Goal: Task Accomplishment & Management: Use online tool/utility

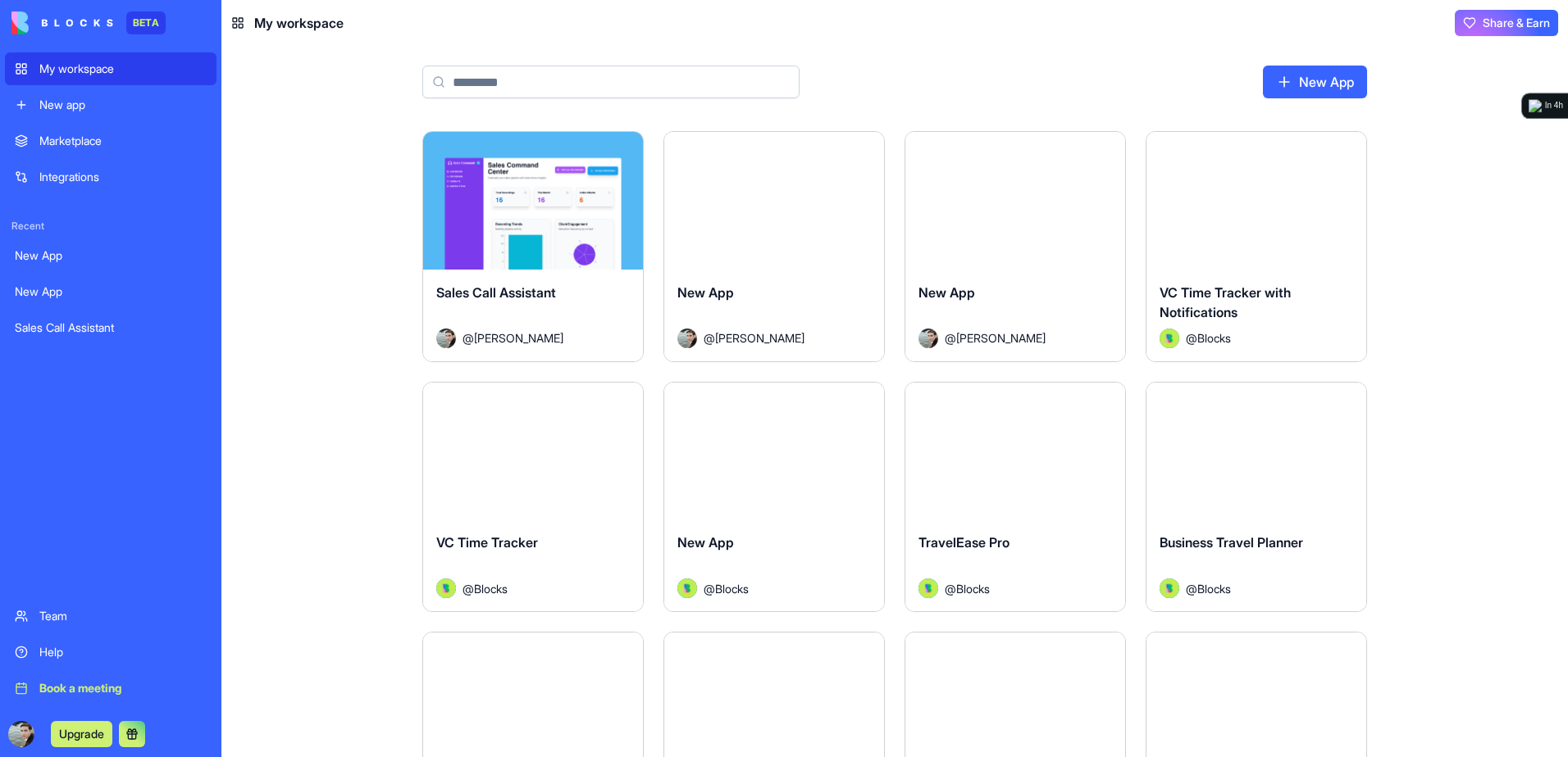
click at [1329, 68] on link "New App" at bounding box center [1315, 82] width 105 height 33
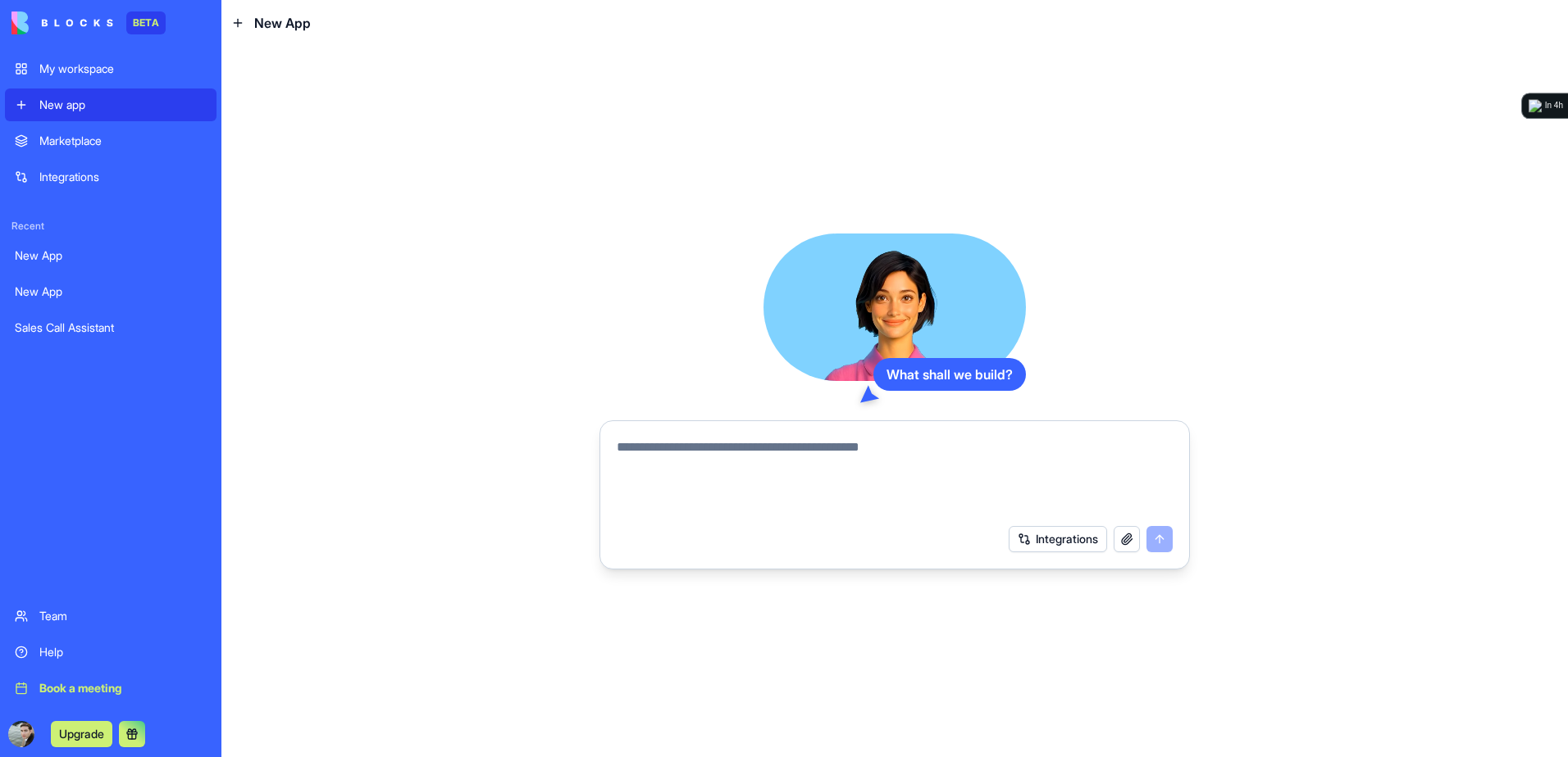
click at [982, 425] on form "Integrations" at bounding box center [894, 495] width 590 height 149
click at [979, 437] on div at bounding box center [895, 471] width 576 height 88
click at [950, 445] on textarea at bounding box center [895, 477] width 556 height 79
type textarea "**********"
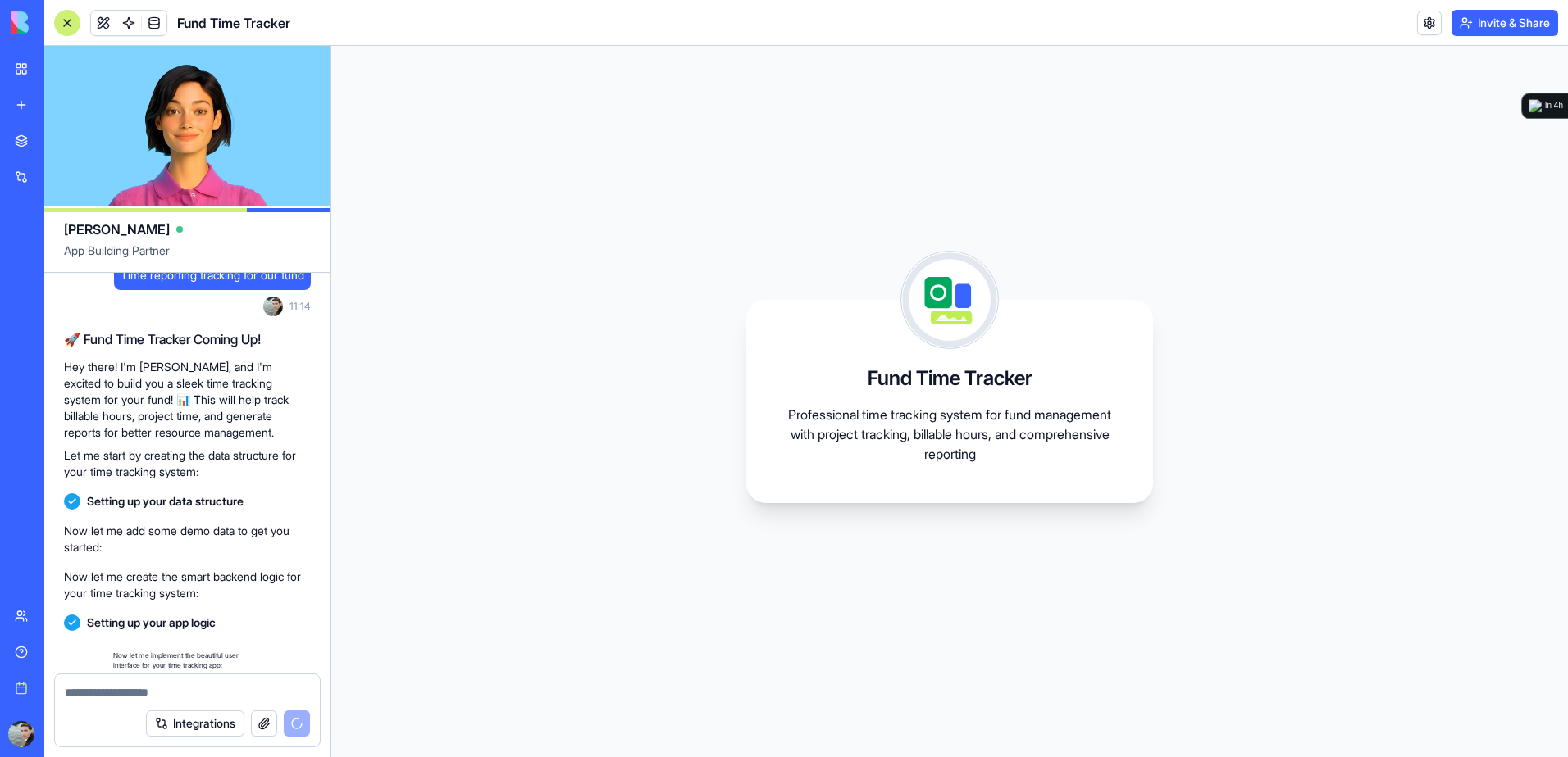
scroll to position [245, 0]
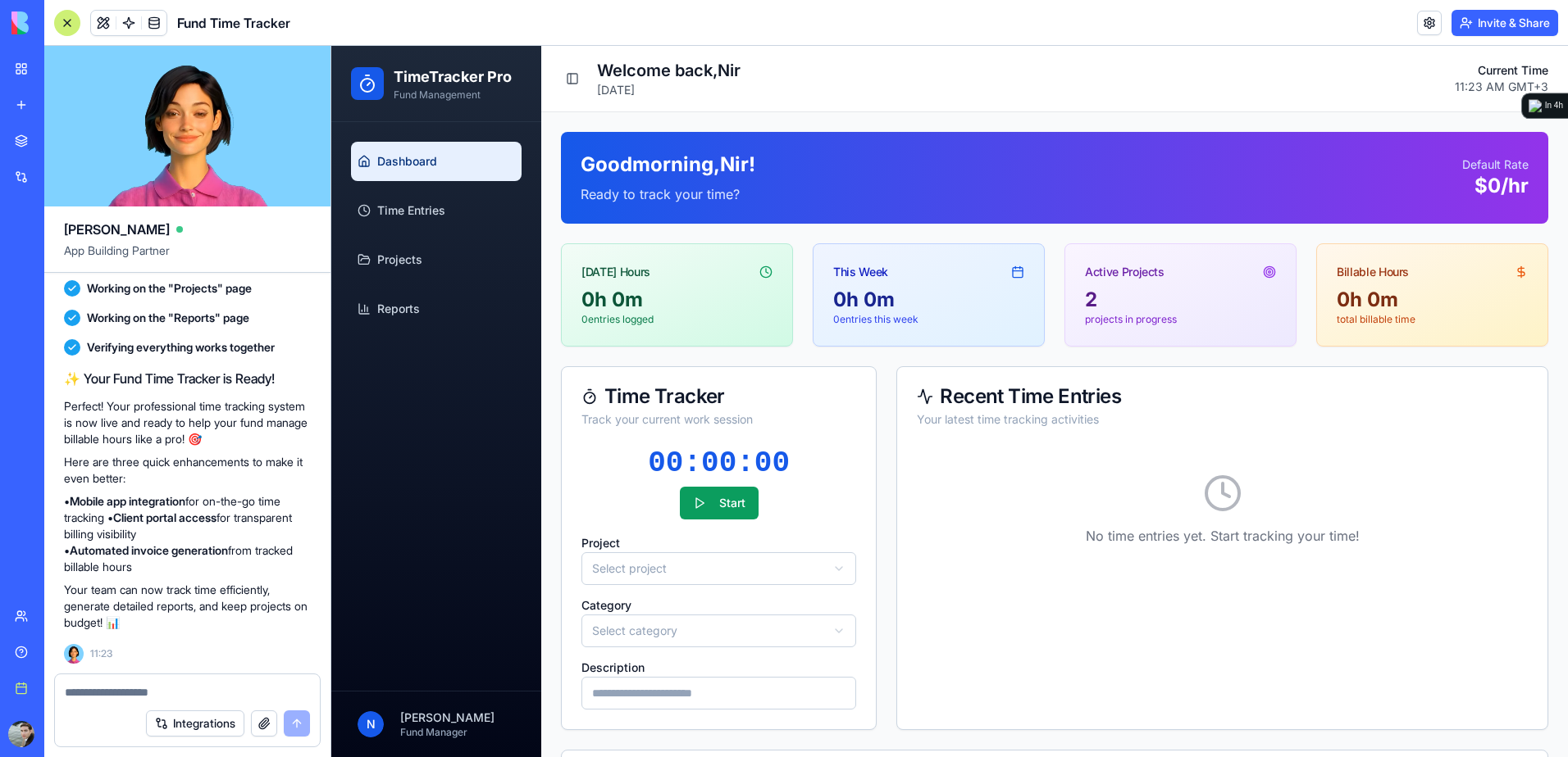
click at [58, 21] on div at bounding box center [67, 22] width 27 height 27
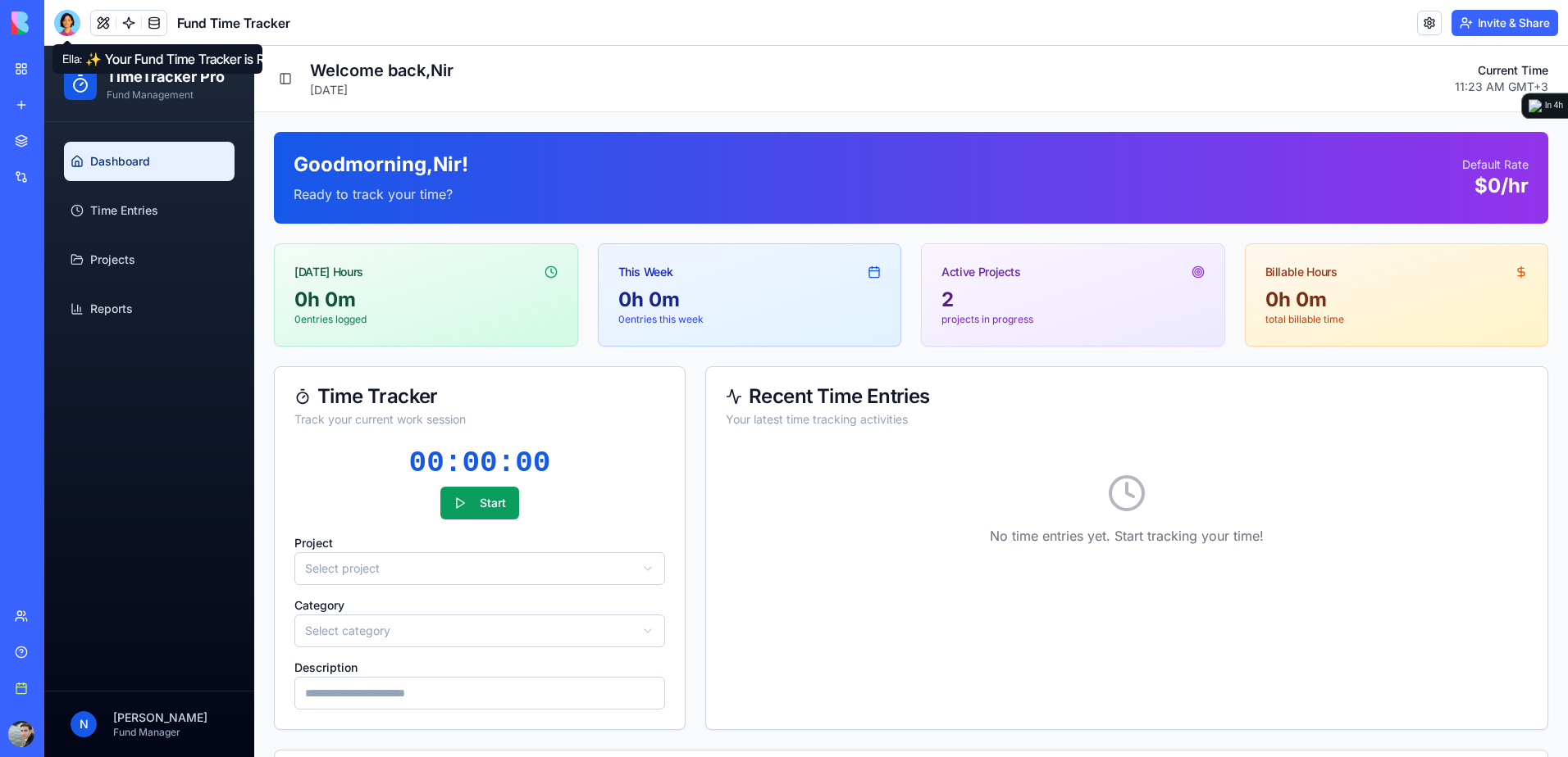
click at [73, 27] on div at bounding box center [67, 22] width 27 height 27
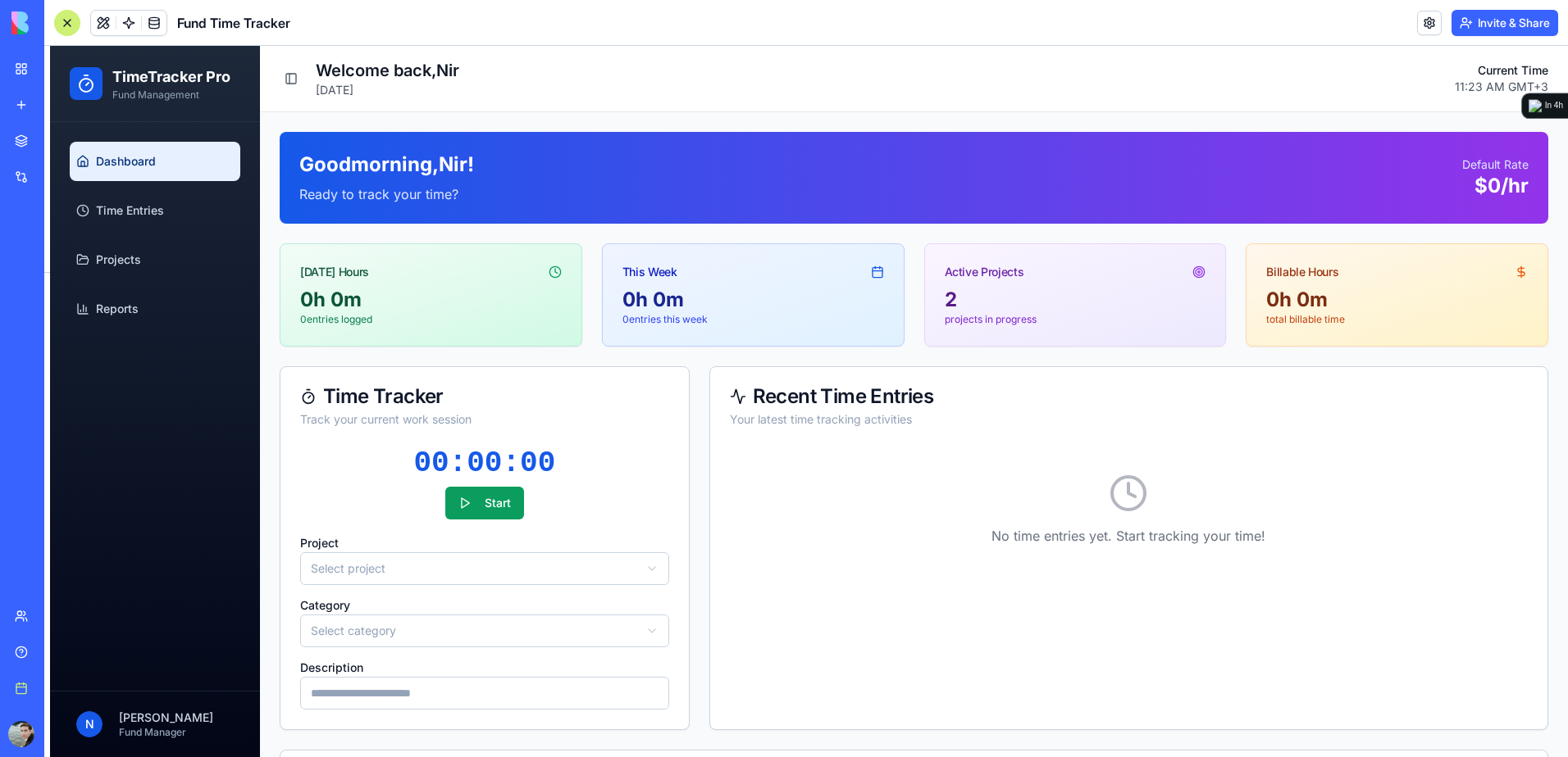
scroll to position [550, 0]
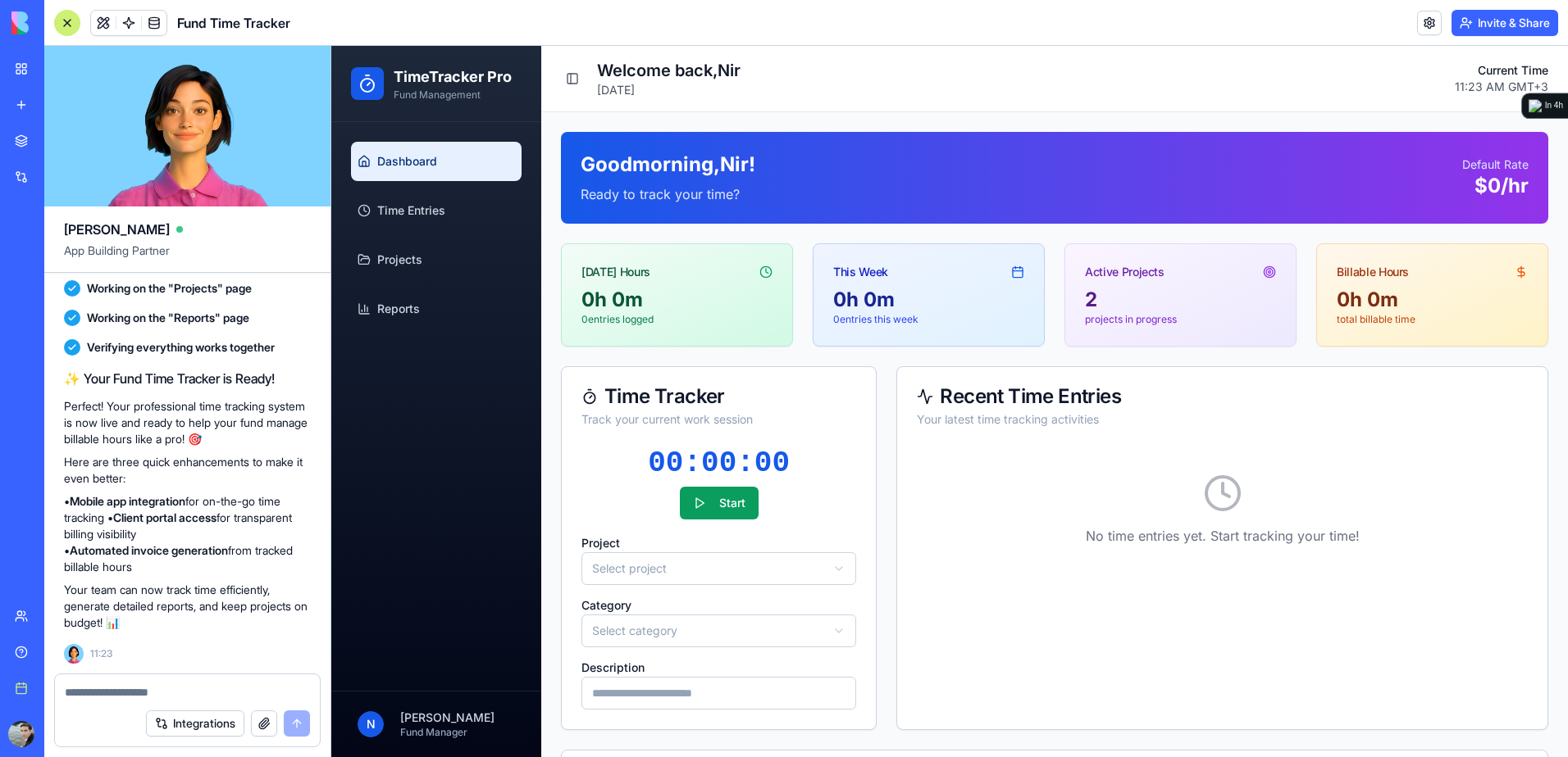
click at [29, 100] on link "New app" at bounding box center [38, 104] width 66 height 33
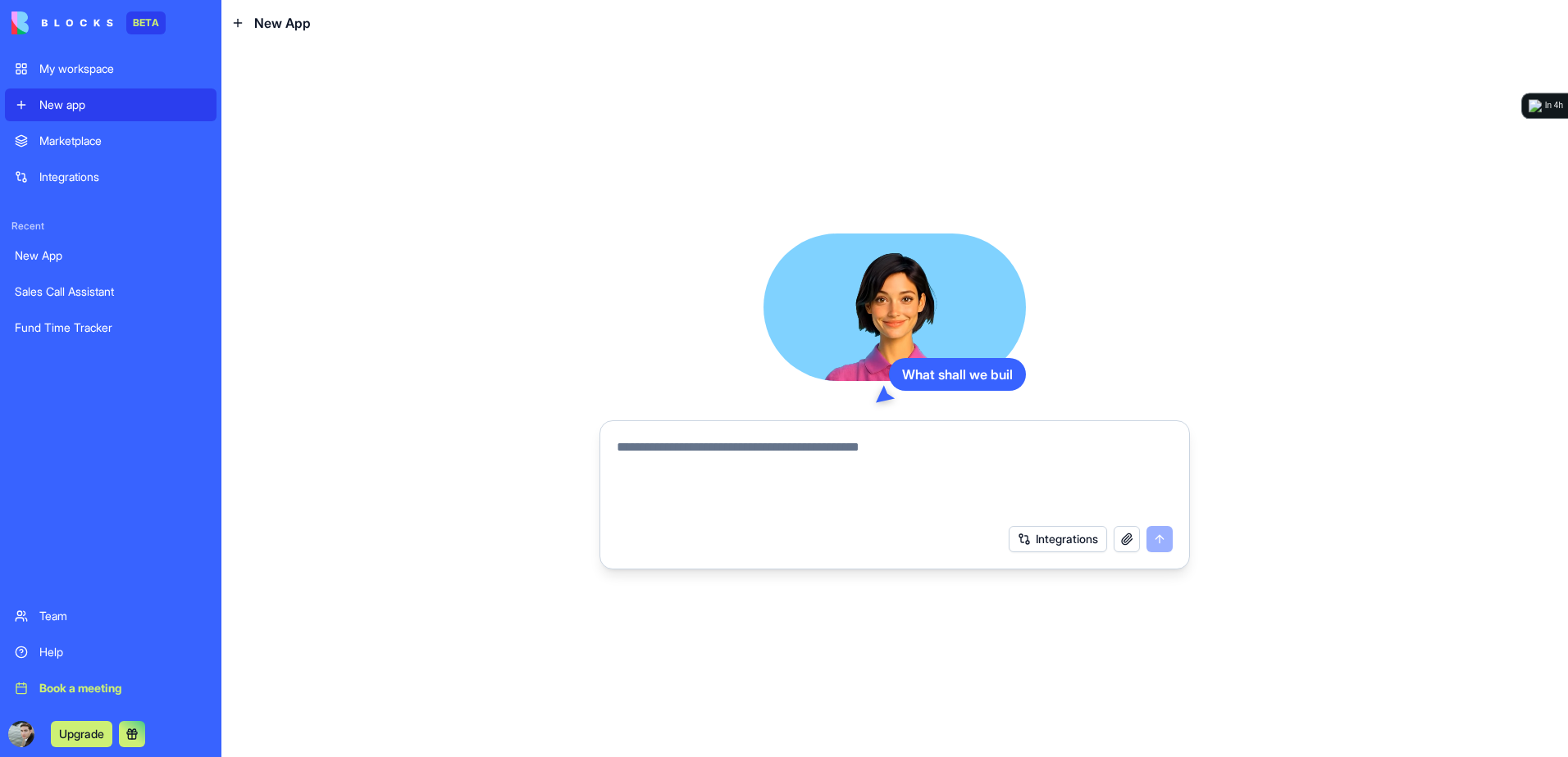
click at [691, 460] on textarea at bounding box center [895, 477] width 556 height 79
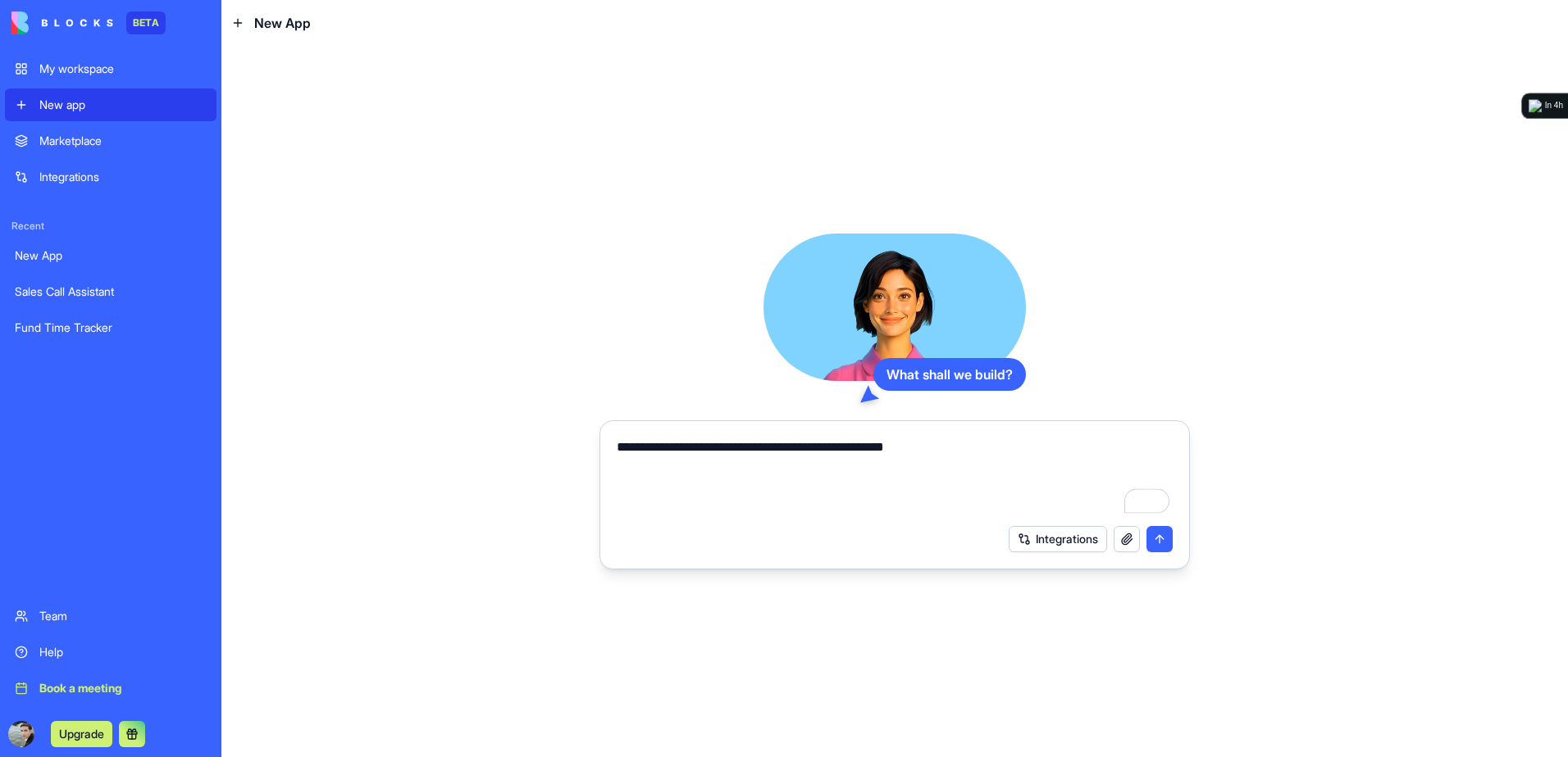
click at [998, 450] on textarea "**********" at bounding box center [895, 477] width 556 height 79
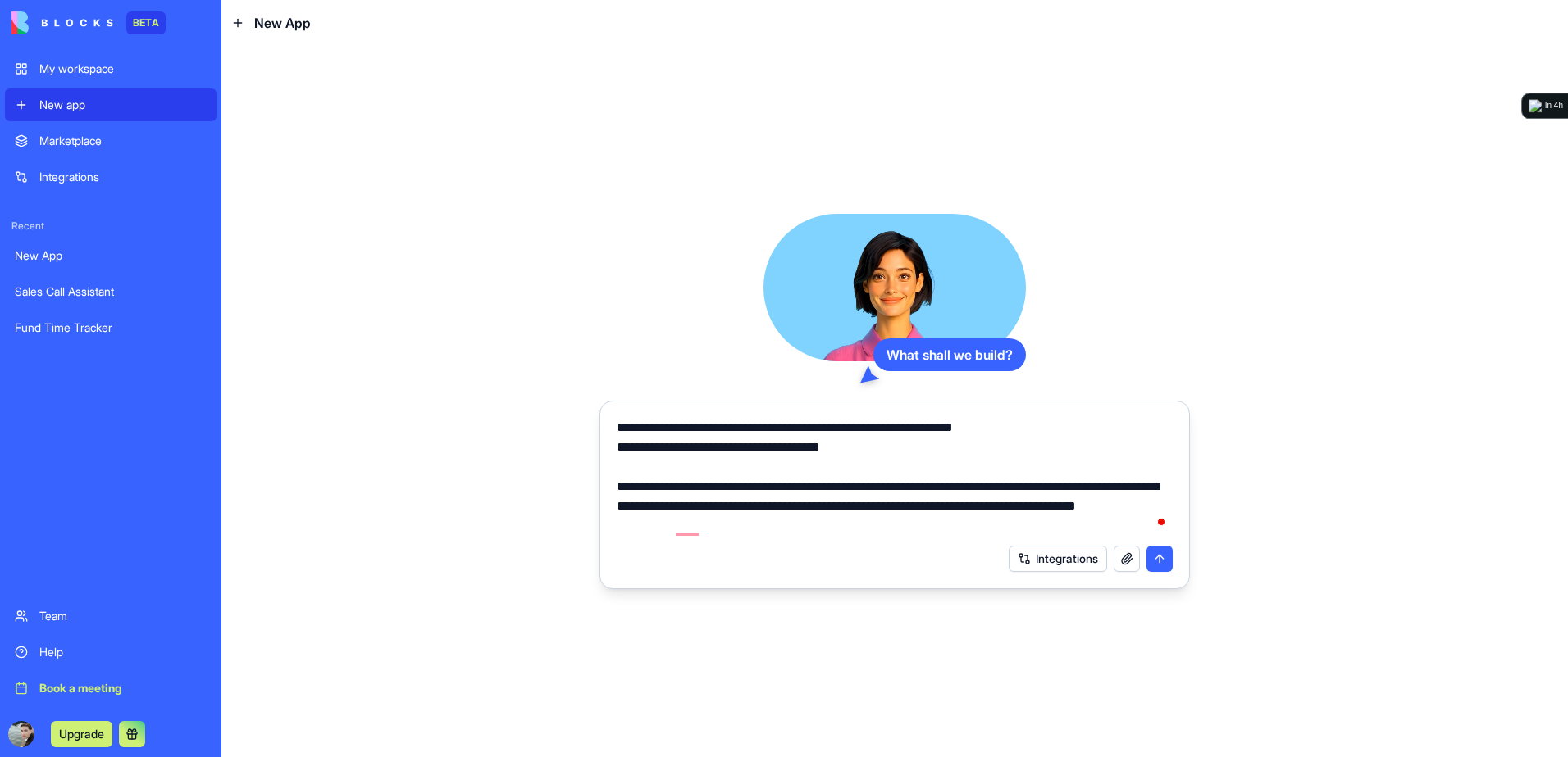
type textarea "**********"
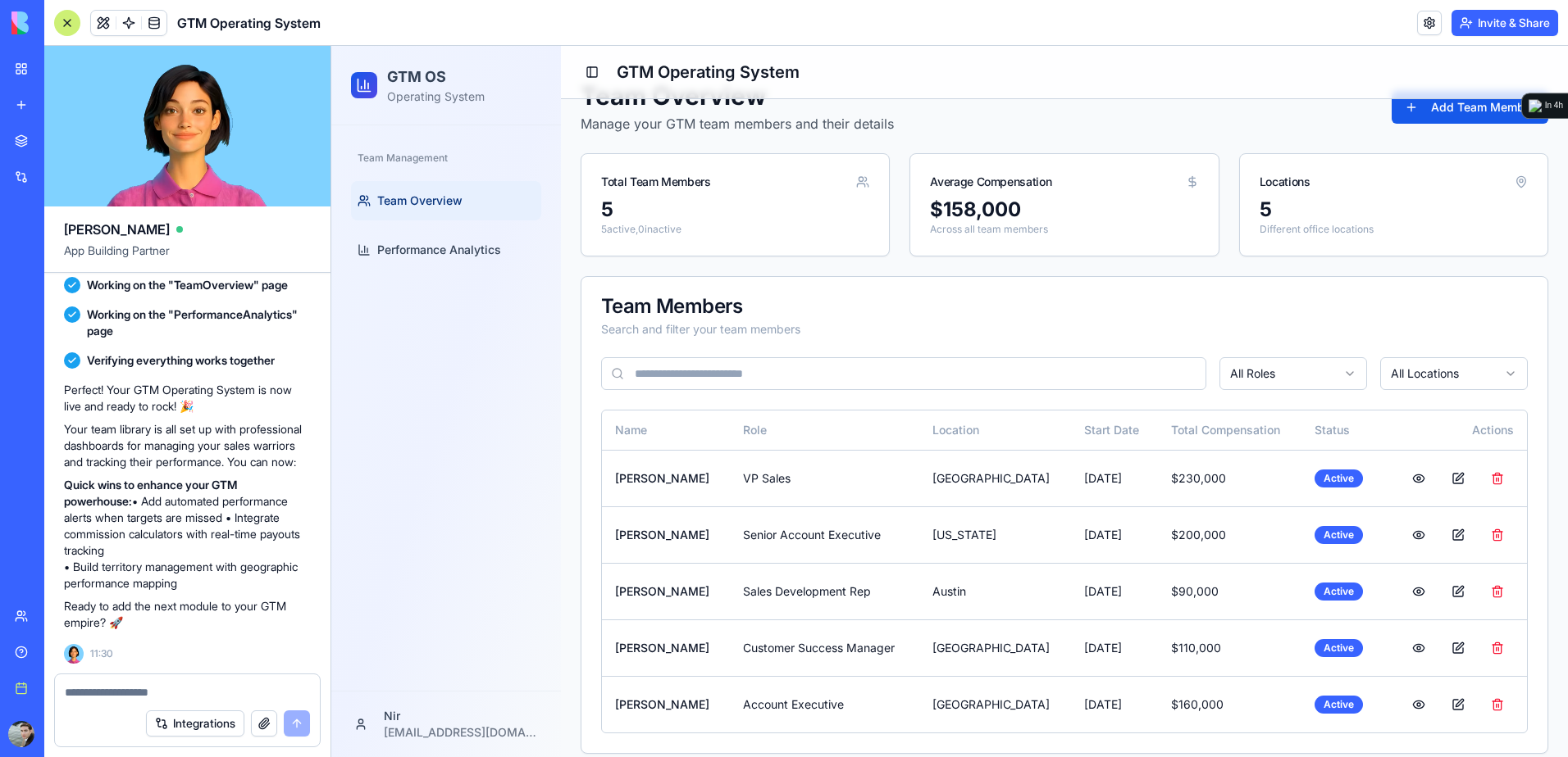
scroll to position [54, 0]
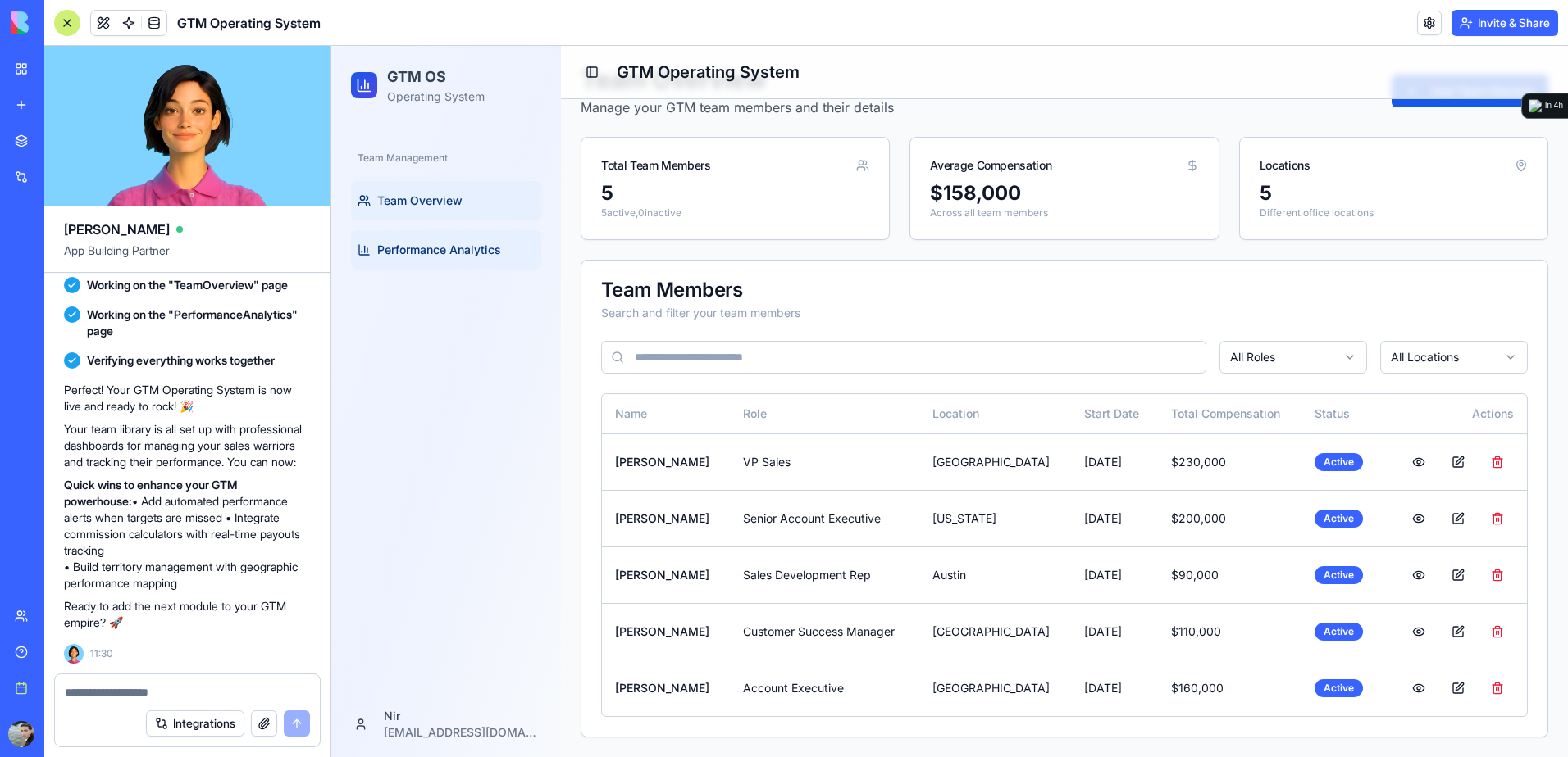
click at [416, 255] on span "Performance Analytics" at bounding box center [439, 249] width 123 height 16
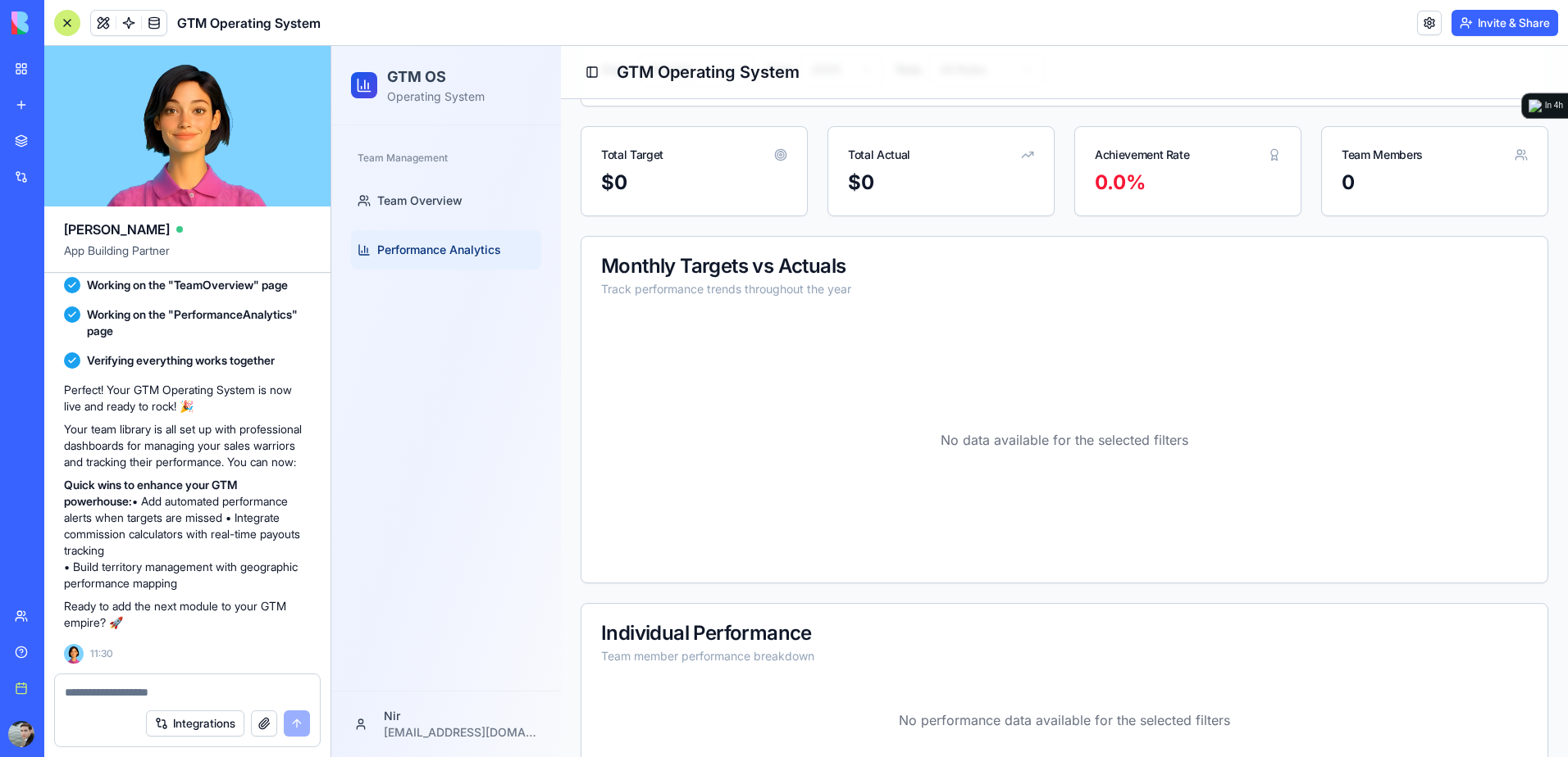
scroll to position [237, 0]
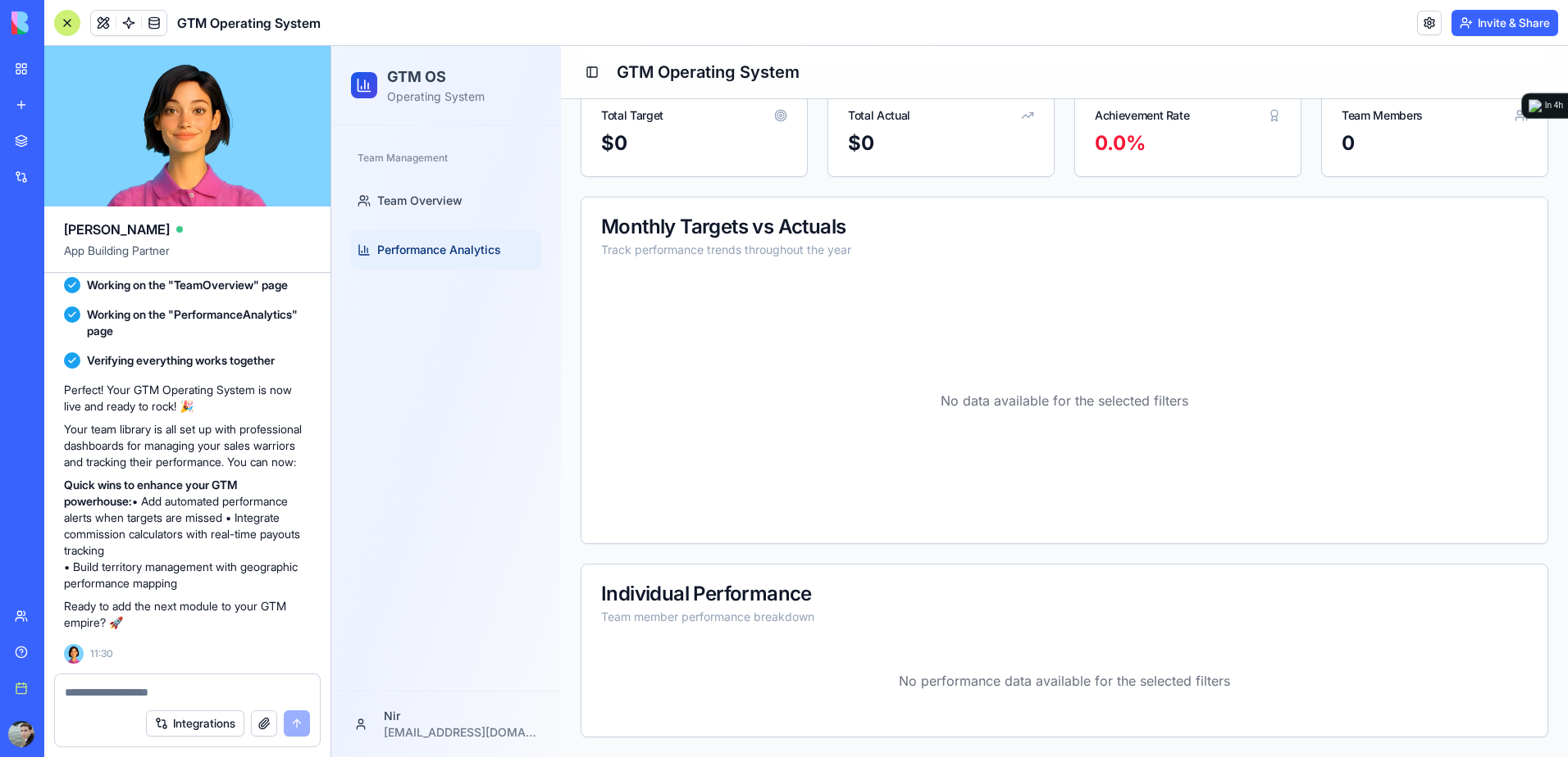
click at [176, 689] on textarea at bounding box center [188, 692] width 245 height 16
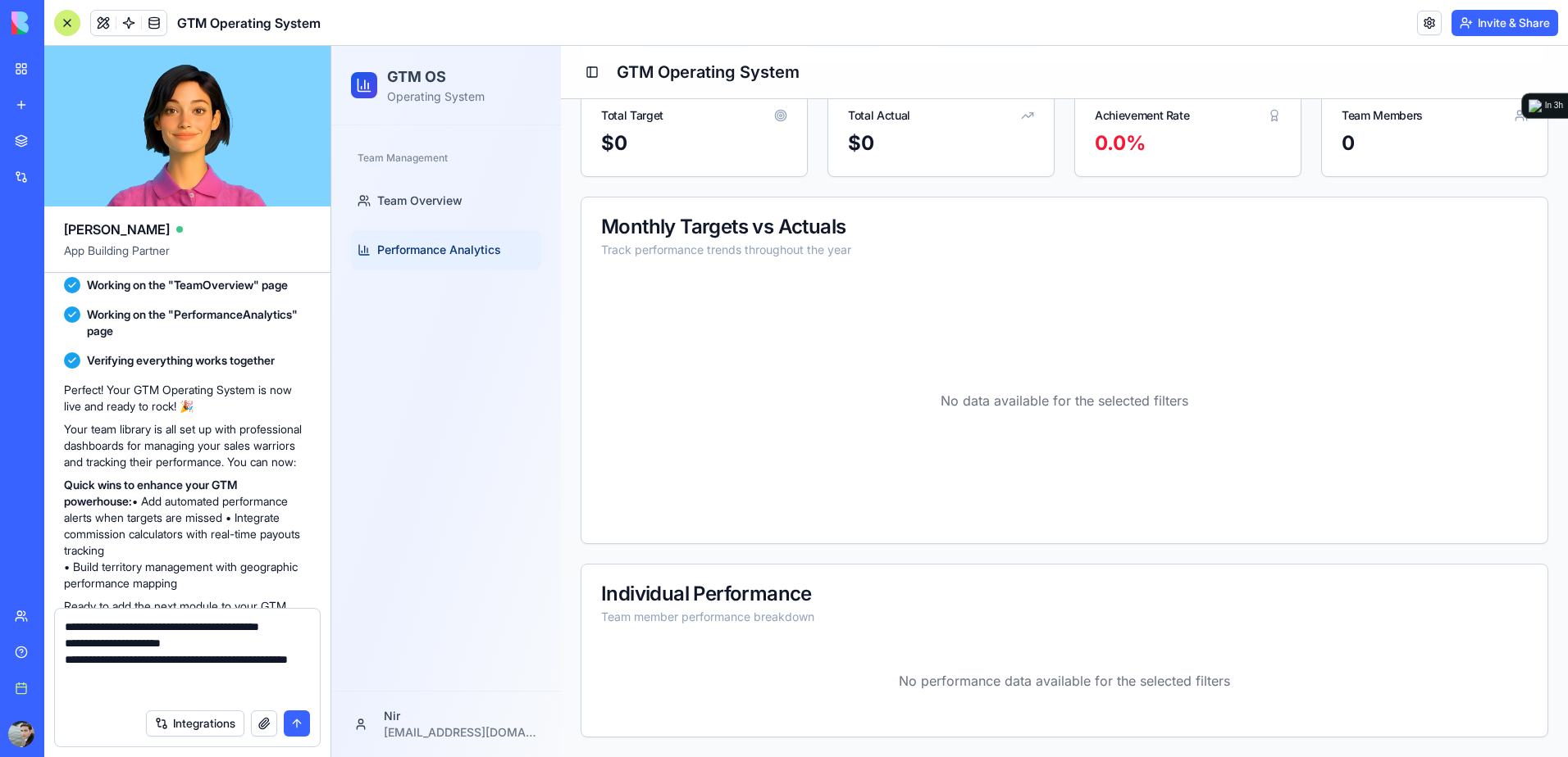
click at [208, 659] on textarea "**********" at bounding box center [188, 659] width 245 height 82
type textarea "**********"
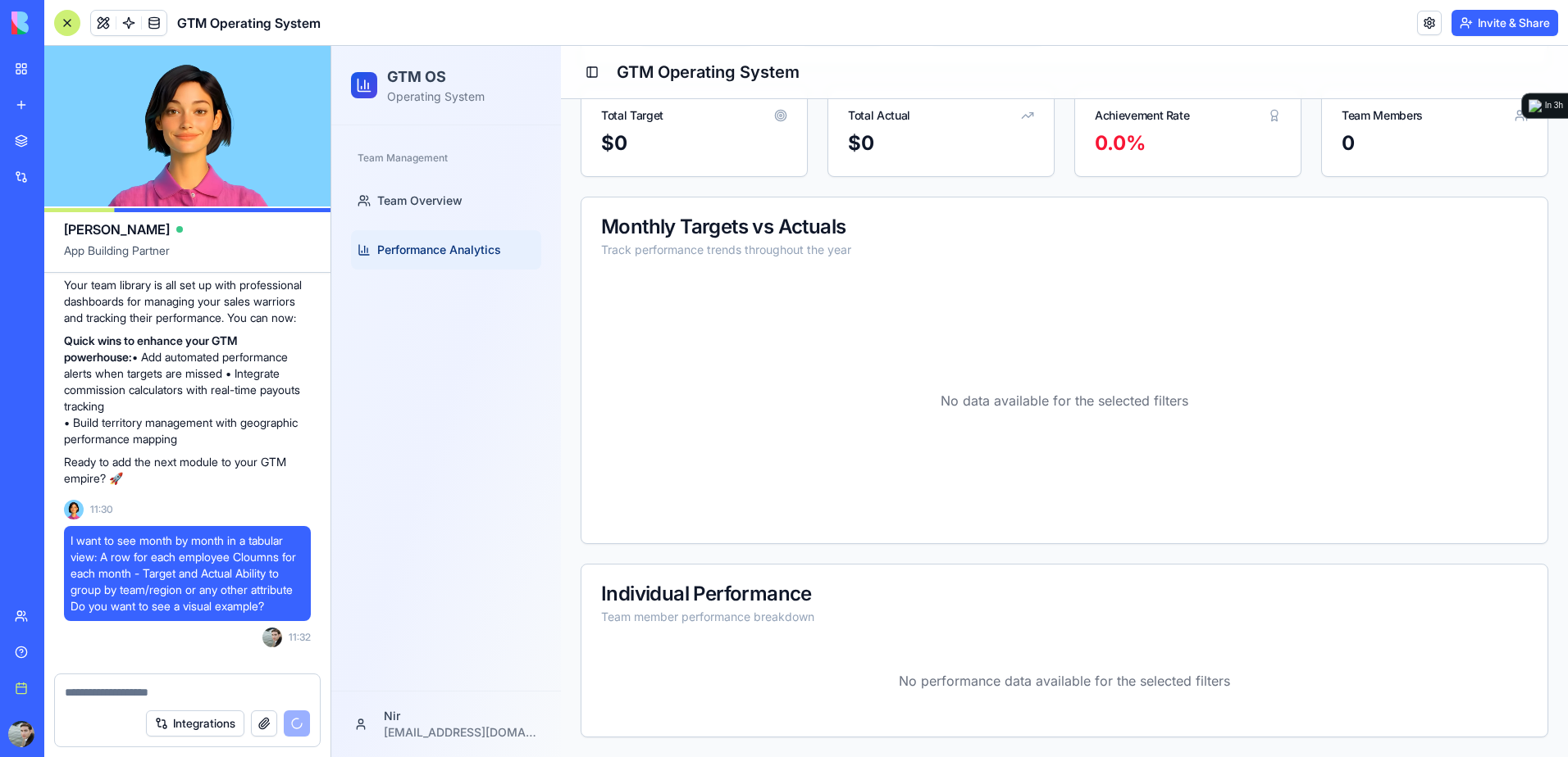
scroll to position [940, 0]
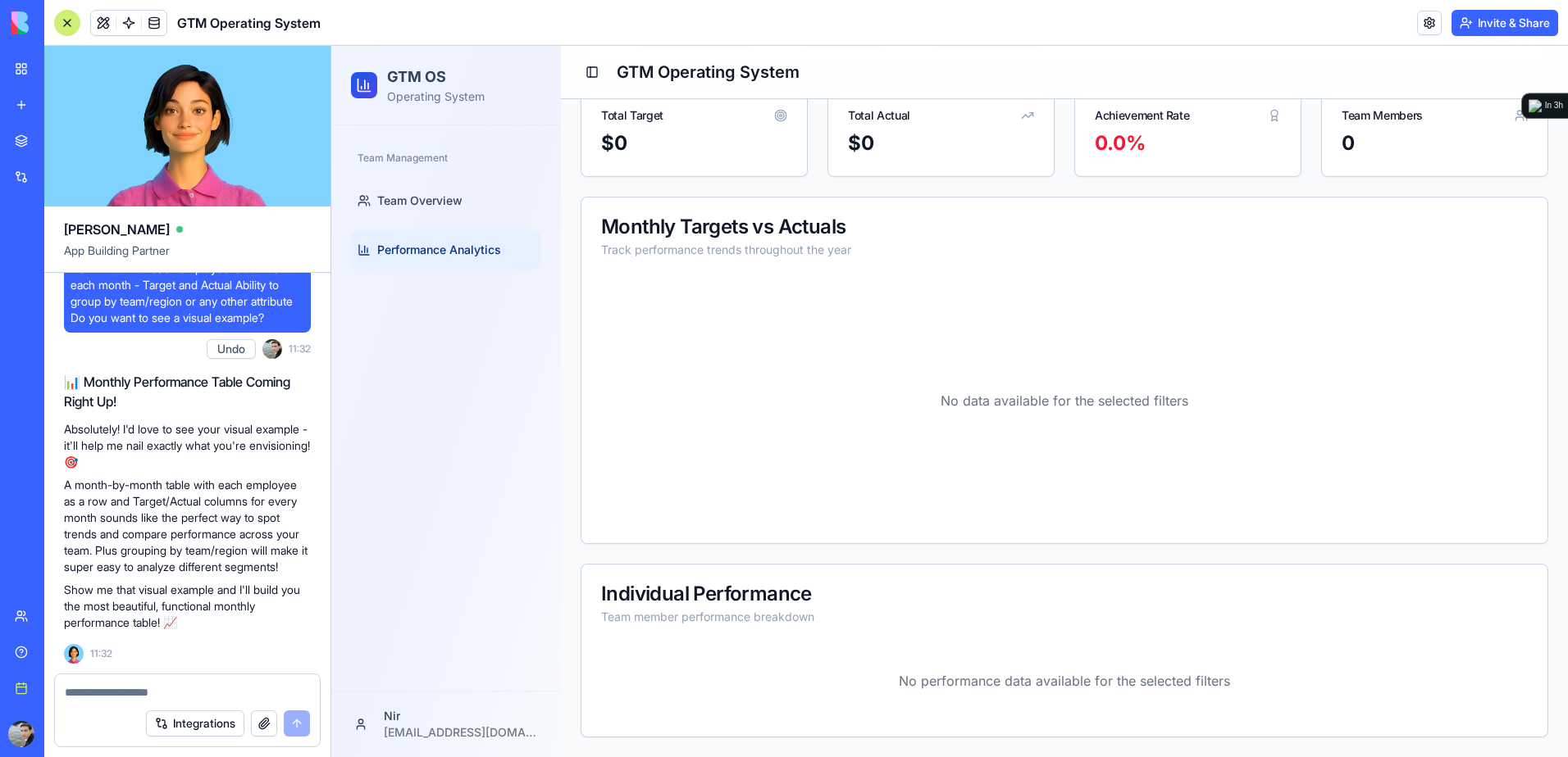
click at [229, 694] on textarea at bounding box center [188, 692] width 245 height 16
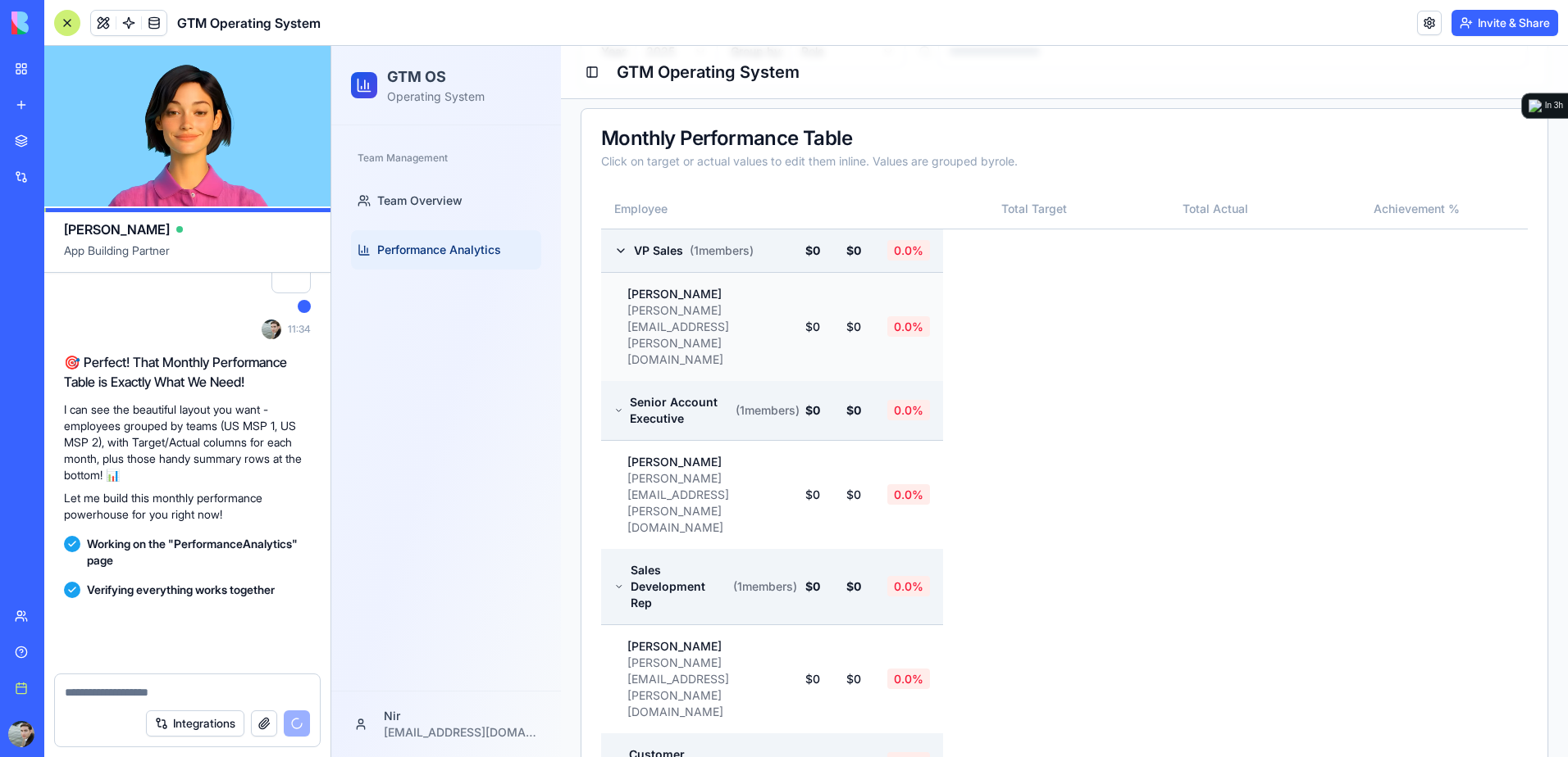
scroll to position [1714, 0]
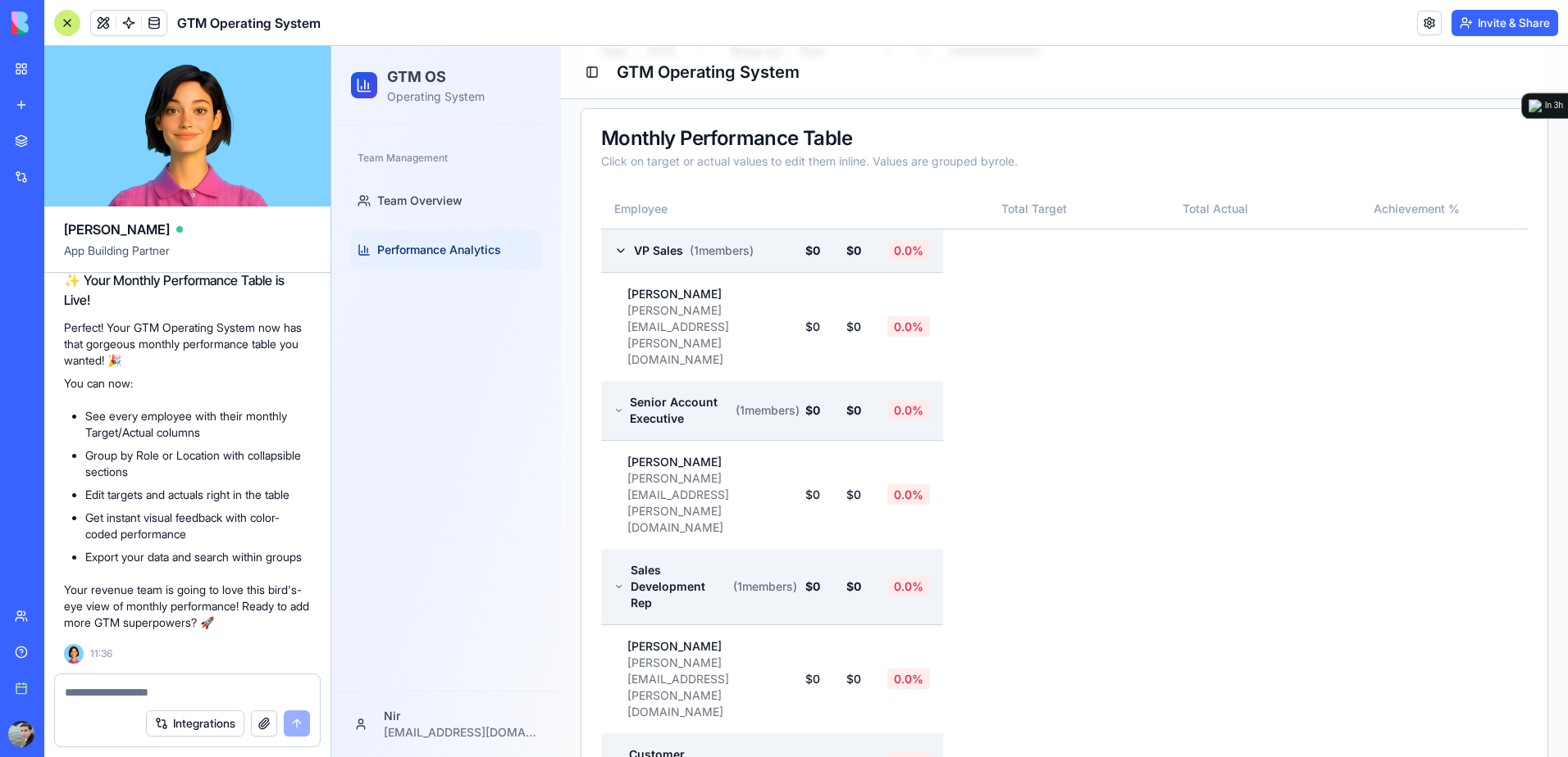
click at [1027, 263] on table "Employee Total Target Total Actual Achievement % VP Sales ( 1 members) $0 $0 0.…" at bounding box center [1063, 637] width 926 height 897
click at [619, 248] on icon at bounding box center [620, 250] width 13 height 13
click at [619, 248] on icon at bounding box center [620, 251] width 3 height 7
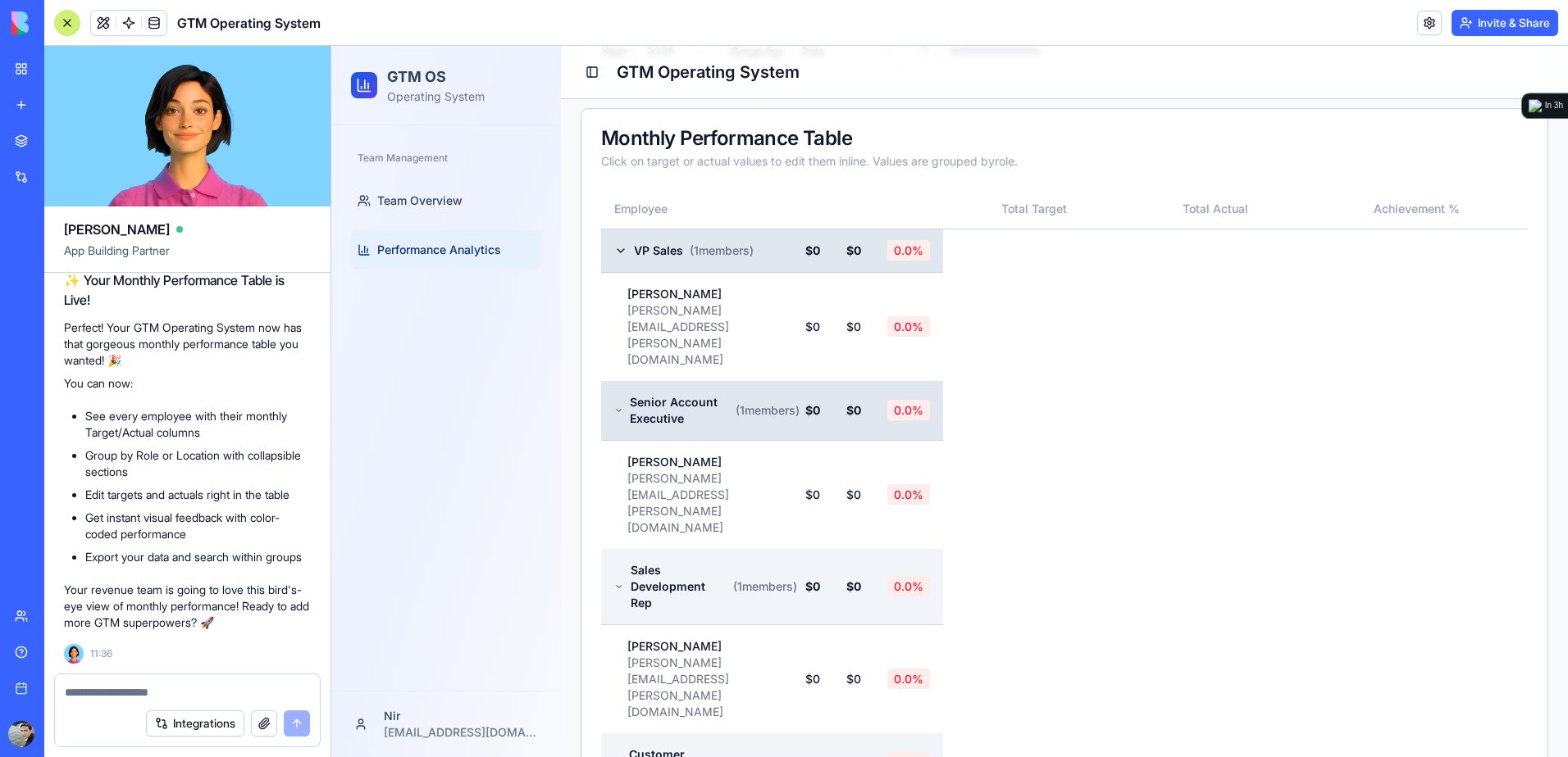
click at [618, 381] on td "Senior Account Executive ( 1 members)" at bounding box center [696, 410] width 191 height 59
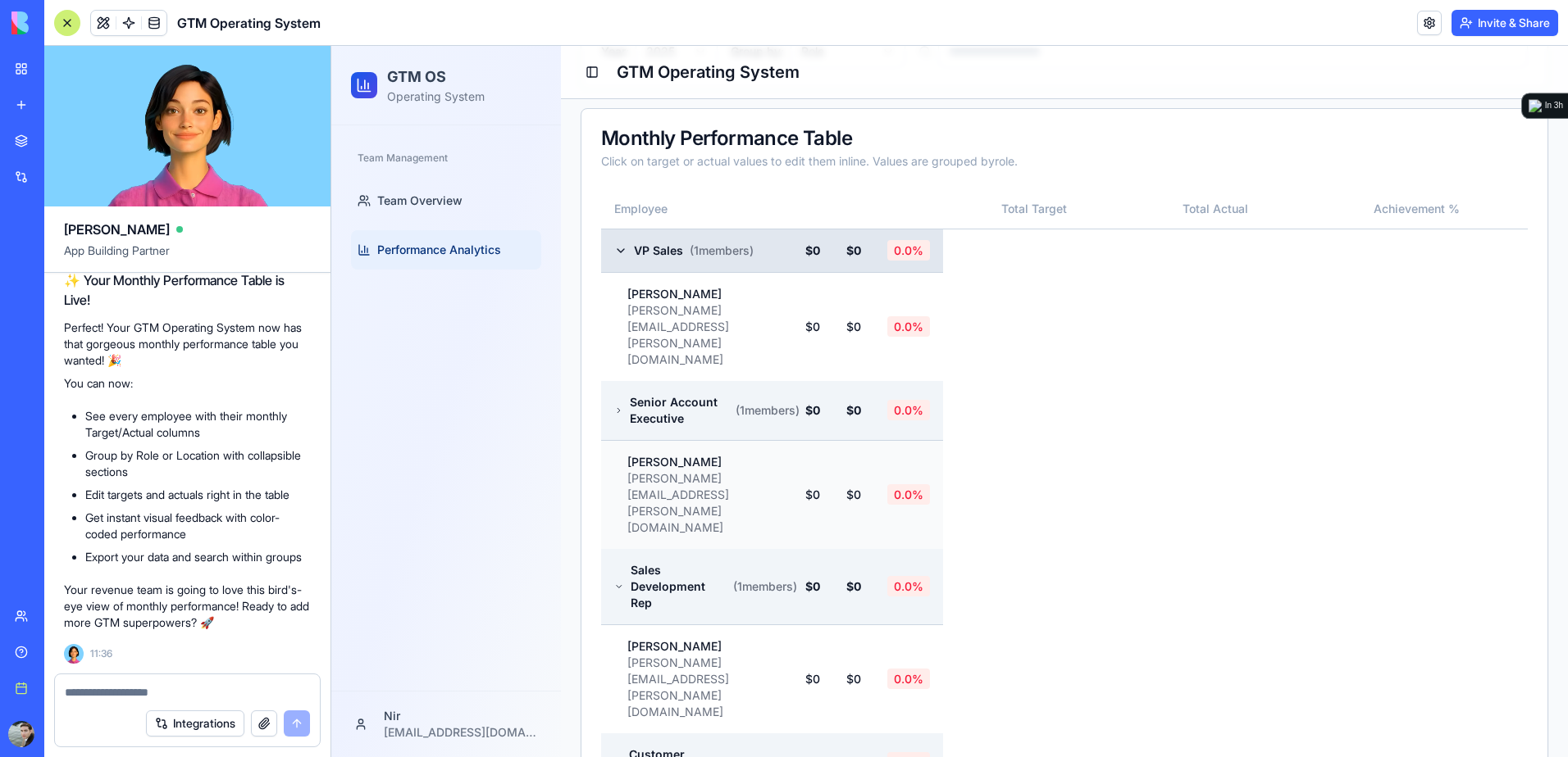
click at [833, 440] on td "$0" at bounding box center [812, 494] width 41 height 109
click at [826, 440] on td "$0" at bounding box center [812, 494] width 41 height 109
click at [825, 299] on td "$0" at bounding box center [812, 326] width 41 height 109
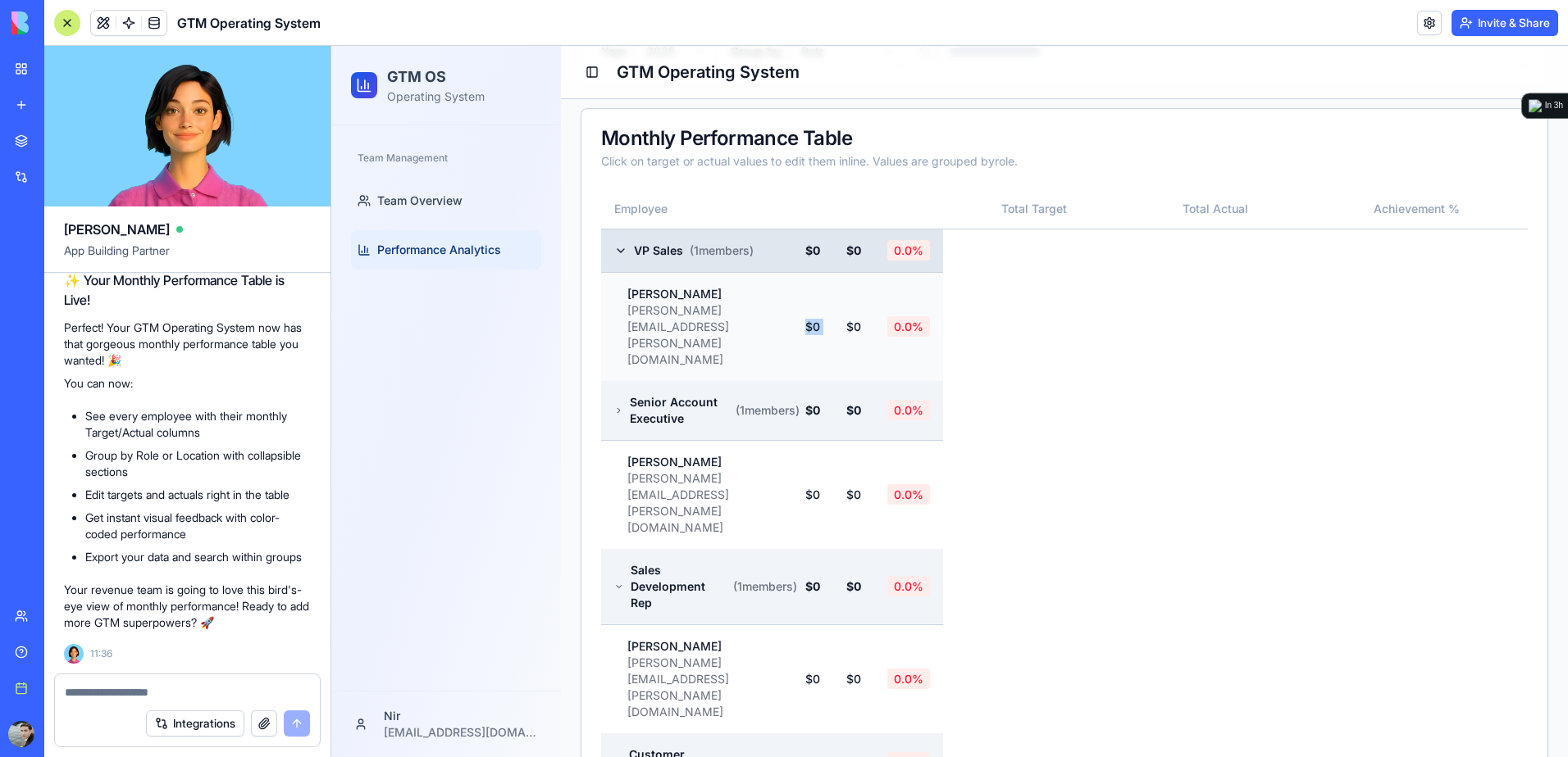
click at [825, 299] on td "$0" at bounding box center [812, 326] width 41 height 109
click at [826, 299] on td "$0" at bounding box center [812, 326] width 41 height 109
click at [865, 440] on td "$0" at bounding box center [853, 494] width 41 height 109
click at [171, 684] on textarea at bounding box center [188, 692] width 245 height 16
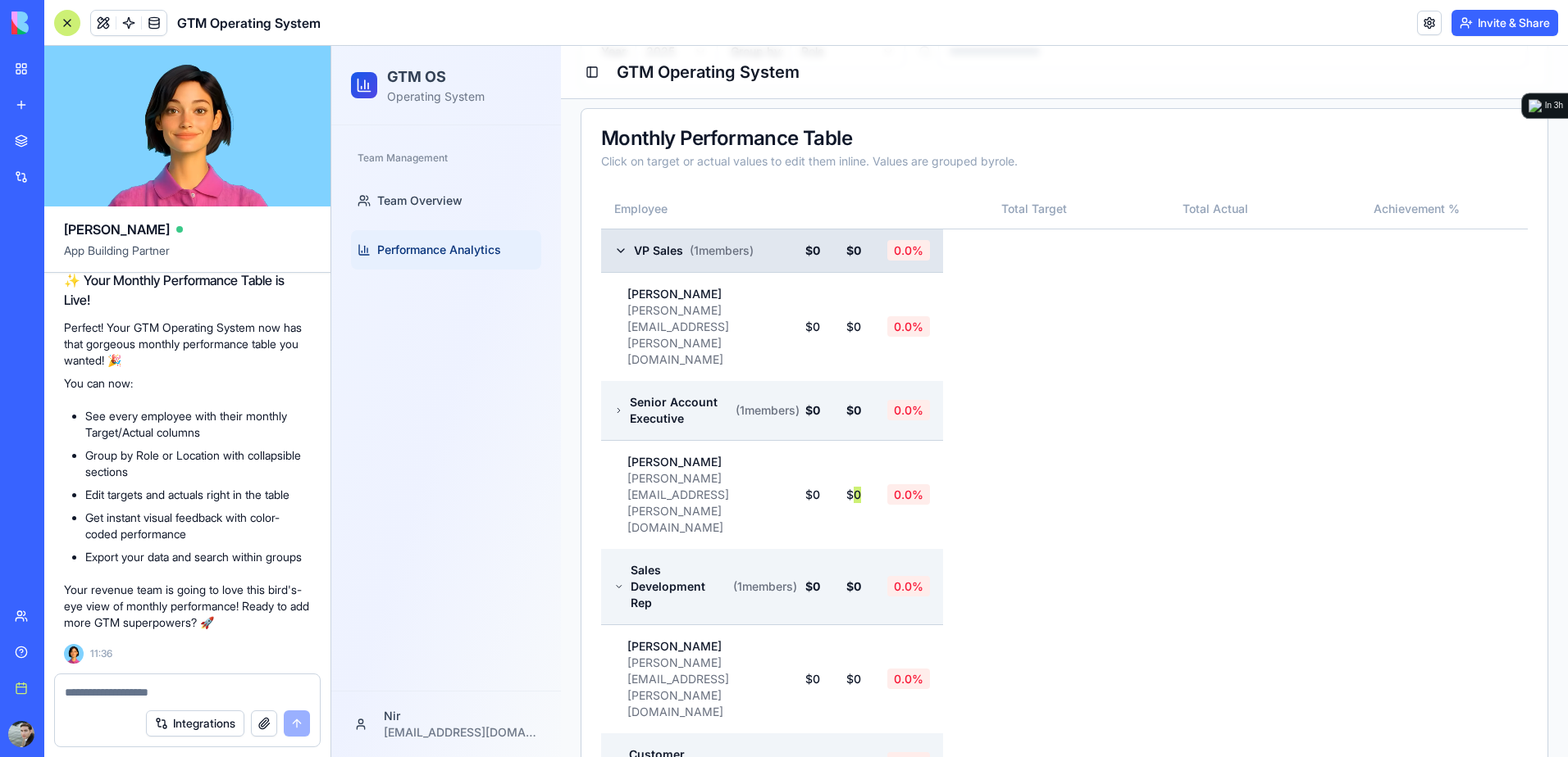
click at [171, 694] on textarea at bounding box center [188, 692] width 245 height 16
type textarea "**********"
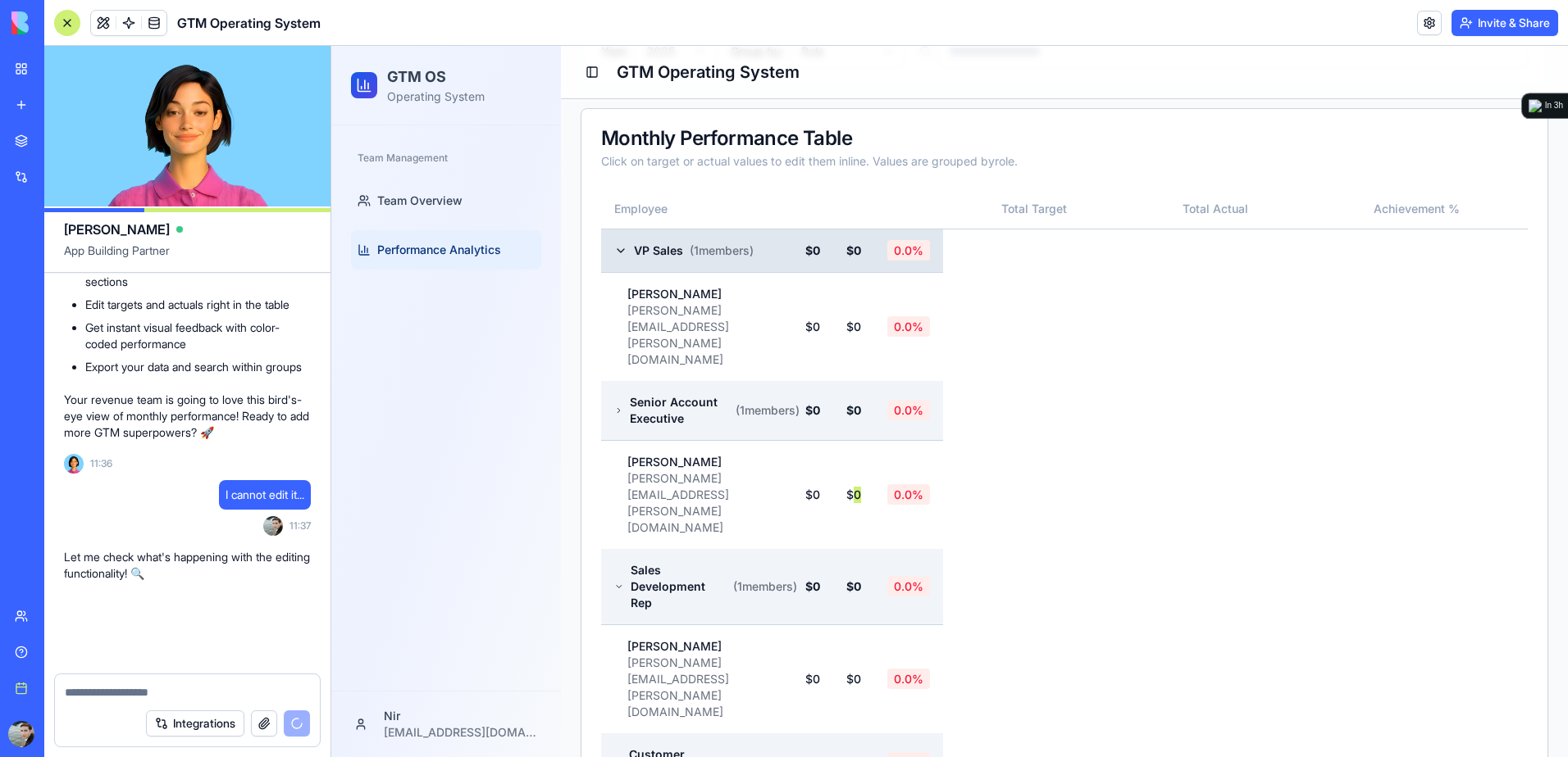
scroll to position [1933, 0]
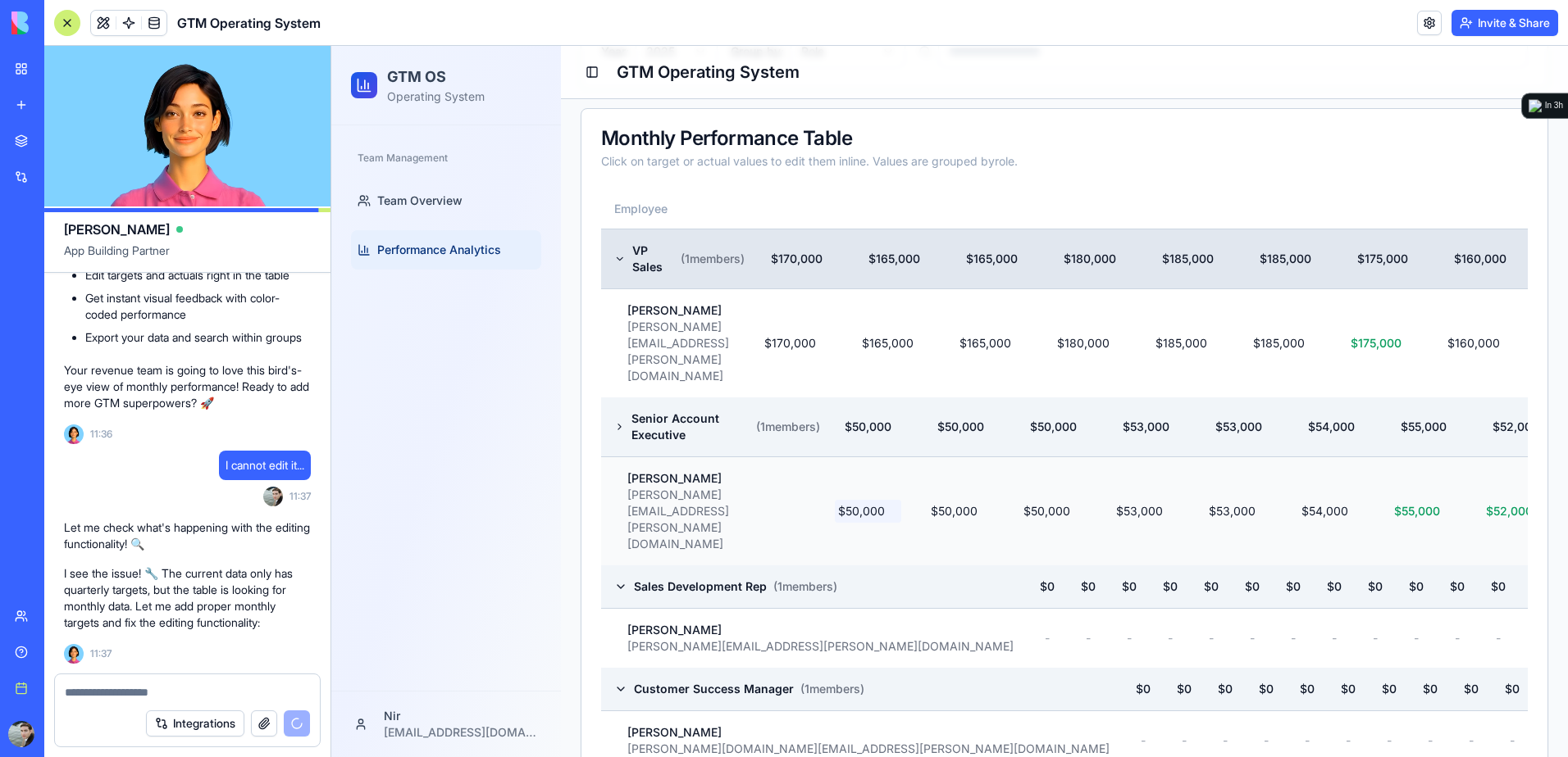
click at [884, 504] on span "$50,000" at bounding box center [861, 511] width 47 height 16
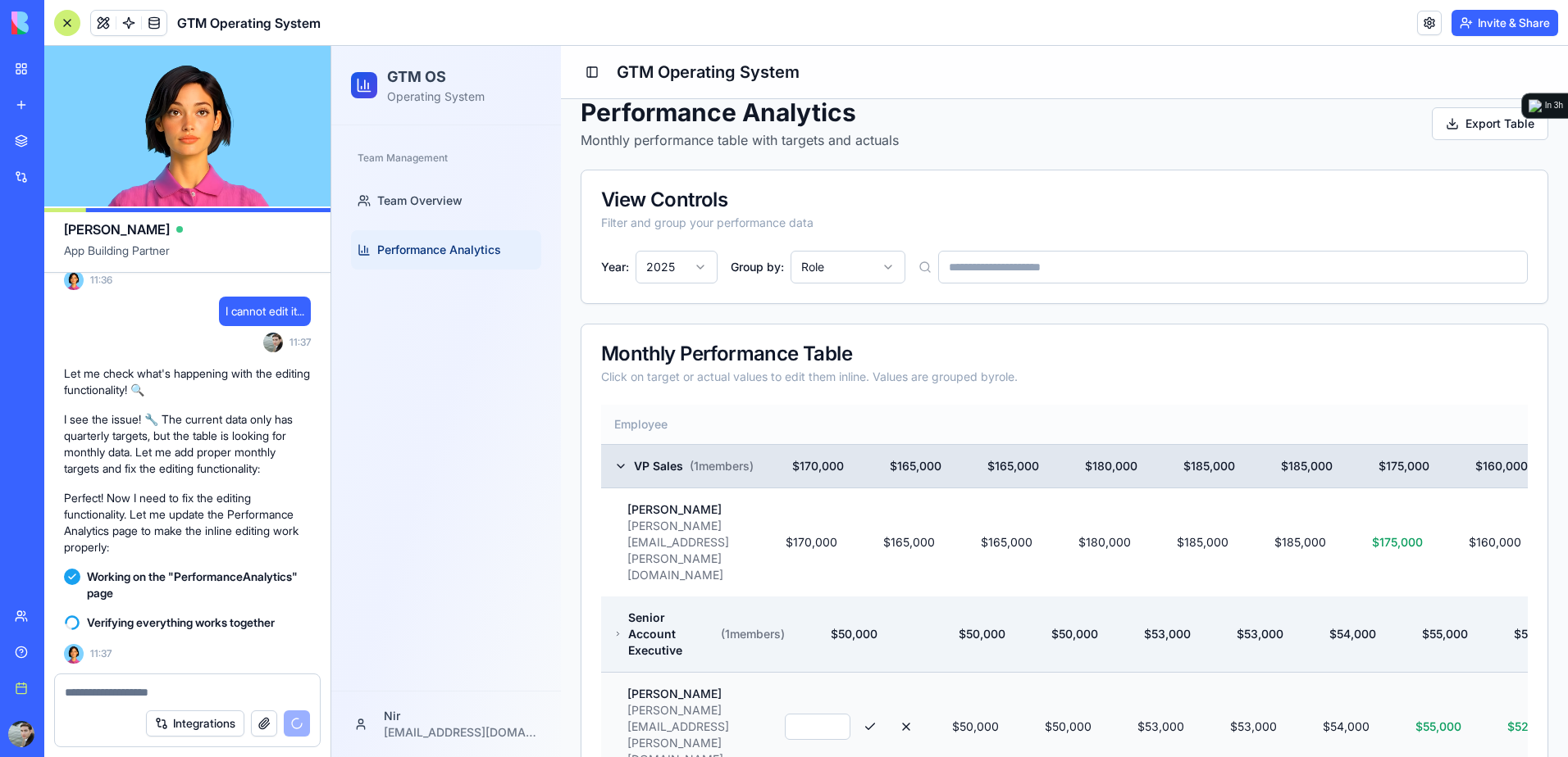
scroll to position [0, 0]
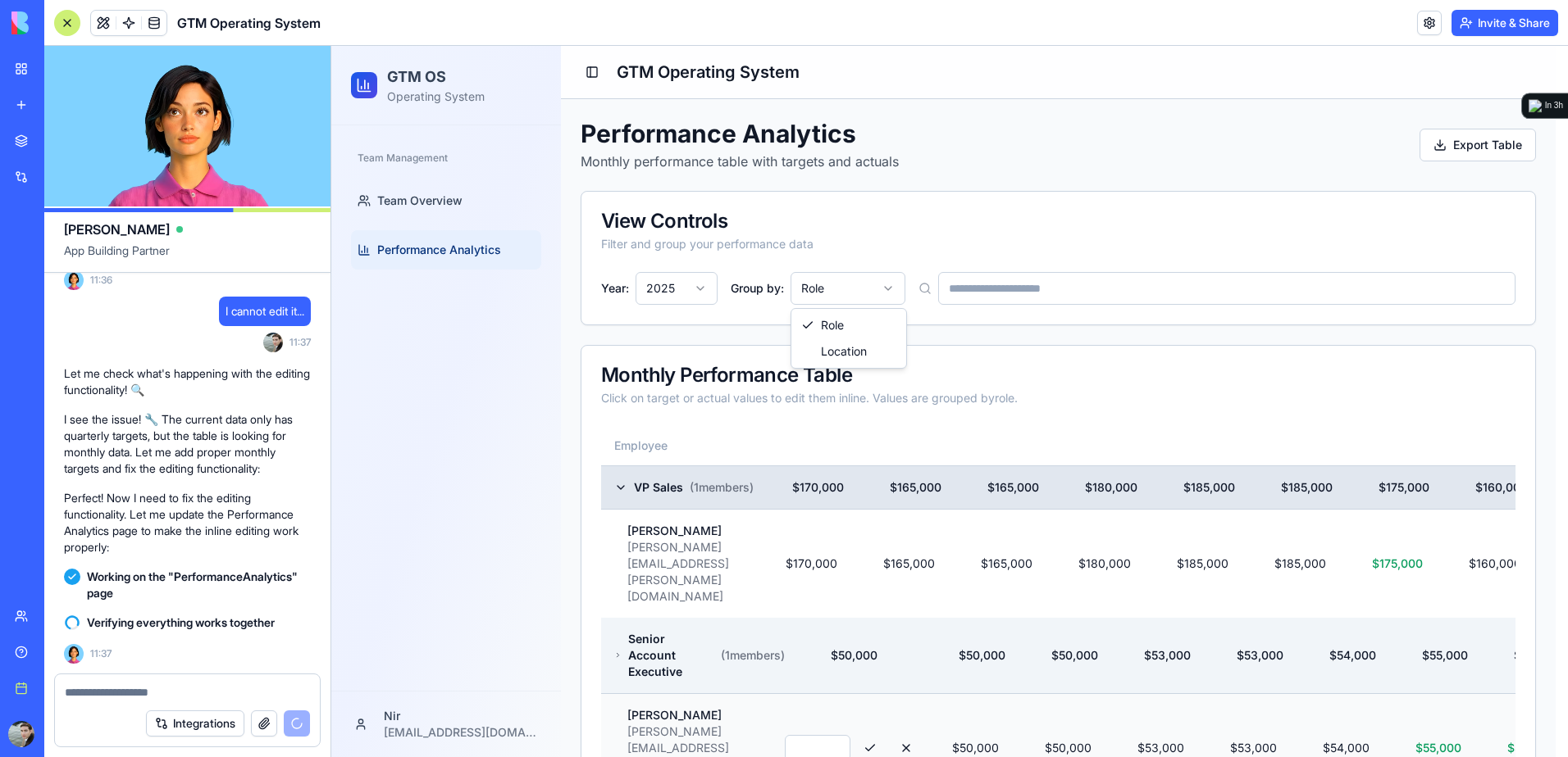
click at [845, 293] on html "GTM OS Operating System Team Management Team Overview Performance Analytics Nir…" at bounding box center [949, 614] width 1236 height 1136
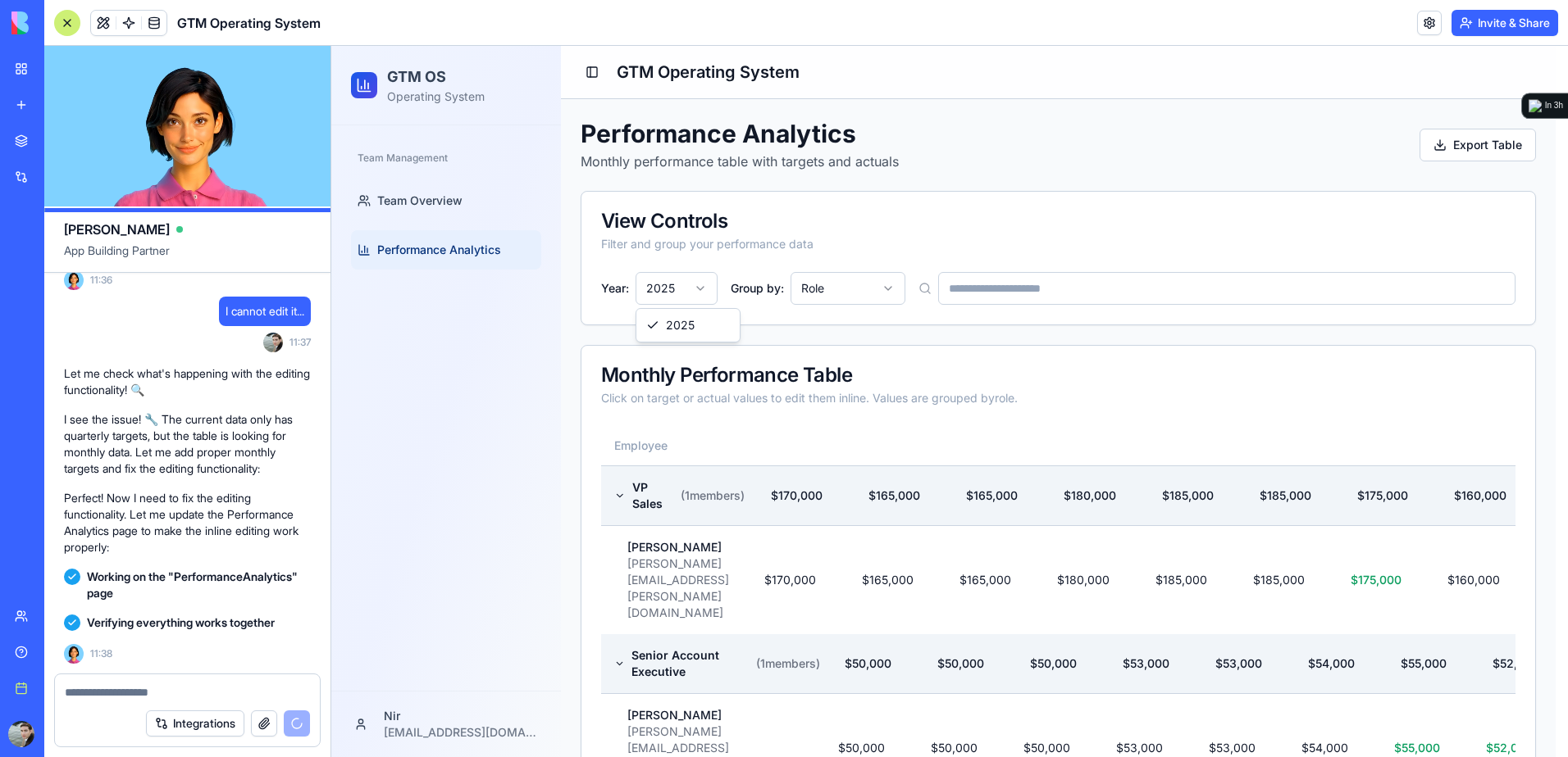
click at [695, 286] on html "GTM OS Operating System Team Management Team Overview Performance Analytics Nir…" at bounding box center [949, 630] width 1236 height 1169
click at [212, 689] on textarea at bounding box center [188, 692] width 245 height 16
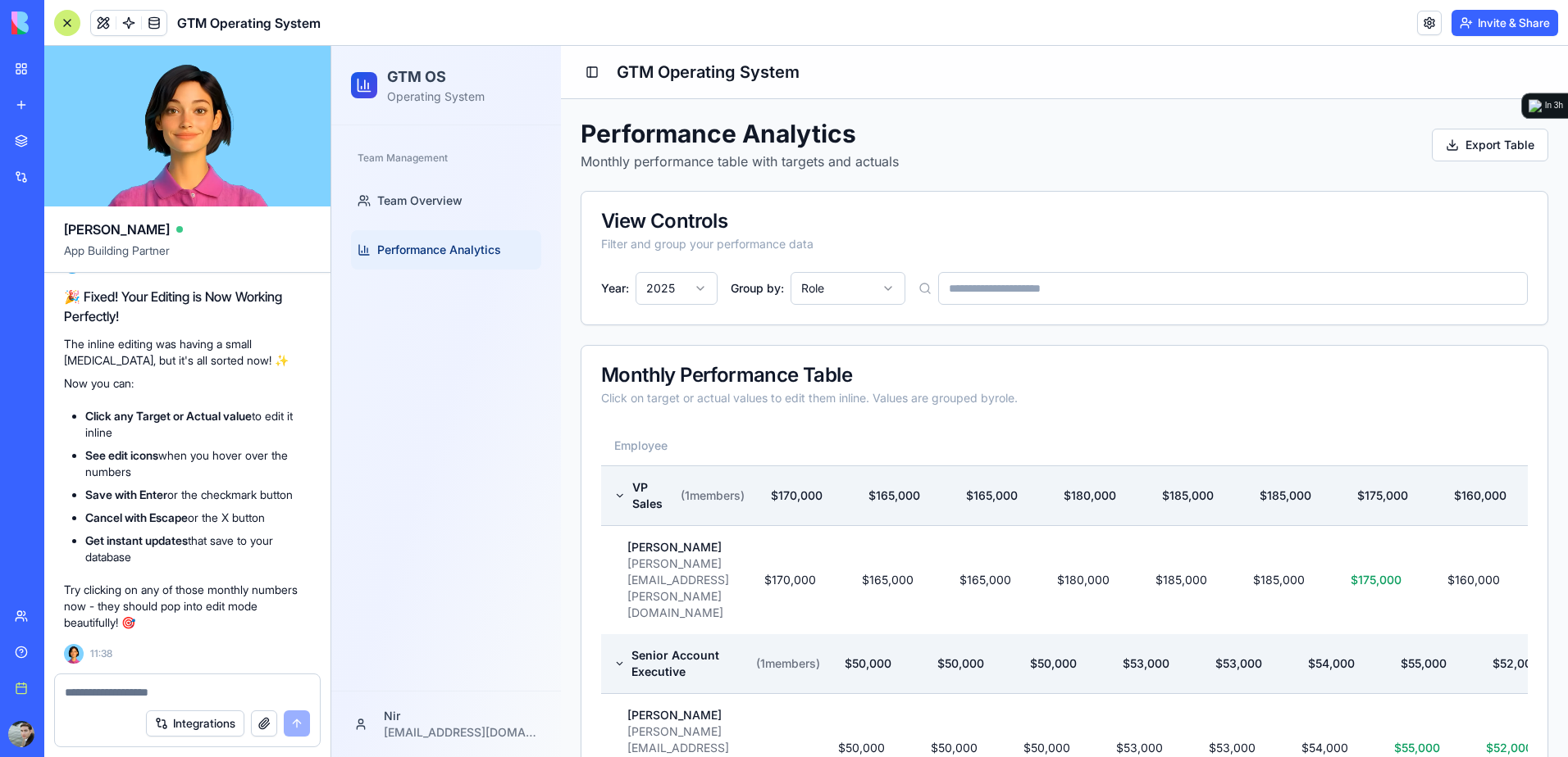
click at [212, 689] on textarea at bounding box center [188, 692] width 245 height 16
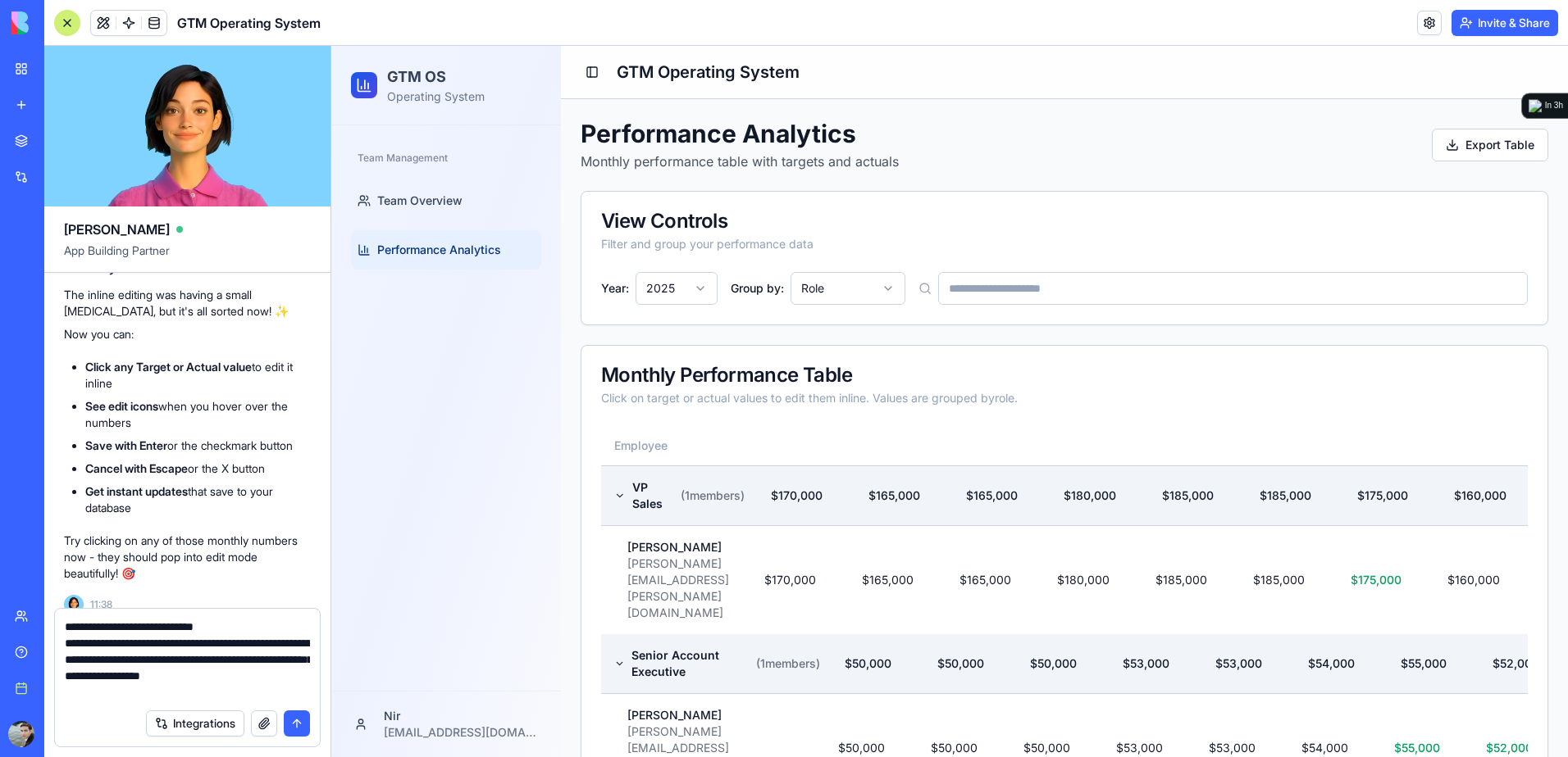
click at [260, 699] on textarea "**********" at bounding box center [188, 659] width 245 height 82
paste textarea
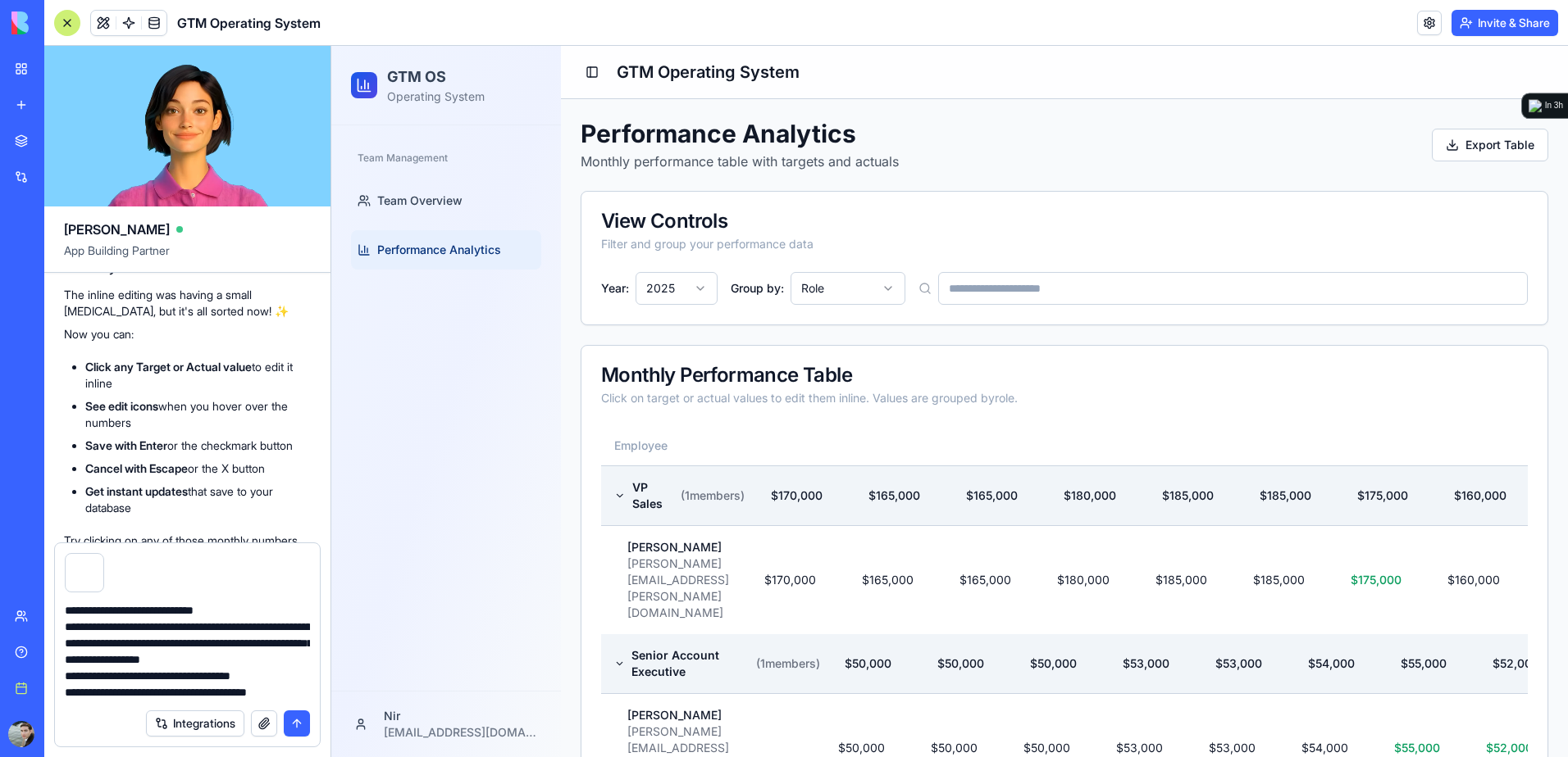
scroll to position [31, 0]
type textarea "**********"
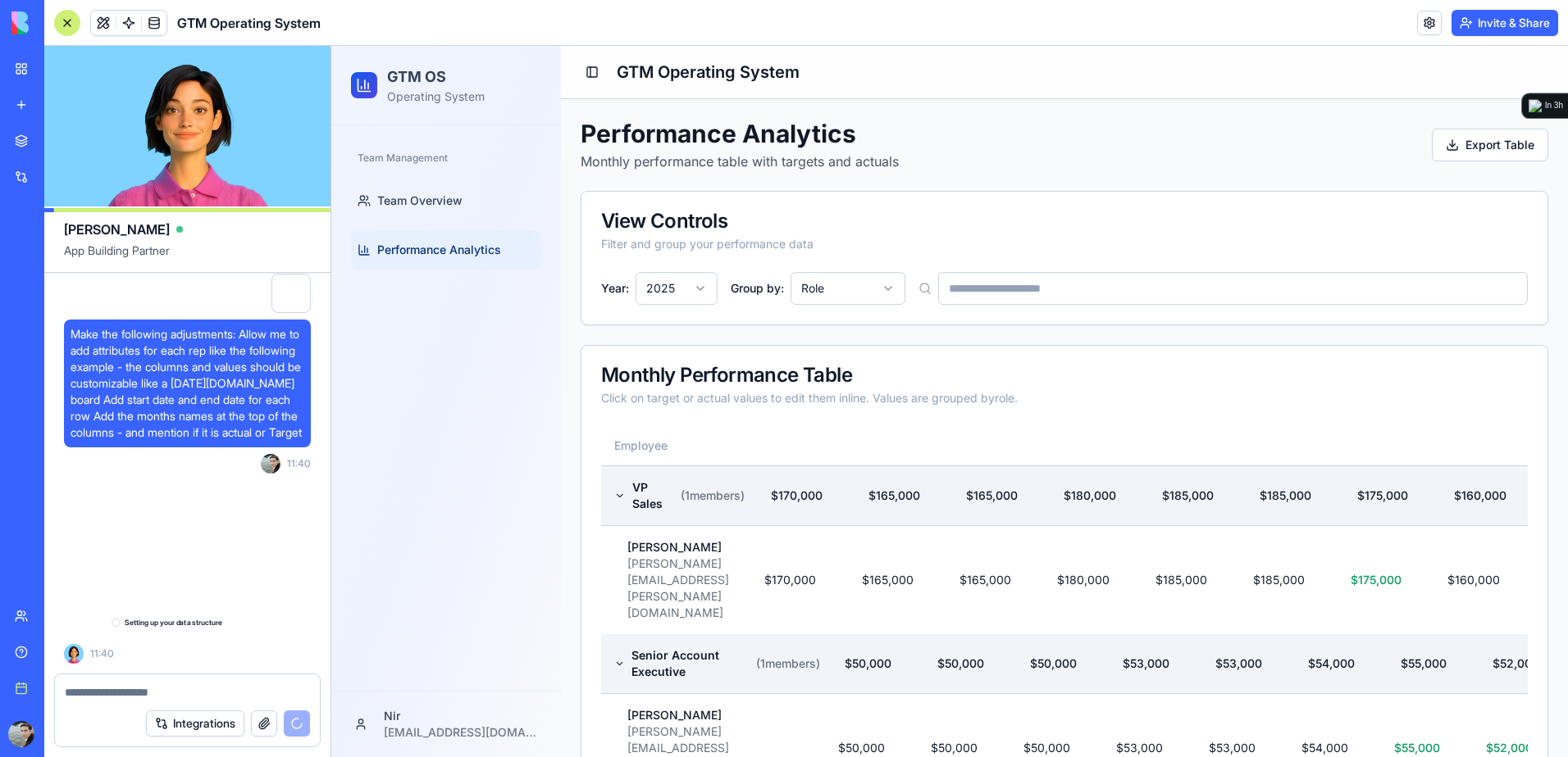
scroll to position [2858, 0]
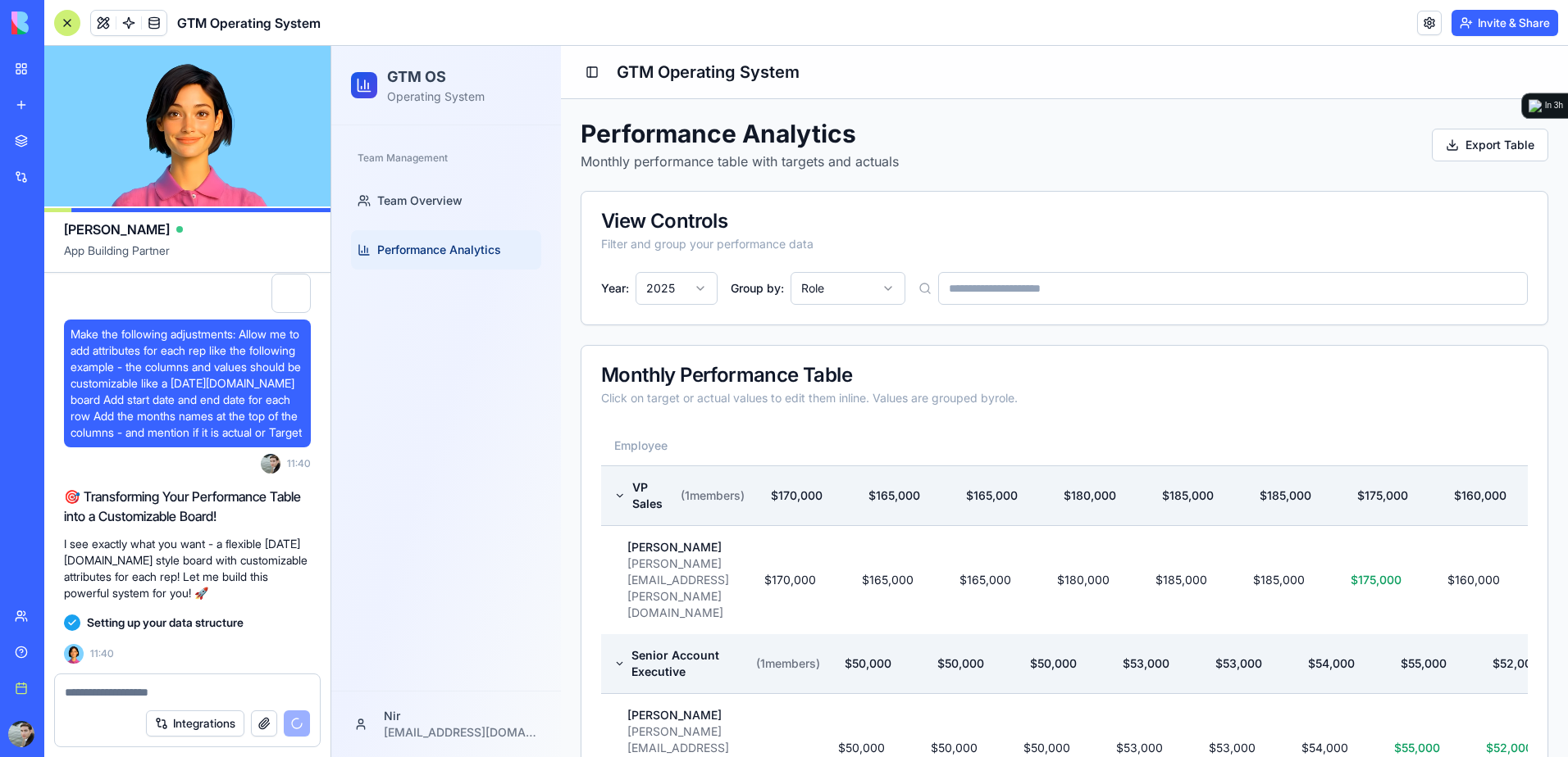
click at [174, 688] on textarea at bounding box center [188, 692] width 245 height 16
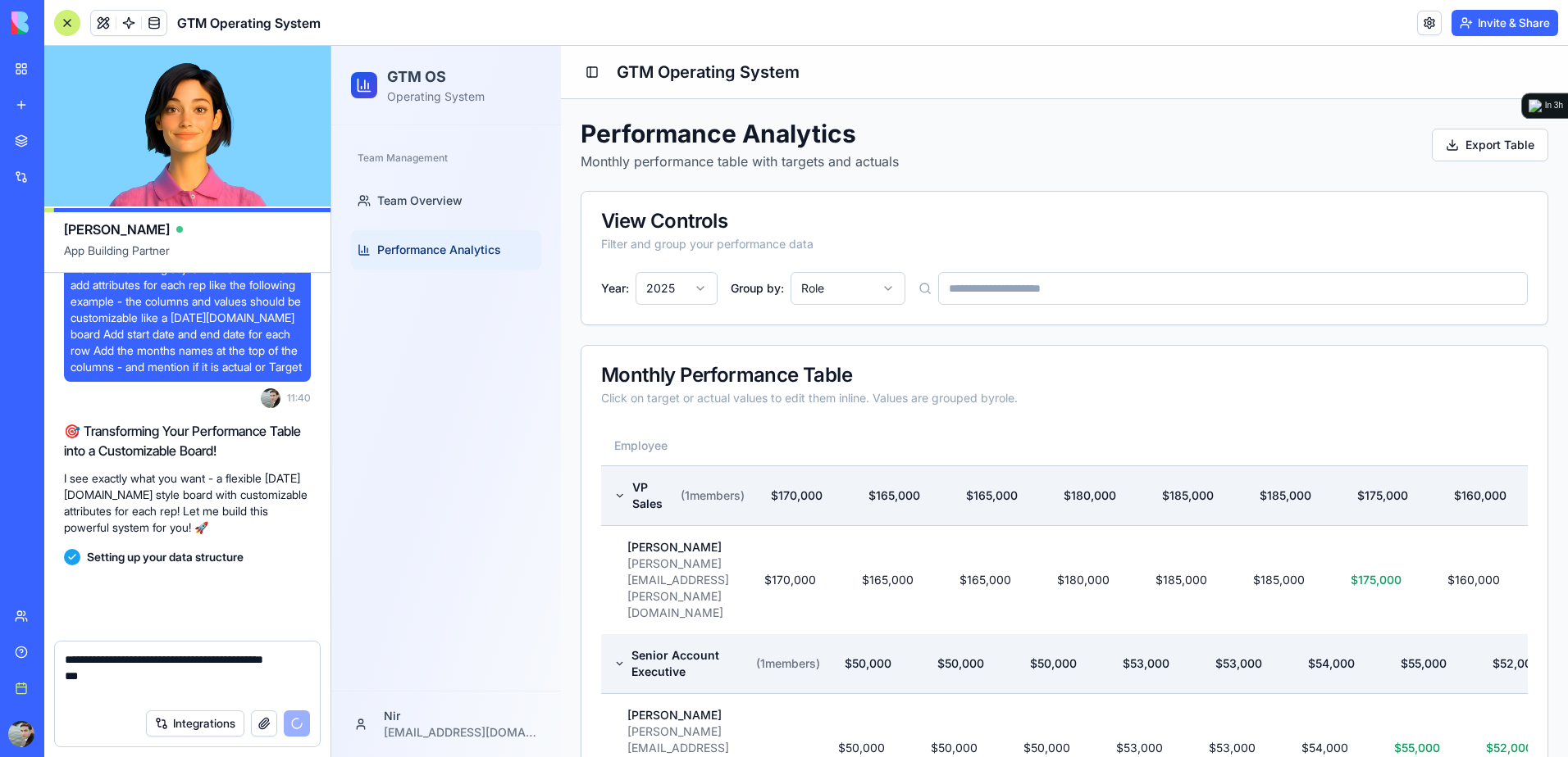
scroll to position [2936, 0]
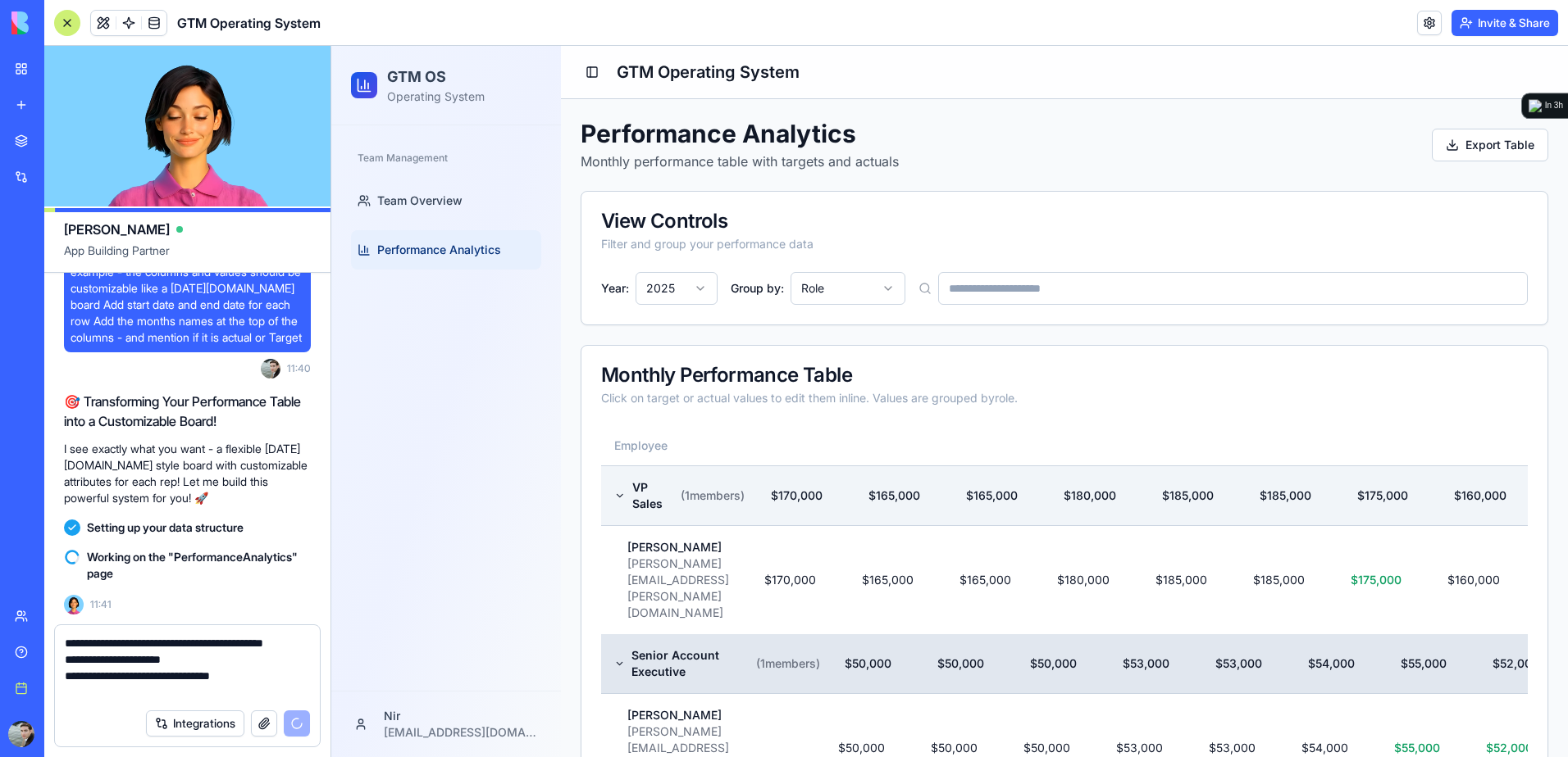
click at [619, 657] on icon at bounding box center [619, 663] width 10 height 13
click at [836, 286] on html "GTM OS Operating System Team Management Team Overview Performance Analytics Nir…" at bounding box center [949, 630] width 1236 height 1169
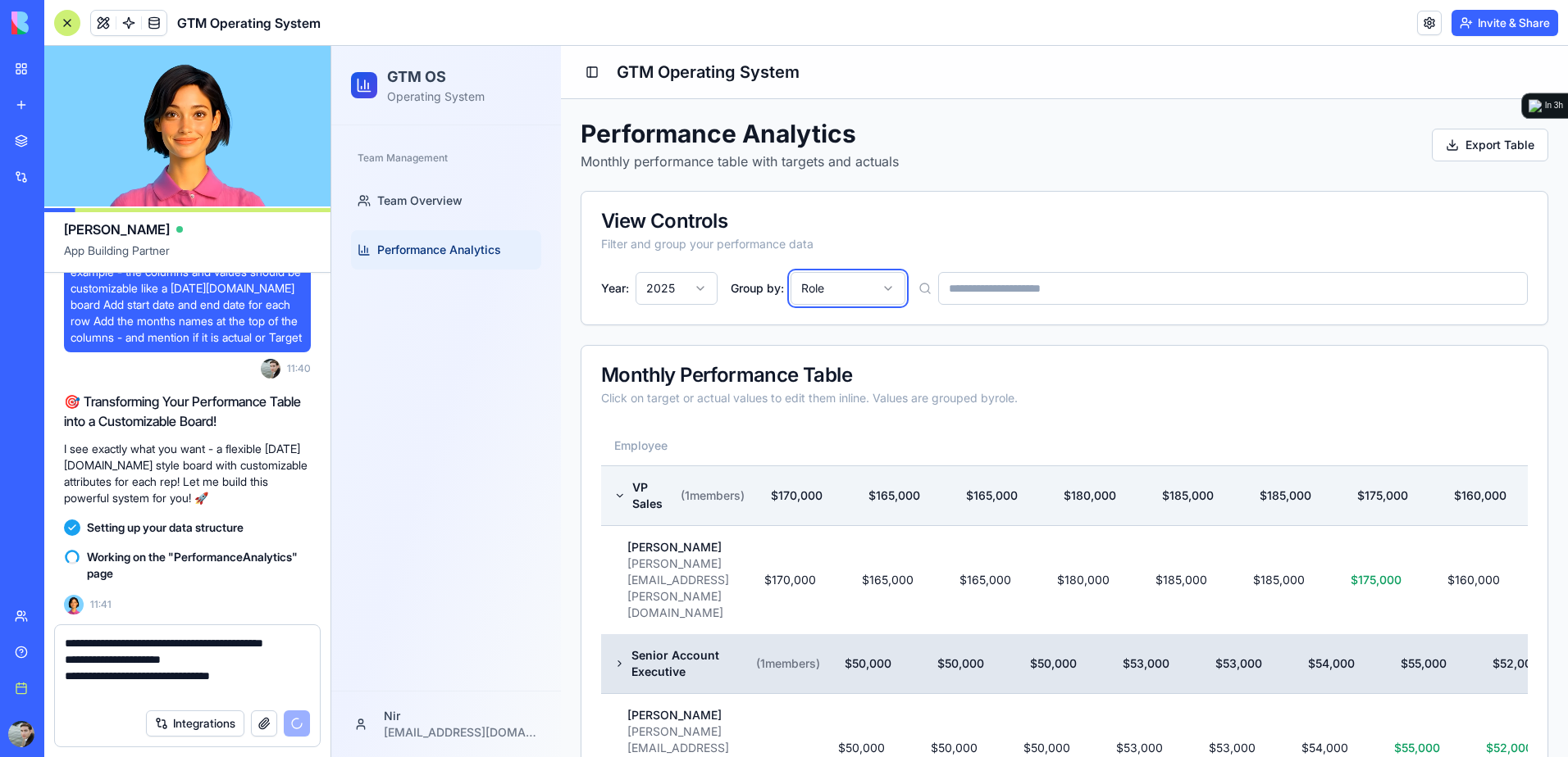
click at [835, 286] on html "GTM OS Operating System Team Management Team Overview Performance Analytics Nir…" at bounding box center [949, 630] width 1236 height 1169
click at [265, 695] on textarea "**********" at bounding box center [188, 668] width 245 height 66
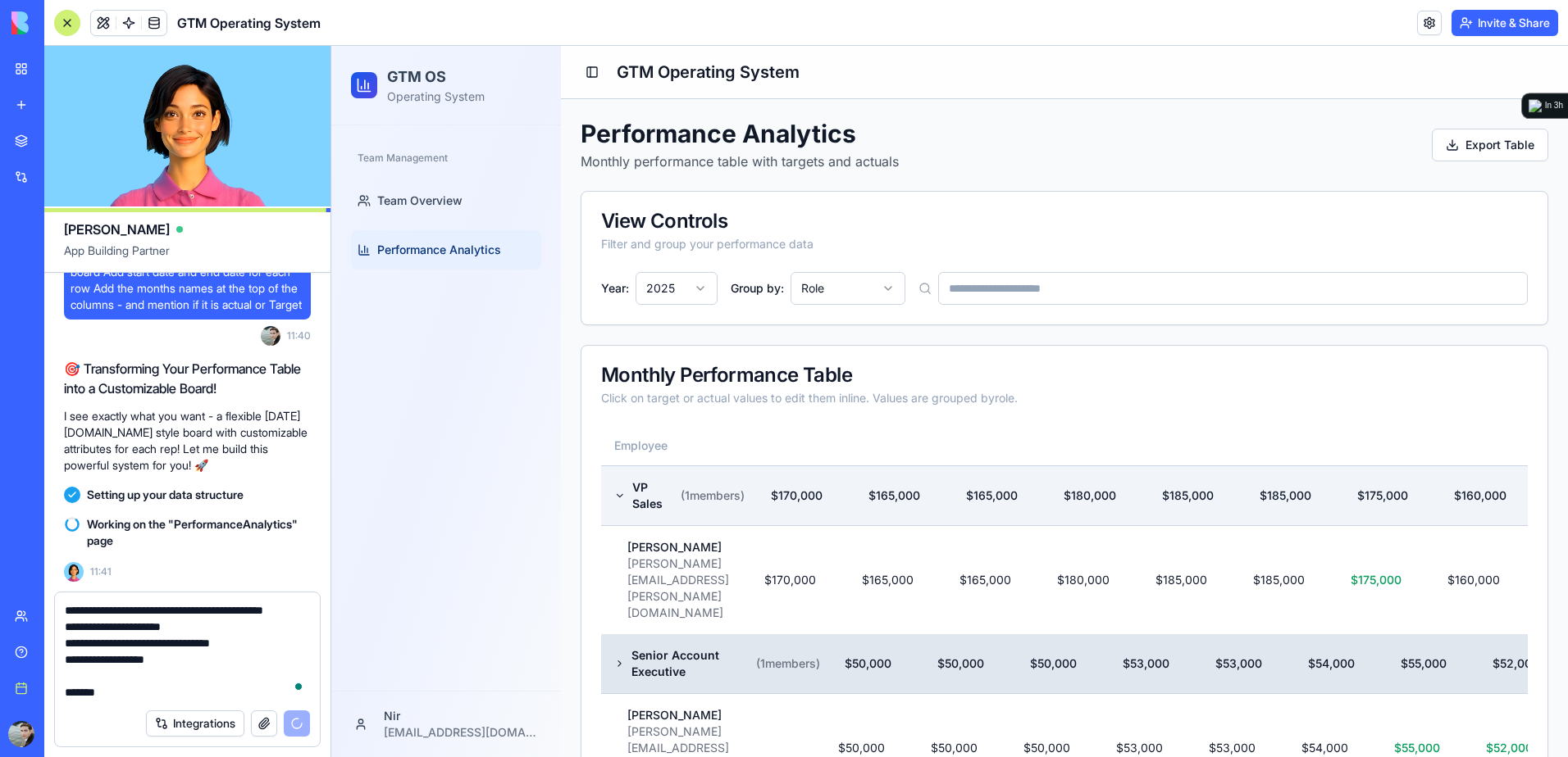
scroll to position [15, 0]
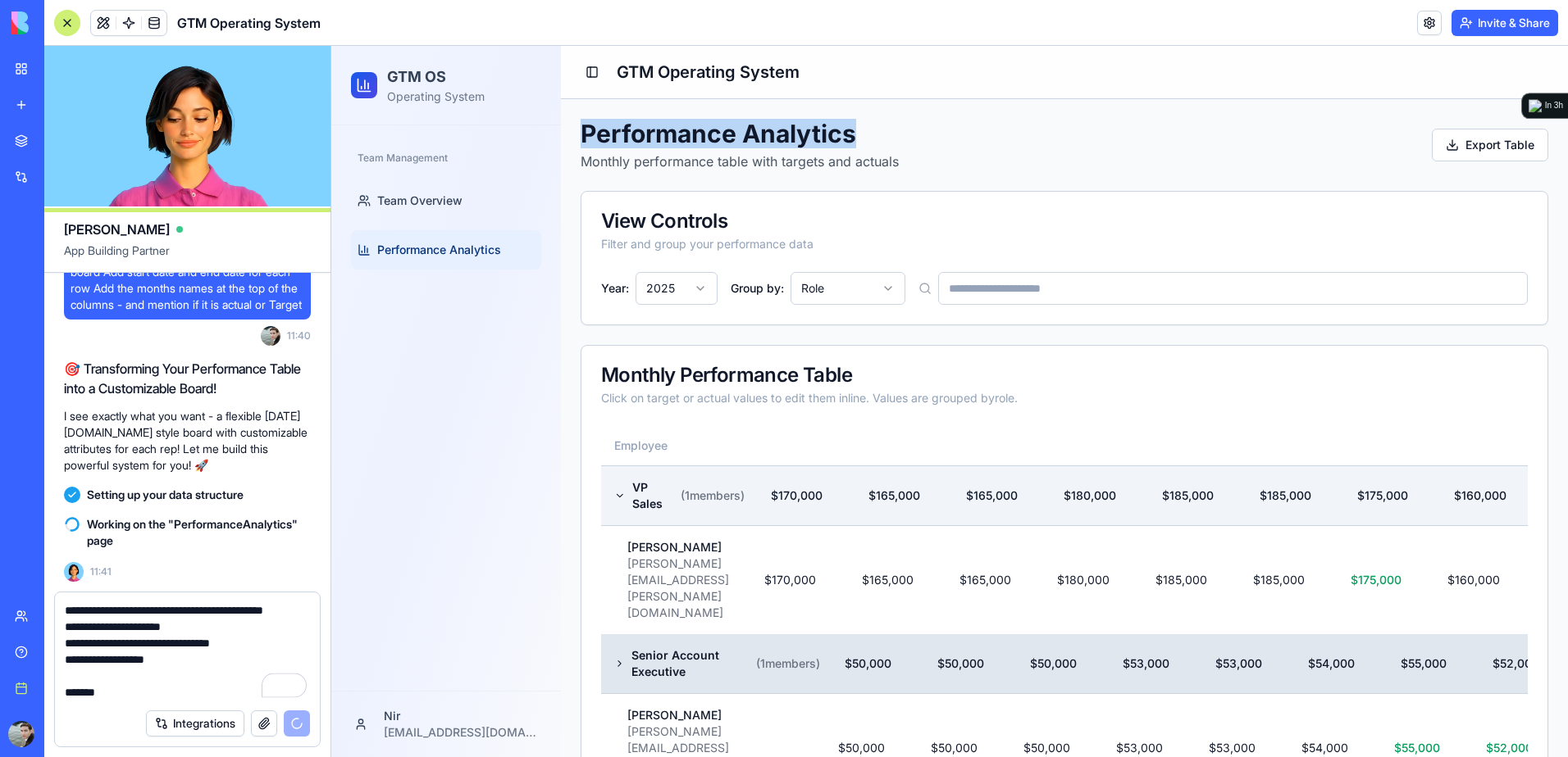
drag, startPoint x: 858, startPoint y: 129, endPoint x: 580, endPoint y: 140, distance: 278.2
click at [580, 140] on div "Performance Analytics Monthly performance table with targets and actuals Export…" at bounding box center [1064, 657] width 1007 height 1116
copy h1 "Performance Analytics"
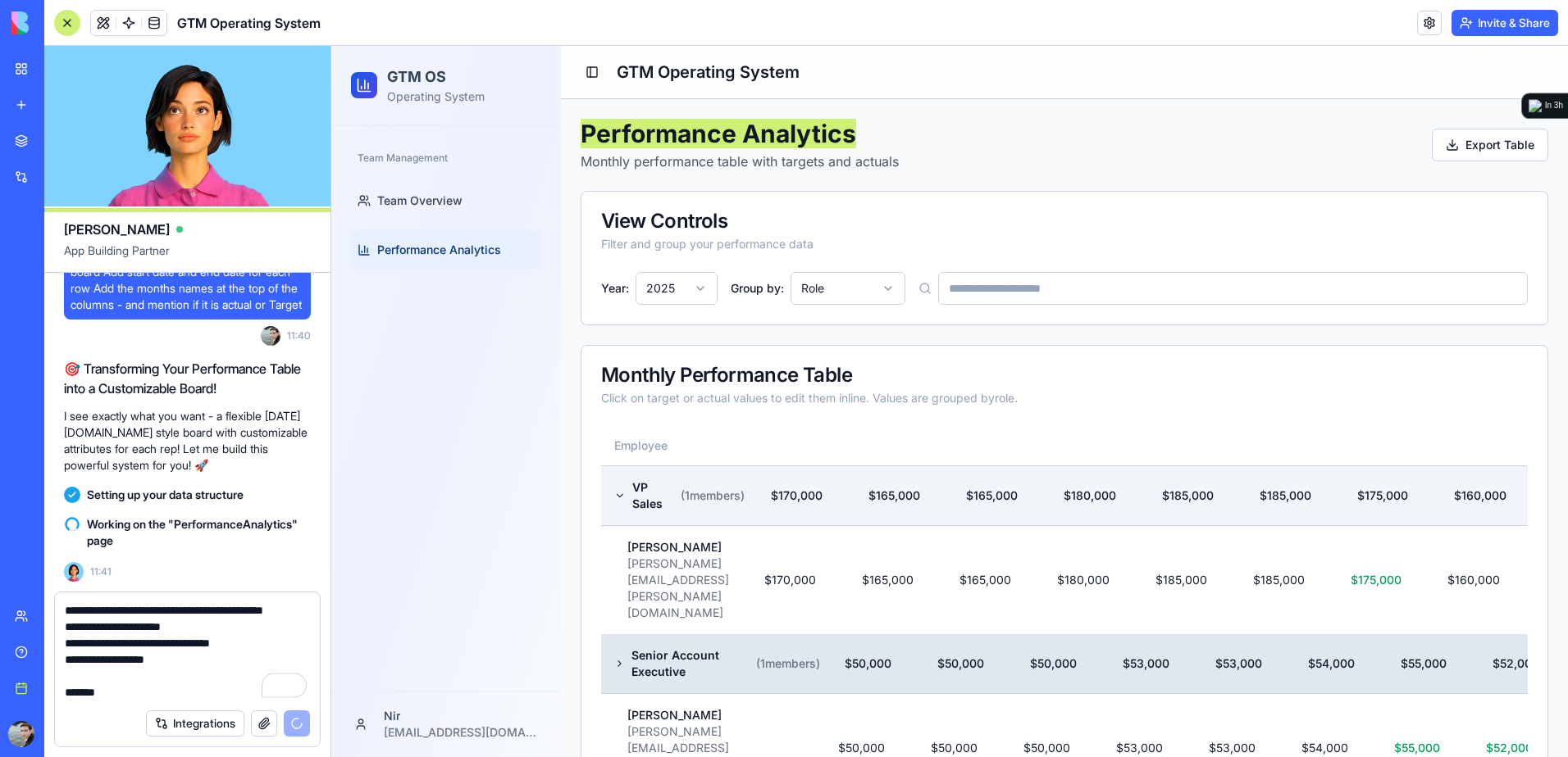
click at [147, 691] on textarea "**********" at bounding box center [188, 651] width 245 height 98
paste textarea "**********"
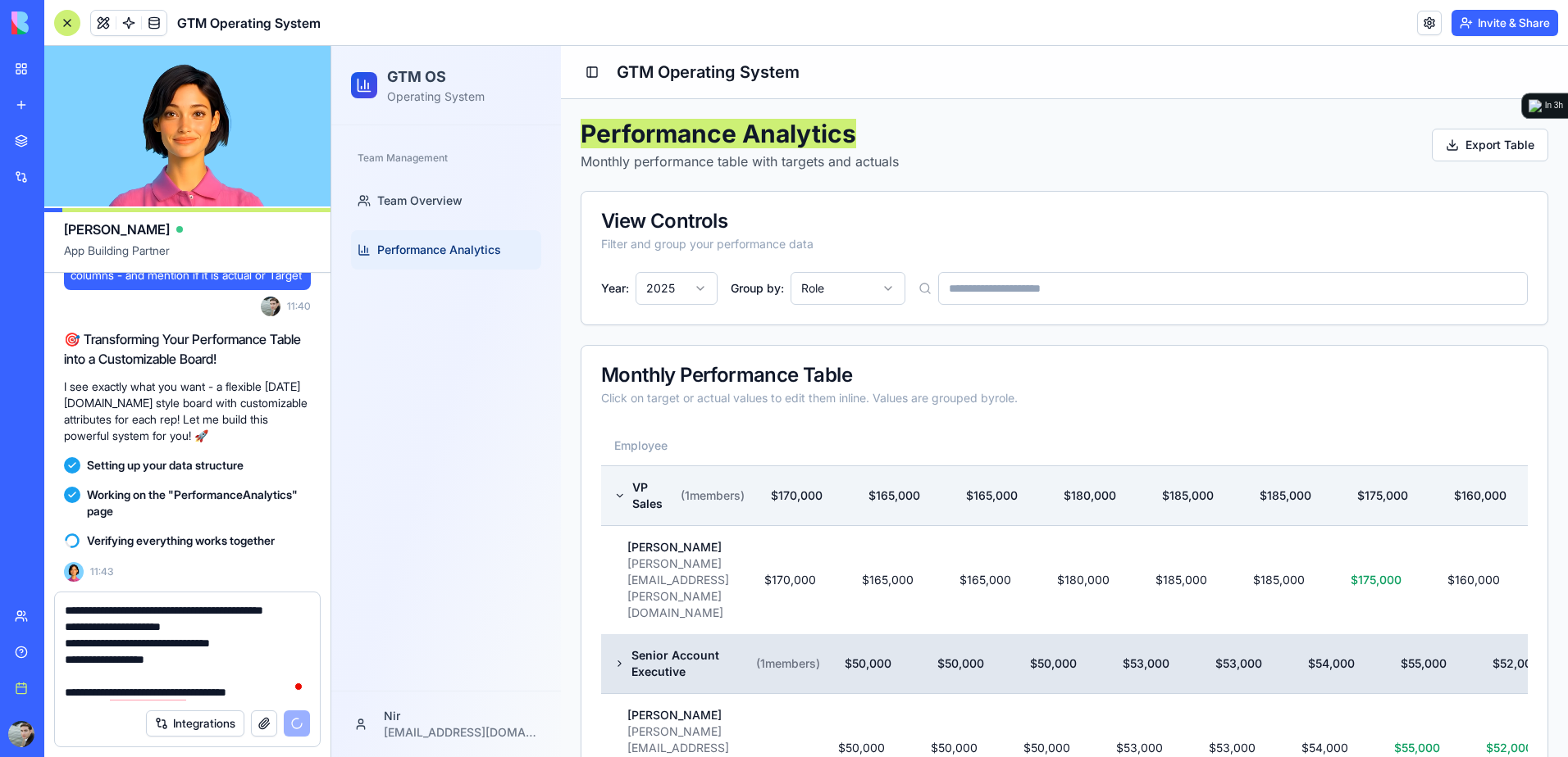
click at [261, 691] on textarea "**********" at bounding box center [188, 651] width 245 height 98
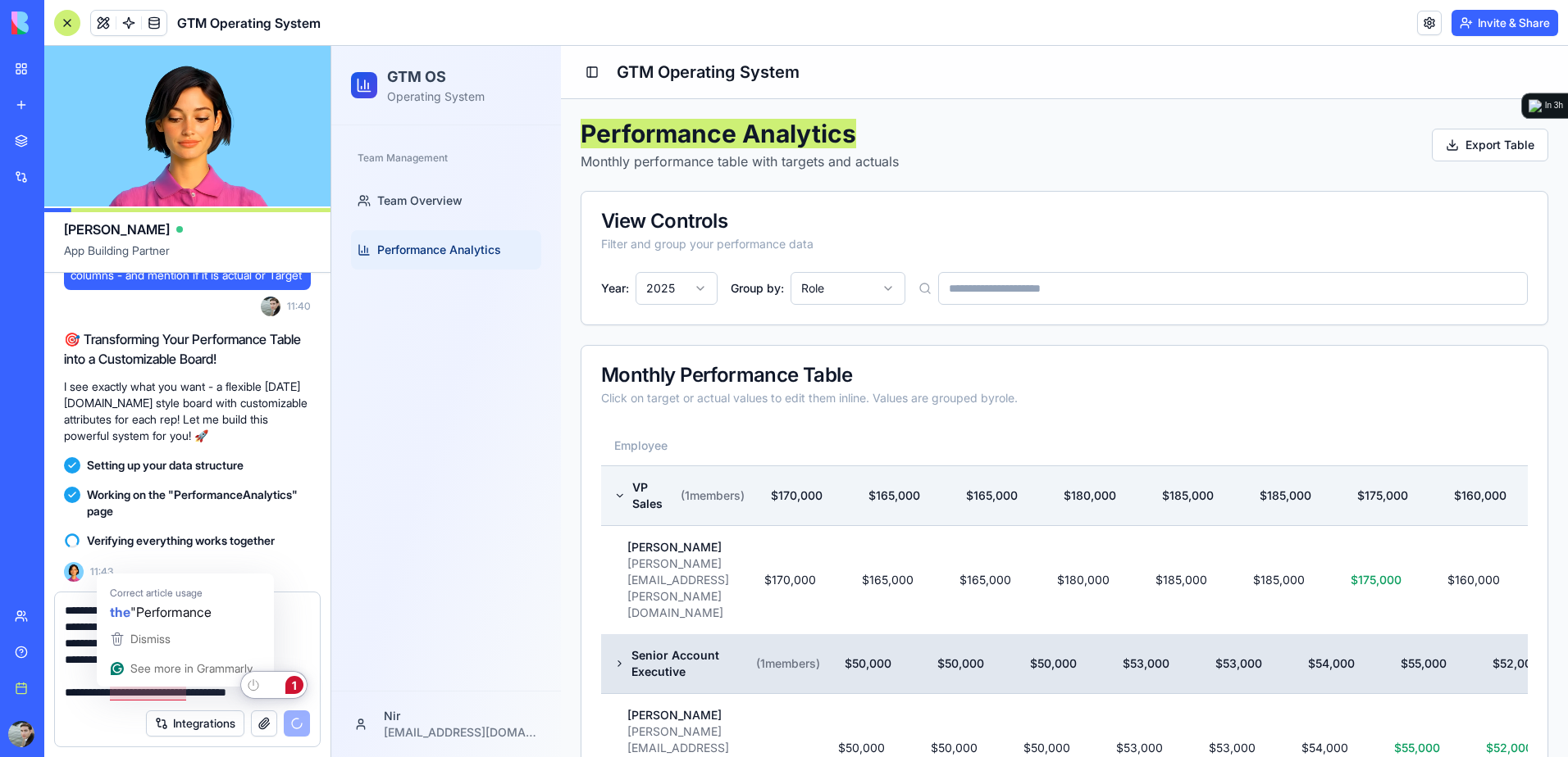
click at [290, 694] on button "1" at bounding box center [294, 685] width 21 height 21
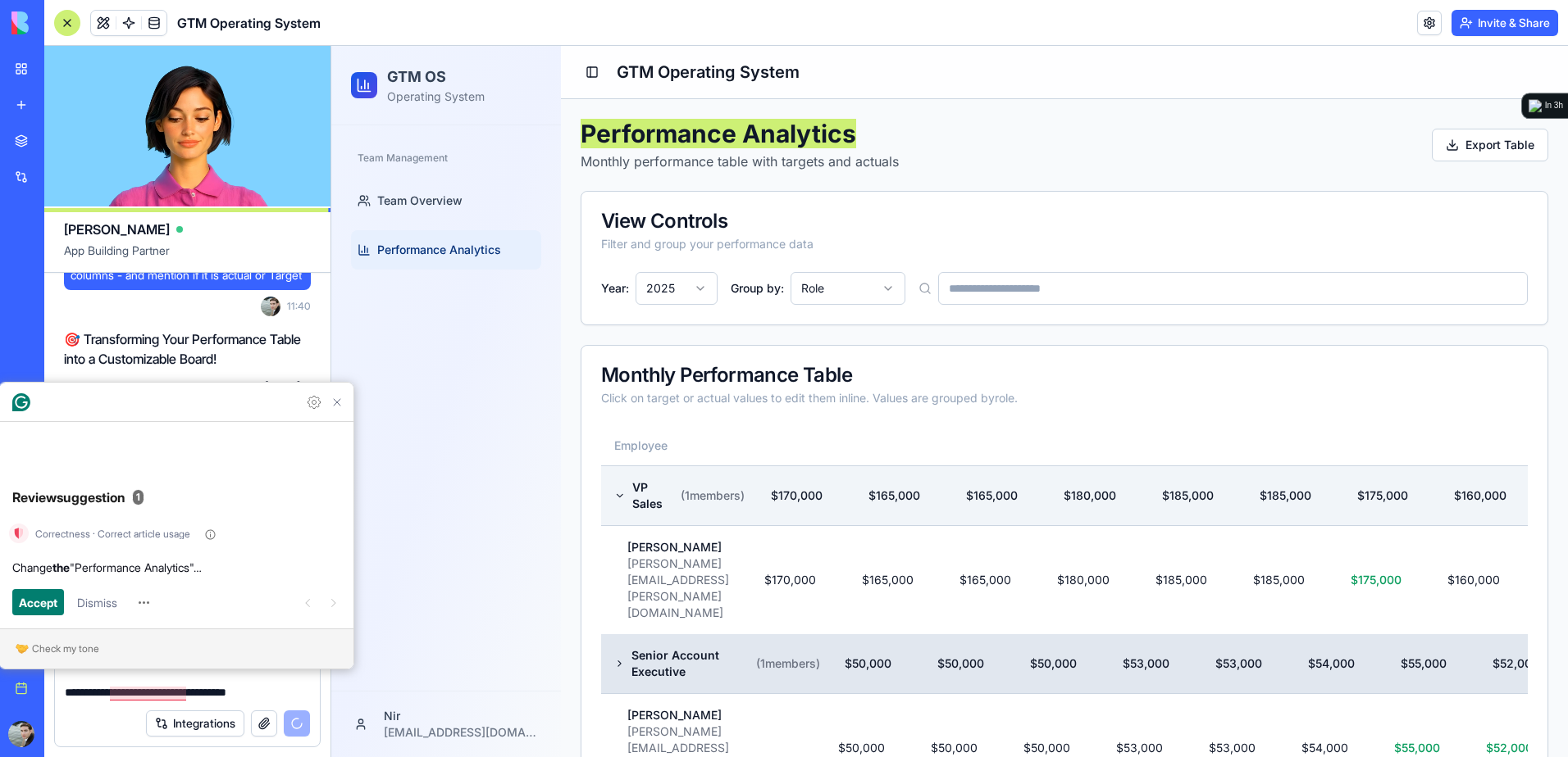
click at [291, 693] on textarea "**********" at bounding box center [188, 651] width 245 height 98
paste textarea "**********"
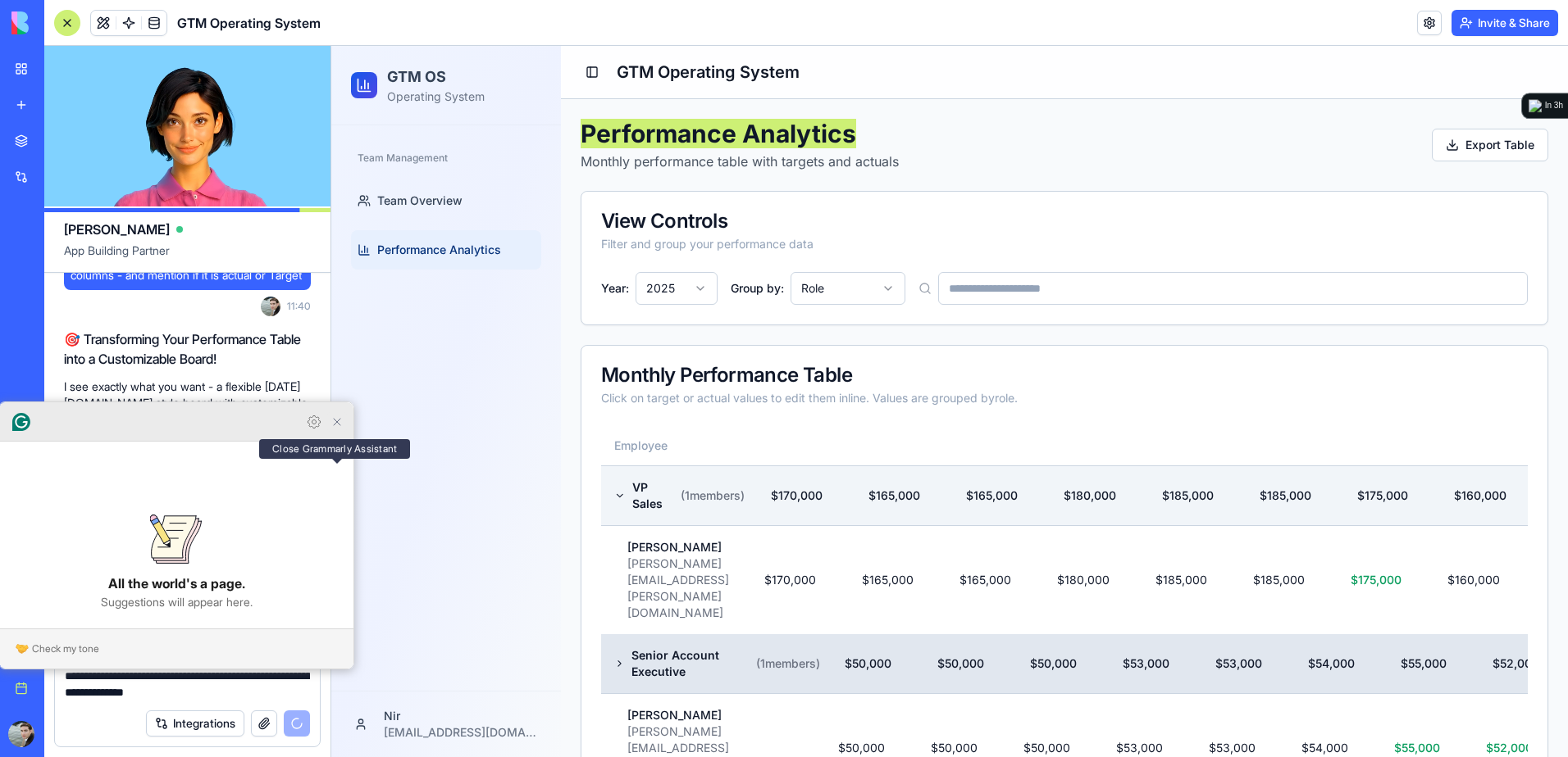
click at [342, 428] on icon "Close Grammarly Assistant" at bounding box center [337, 421] width 13 height 13
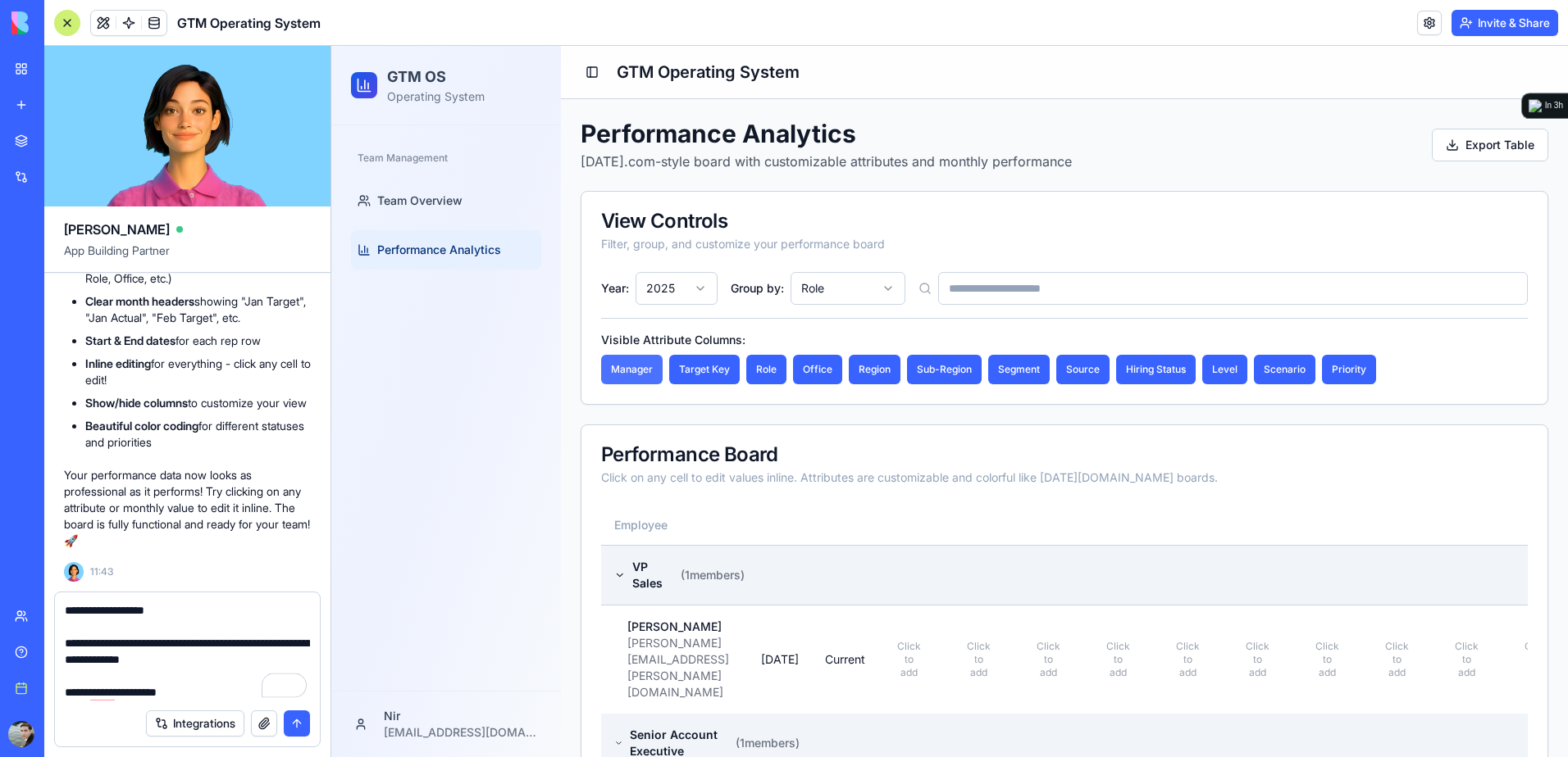
type textarea "**********"
click at [630, 373] on button "Manager" at bounding box center [631, 369] width 62 height 29
click at [715, 373] on button "Target Key" at bounding box center [706, 369] width 70 height 29
click at [798, 377] on button "Office" at bounding box center [820, 369] width 49 height 29
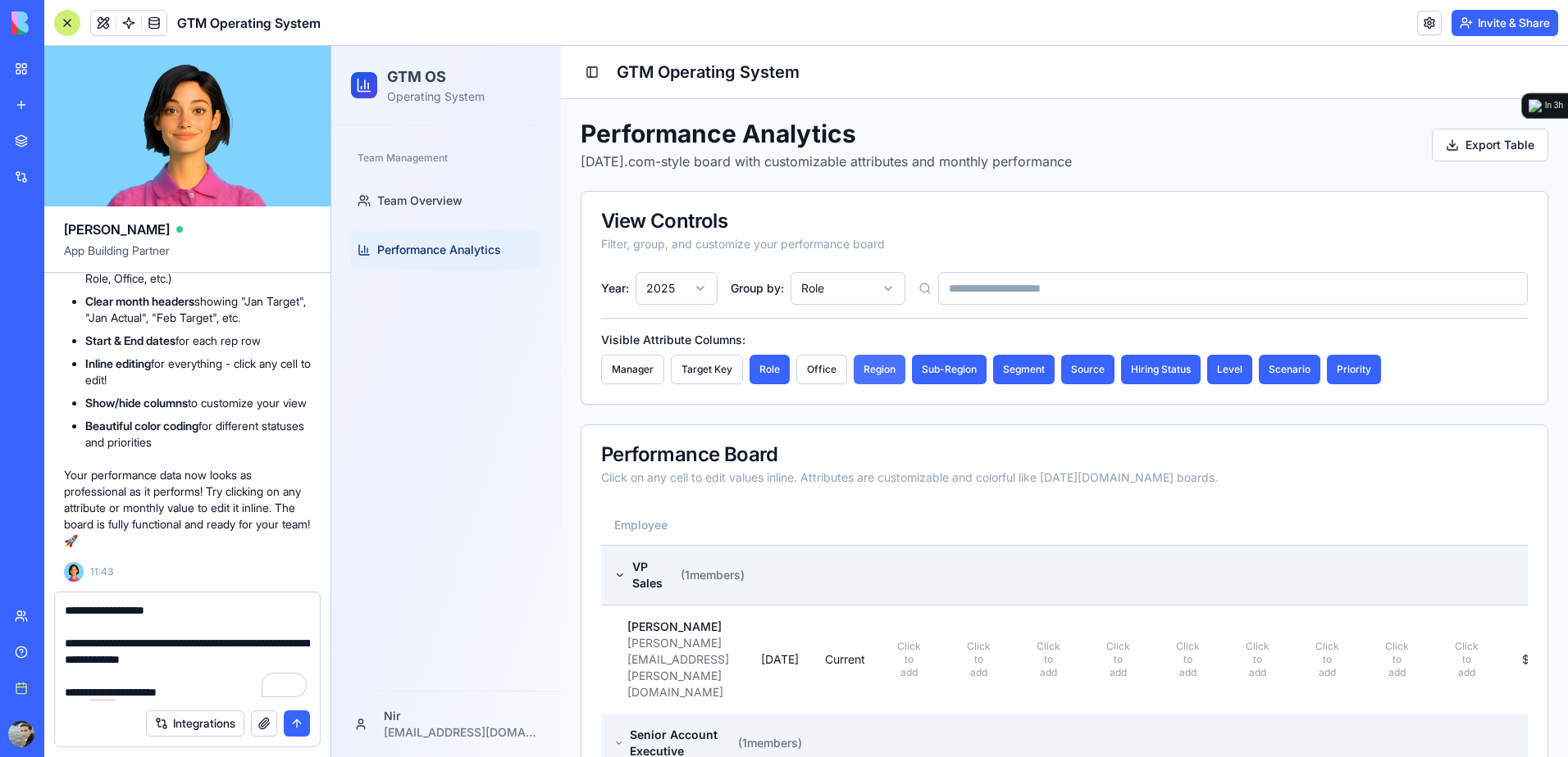
click at [890, 378] on button "Region" at bounding box center [879, 369] width 51 height 29
click at [943, 372] on button "Sub-Region" at bounding box center [950, 369] width 75 height 29
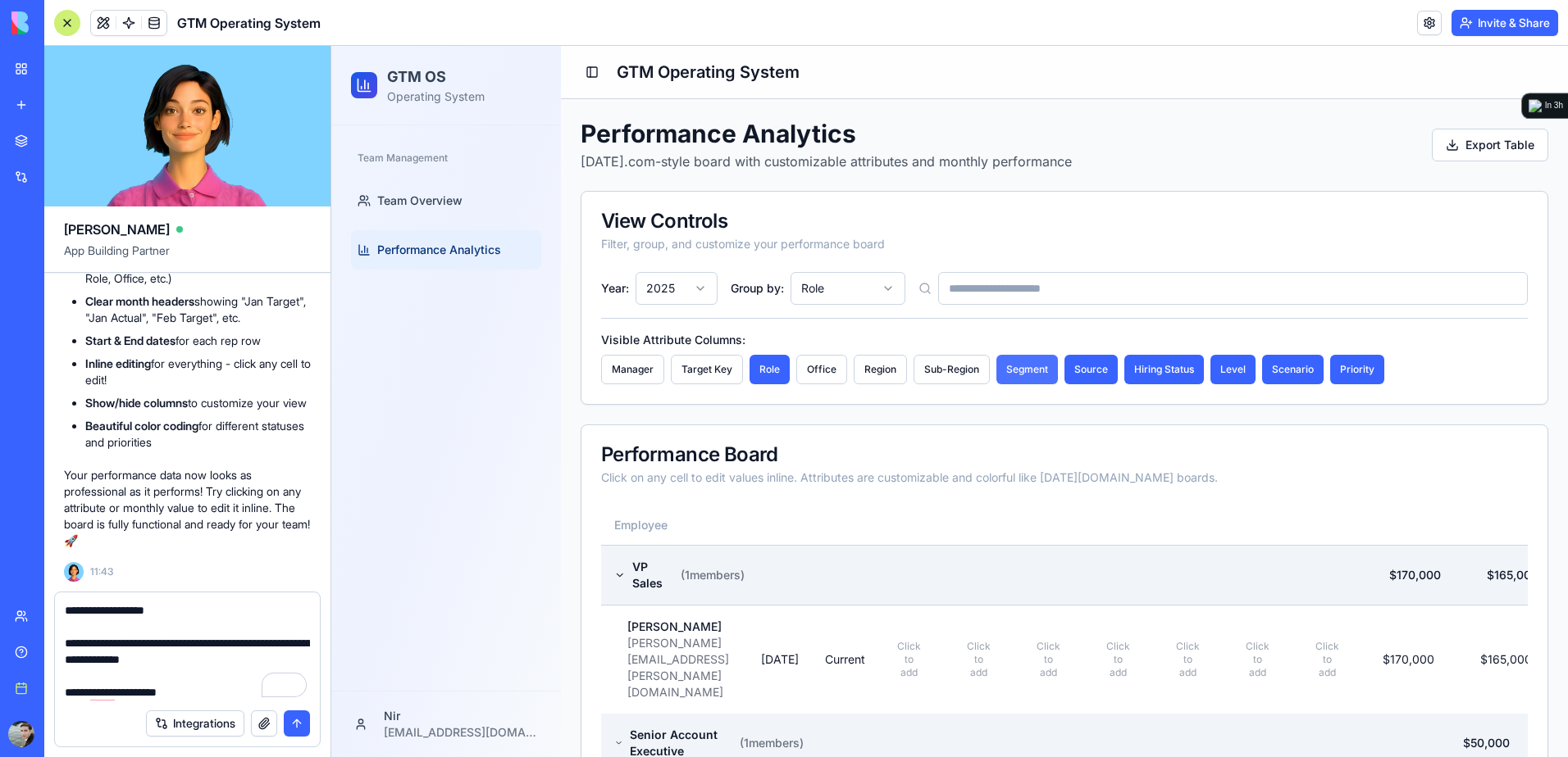
click at [1009, 372] on button "Segment" at bounding box center [1027, 369] width 62 height 29
drag, startPoint x: 1067, startPoint y: 373, endPoint x: 1075, endPoint y: 374, distance: 8.1
click at [1068, 373] on button "Source" at bounding box center [1092, 369] width 53 height 29
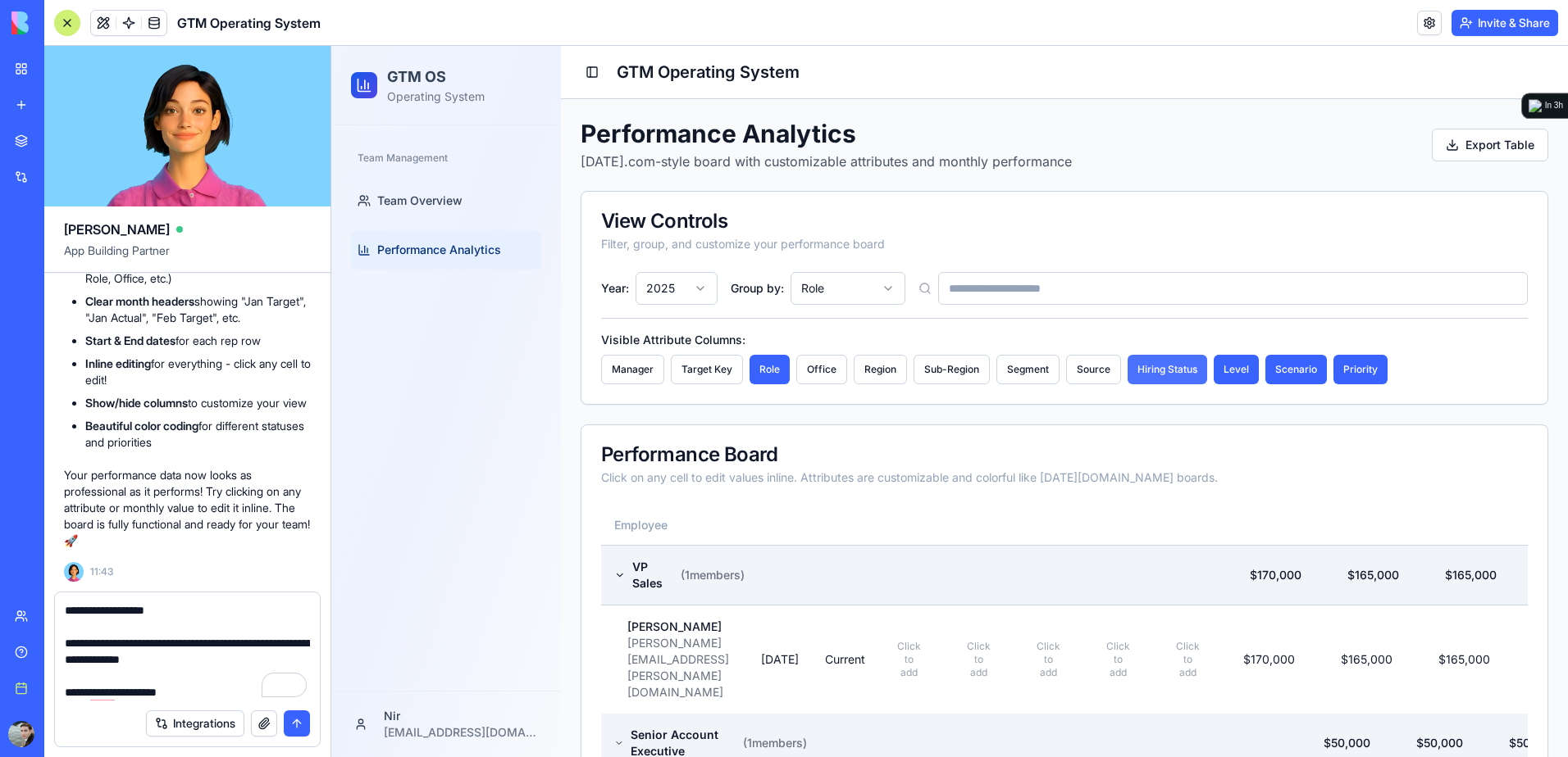
click at [1148, 376] on button "Hiring Status" at bounding box center [1167, 369] width 80 height 29
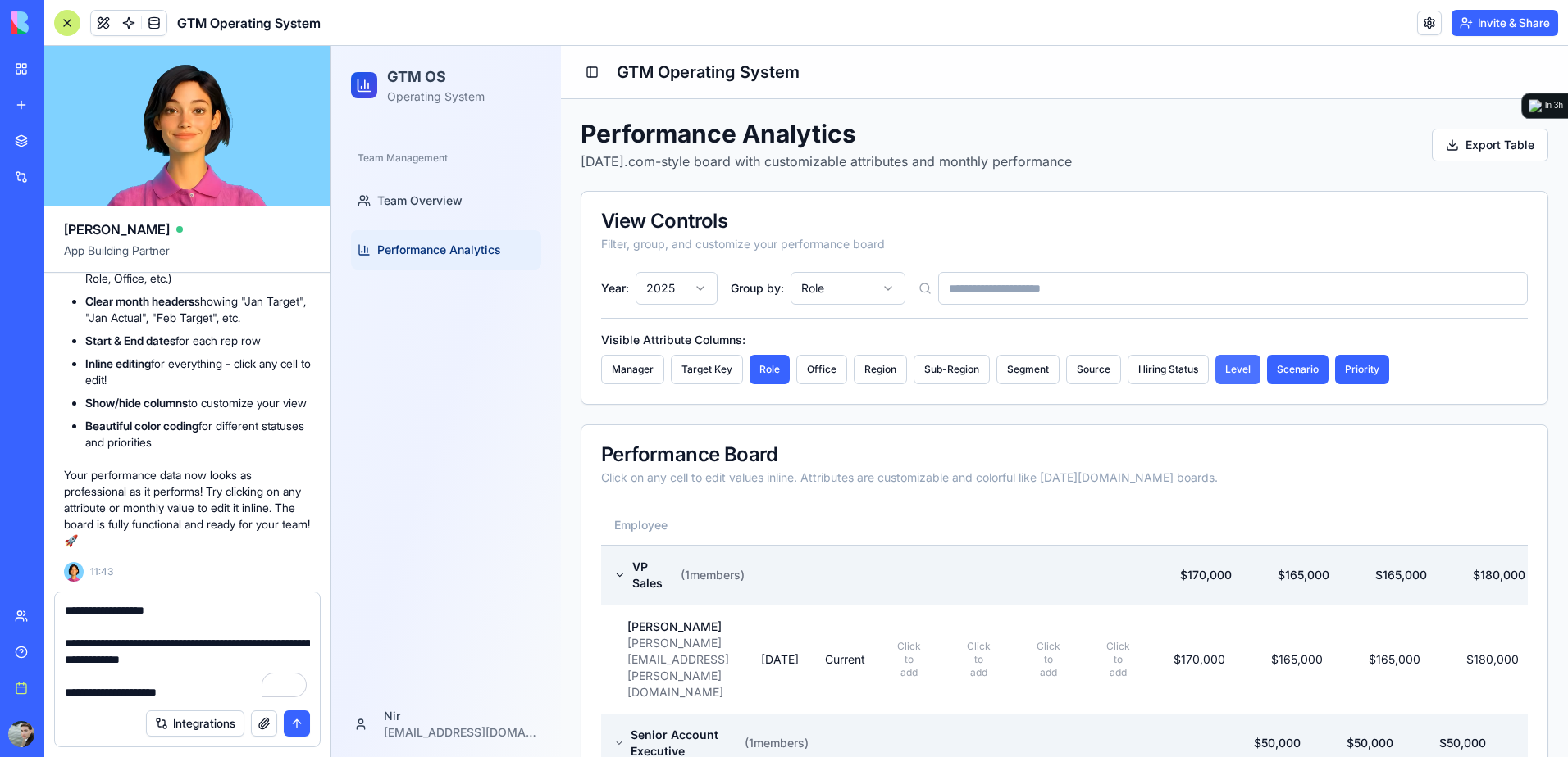
click at [1233, 371] on button "Level" at bounding box center [1237, 369] width 45 height 29
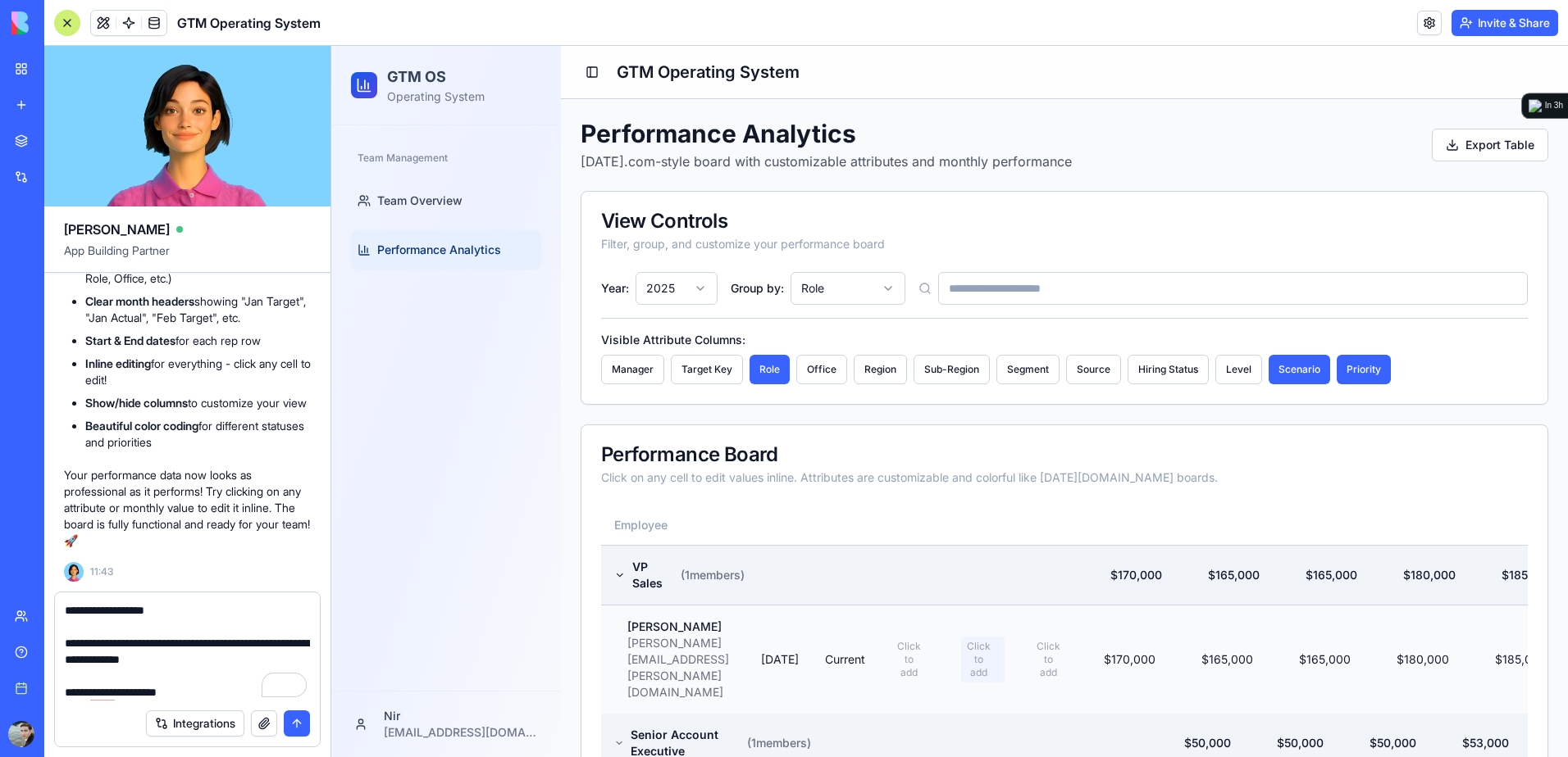
click at [993, 640] on span "Click to add" at bounding box center [978, 659] width 28 height 39
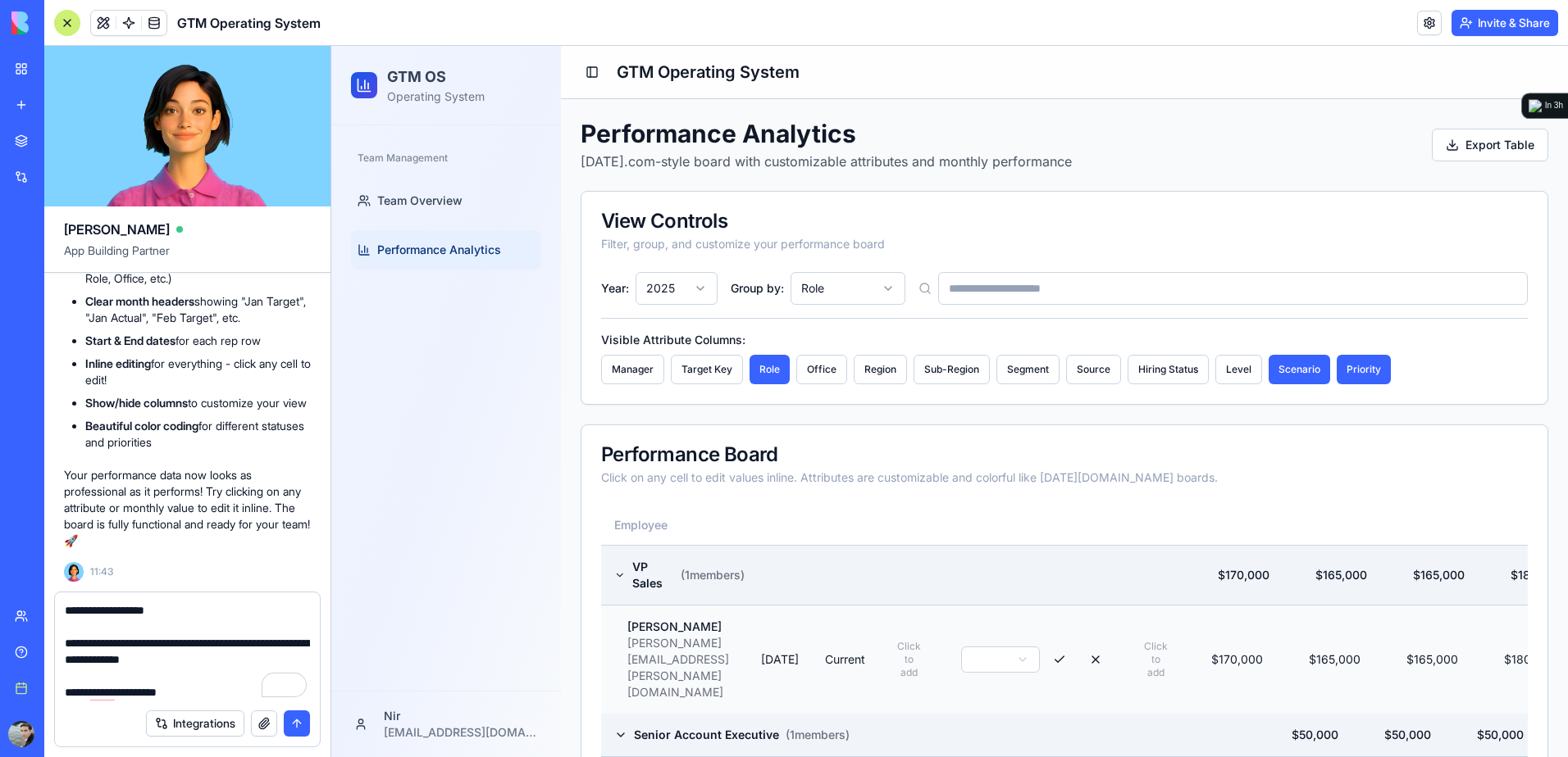
click at [1039, 624] on html "GTM OS Operating System Team Management Team Overview Performance Analytics Nir…" at bounding box center [949, 621] width 1236 height 1150
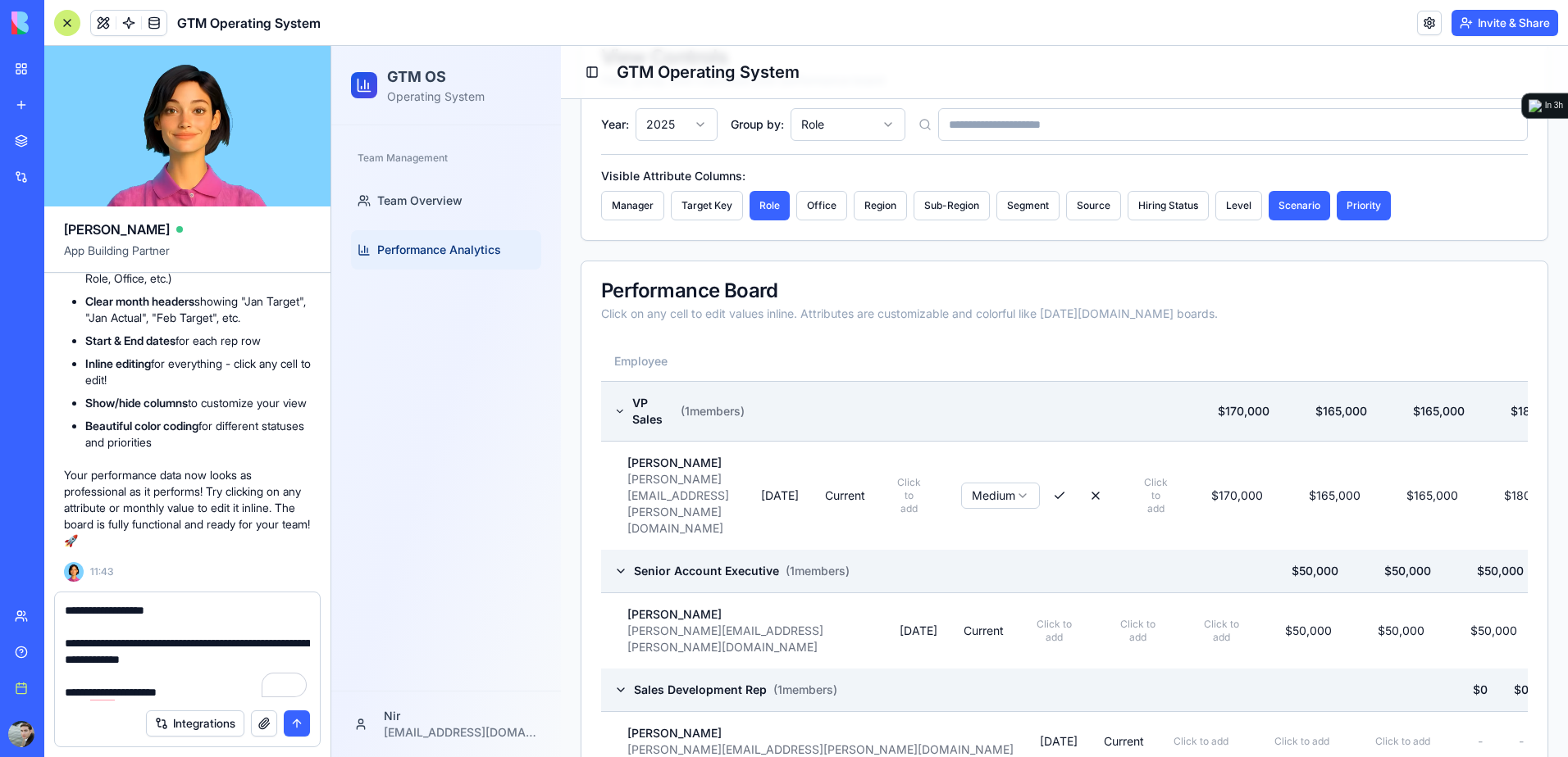
click at [290, 724] on button "submit" at bounding box center [296, 724] width 27 height 27
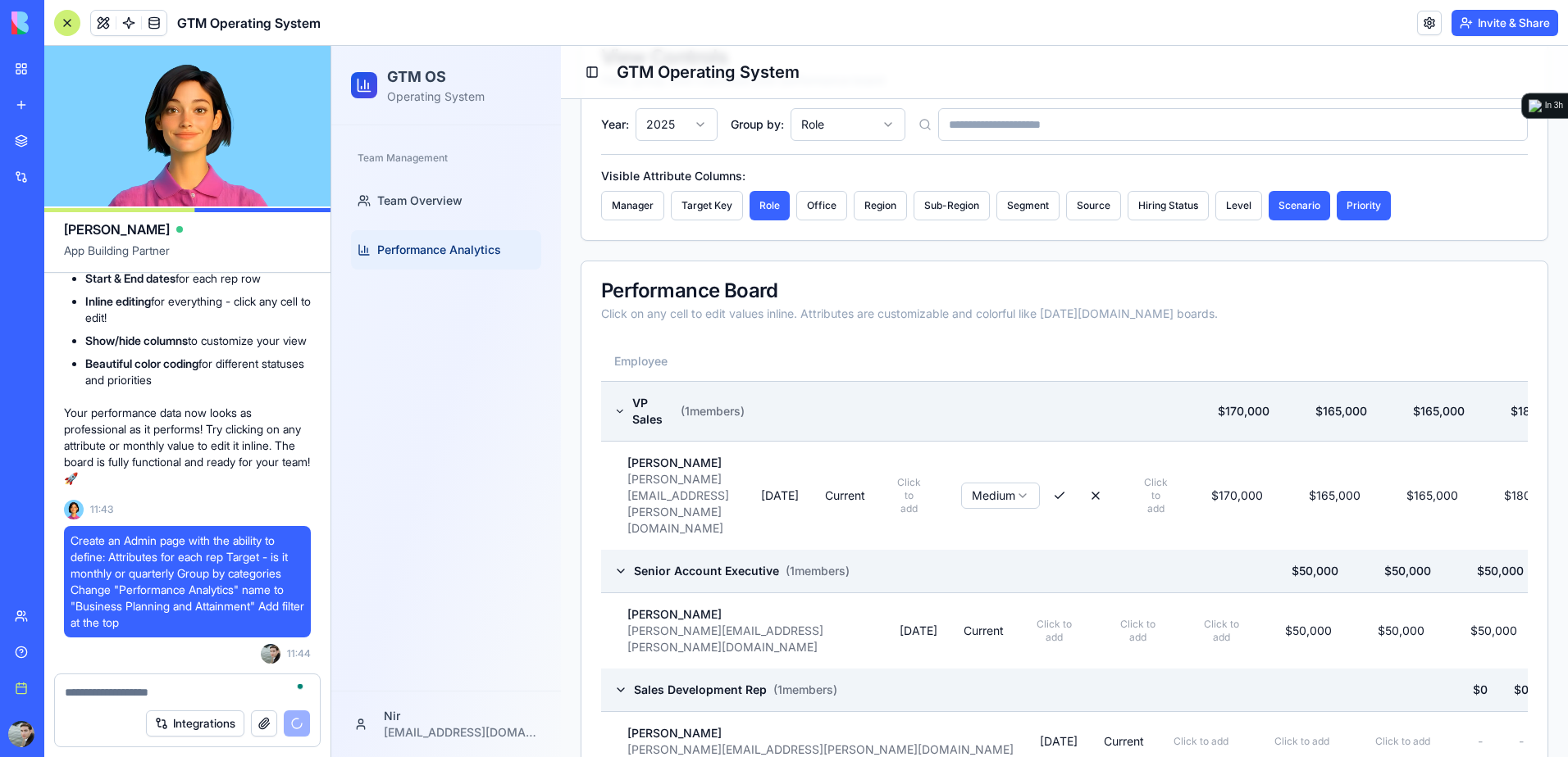
click at [367, 86] on icon at bounding box center [363, 85] width 16 height 16
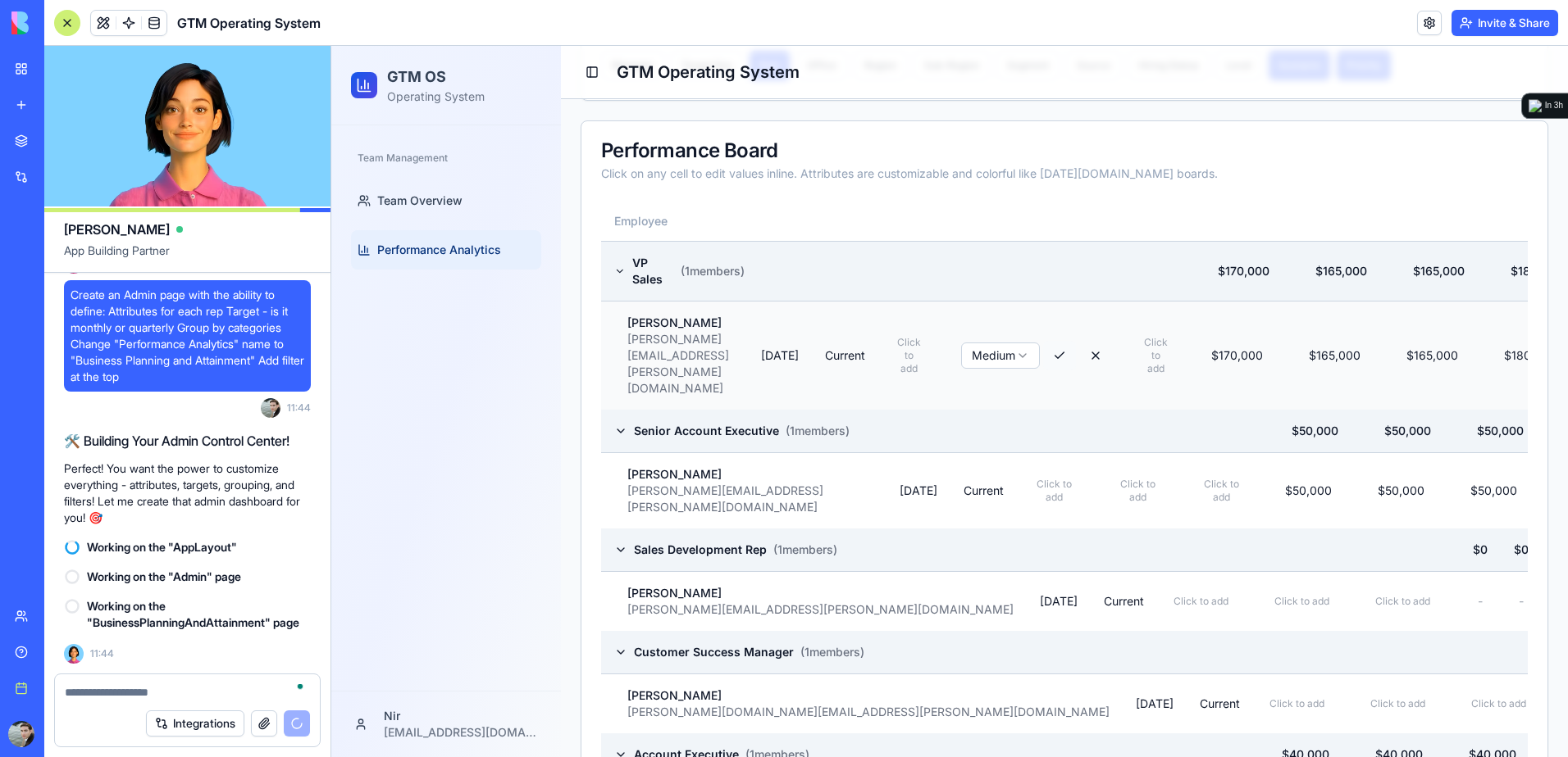
click at [1075, 341] on button at bounding box center [1059, 355] width 33 height 29
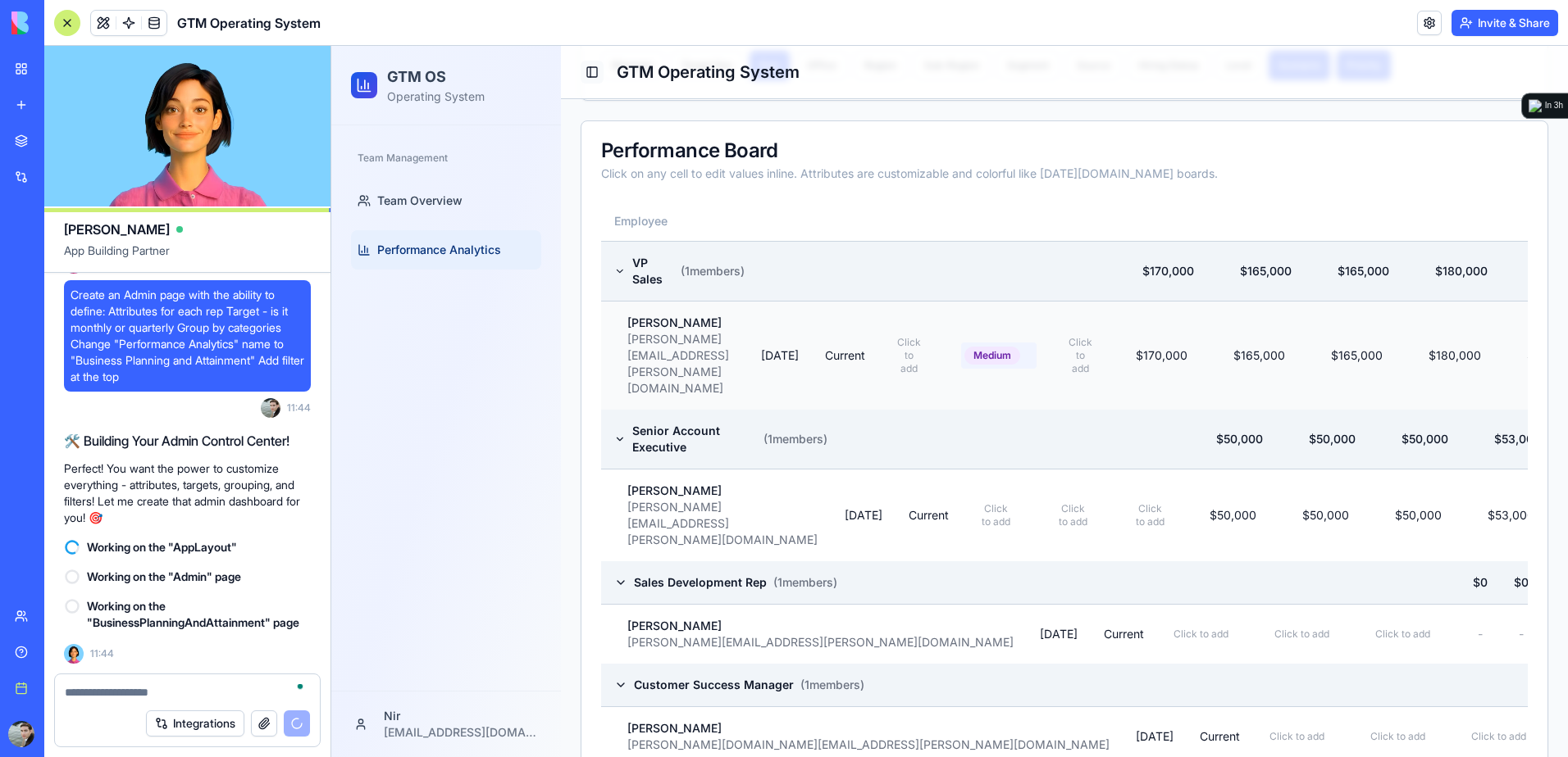
click at [587, 74] on button "Toggle Sidebar" at bounding box center [591, 72] width 23 height 23
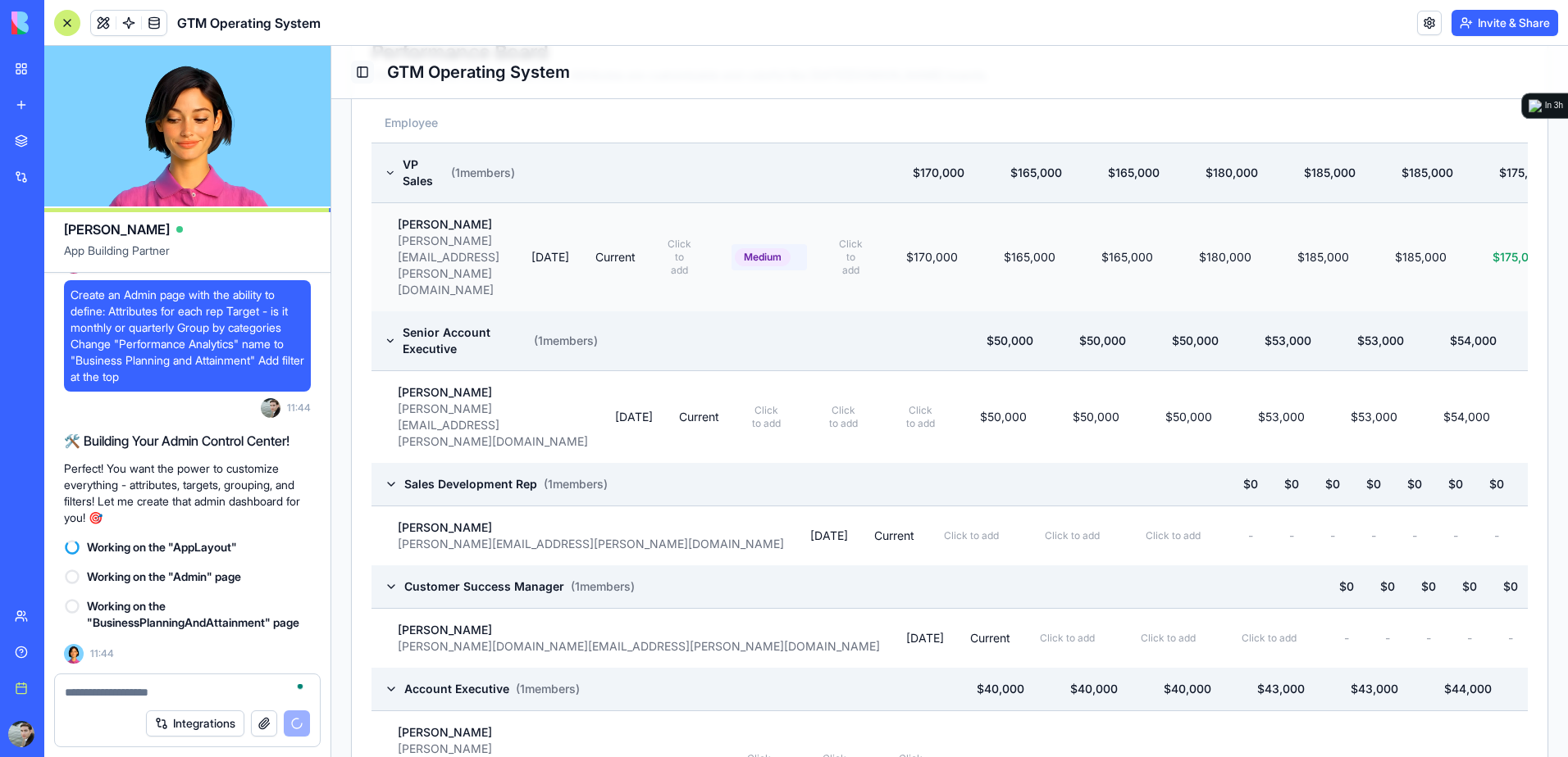
click at [358, 69] on button "Toggle Sidebar" at bounding box center [362, 72] width 23 height 23
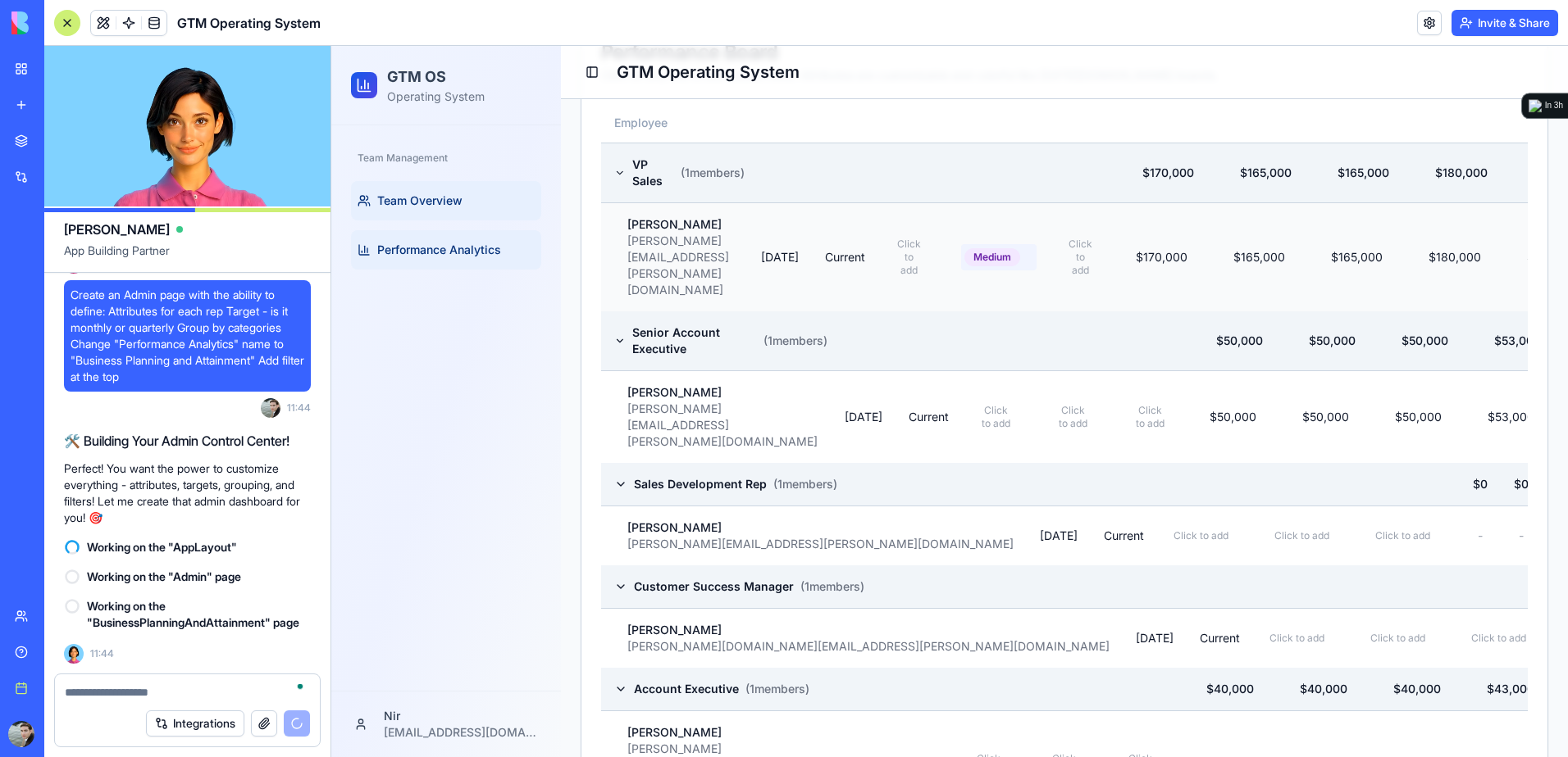
click at [392, 201] on span "Team Overview" at bounding box center [420, 200] width 86 height 16
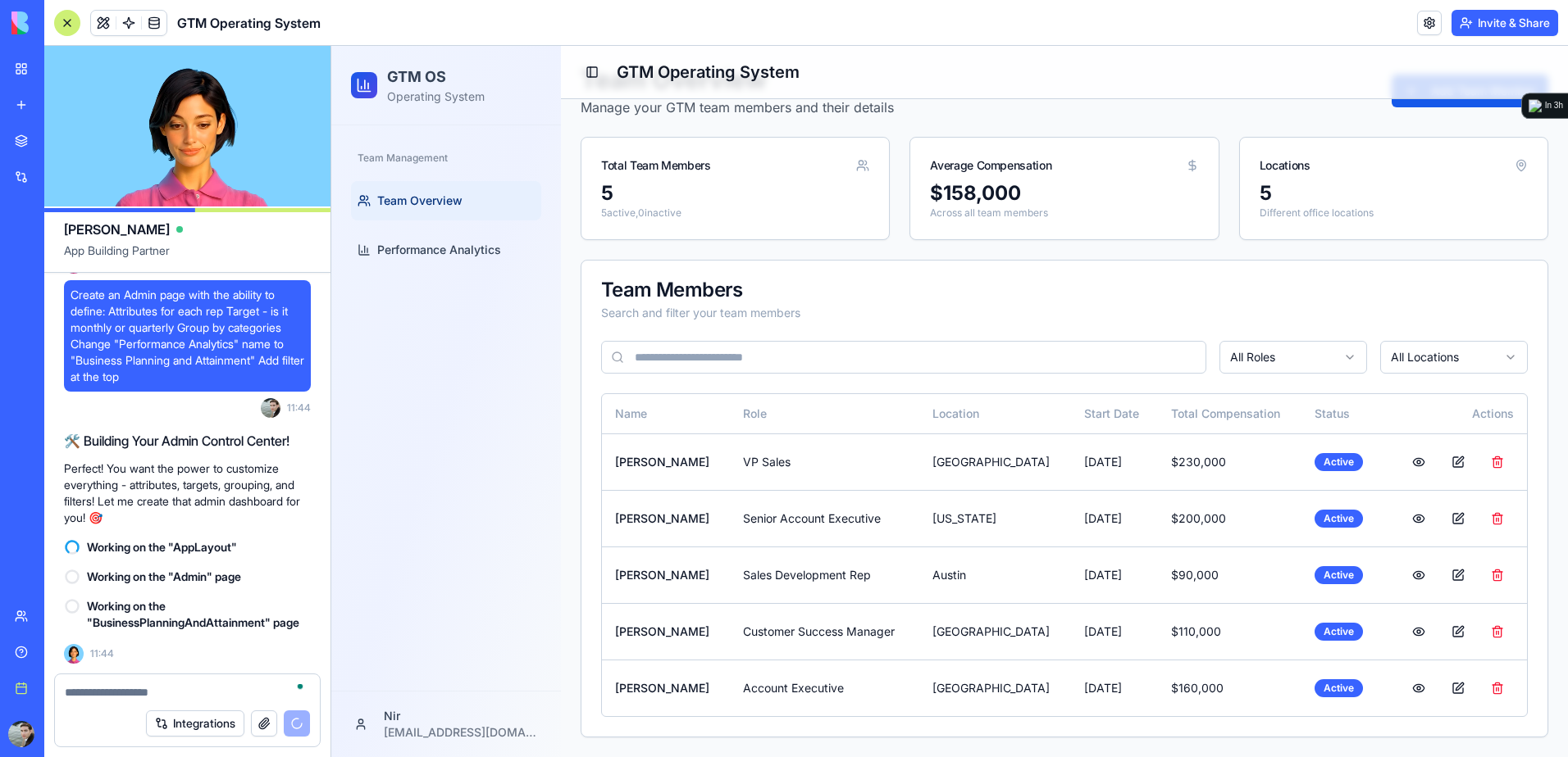
scroll to position [54, 0]
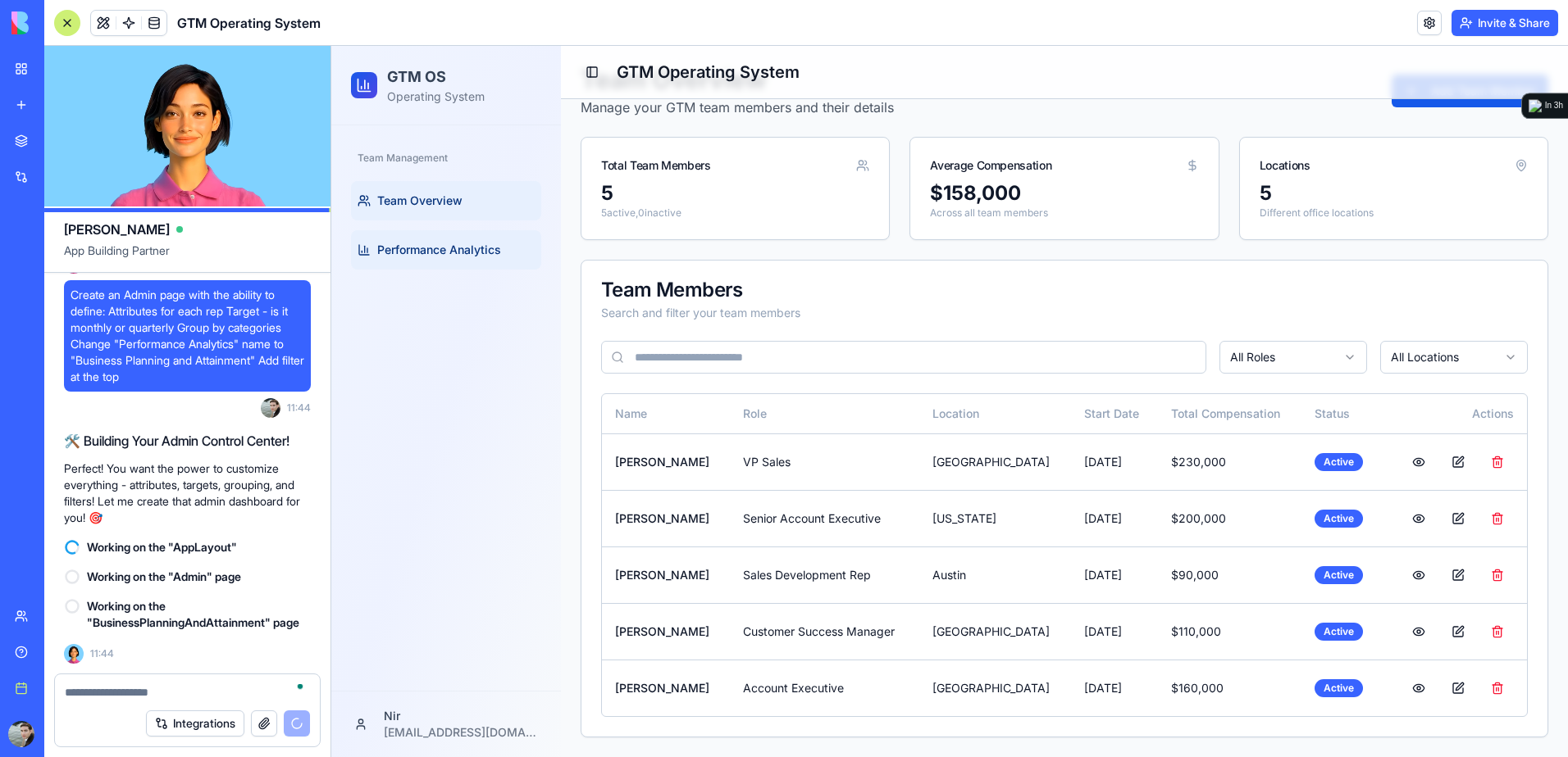
click at [422, 243] on span "Performance Analytics" at bounding box center [439, 249] width 123 height 16
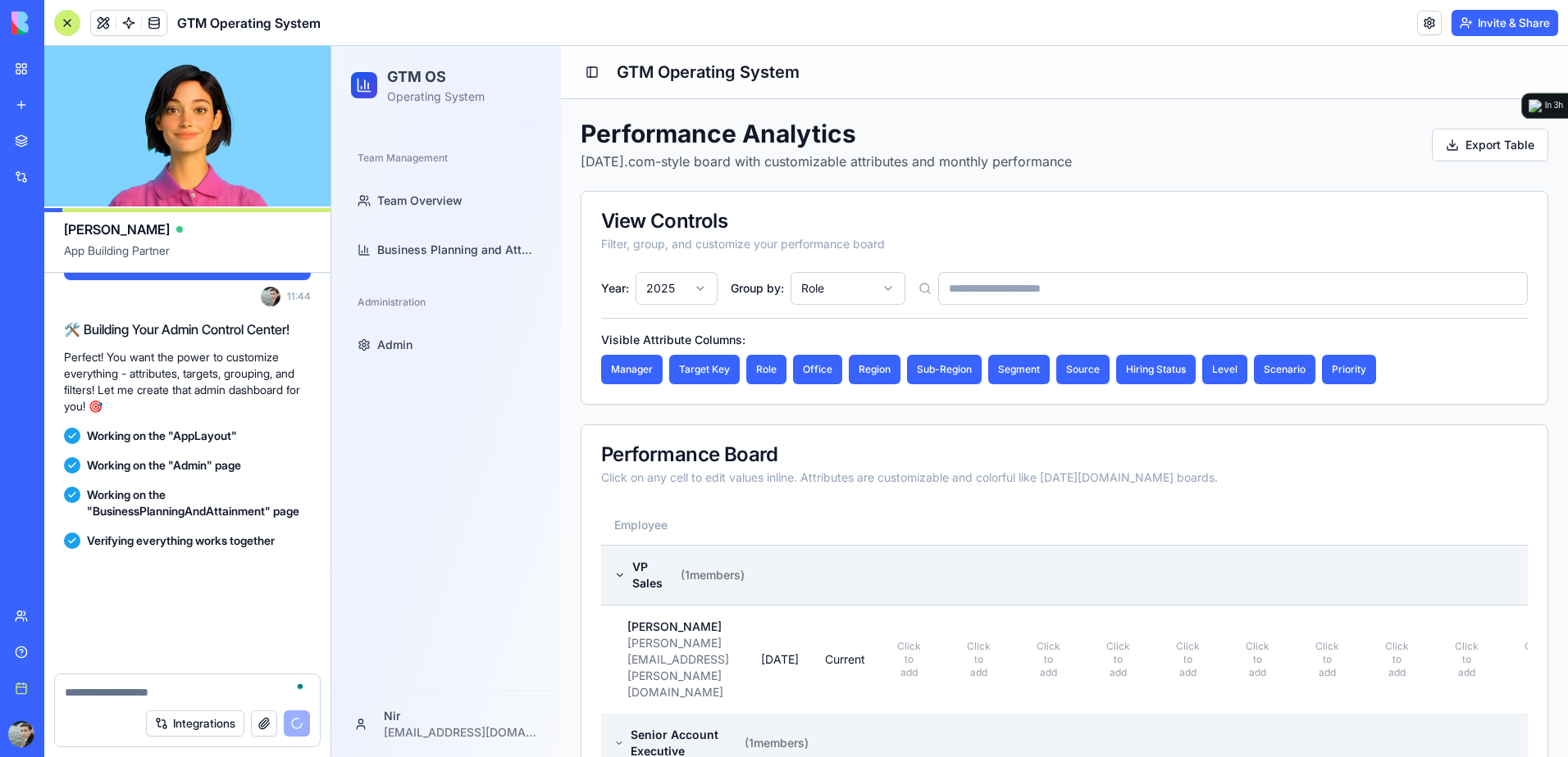
scroll to position [4591, 0]
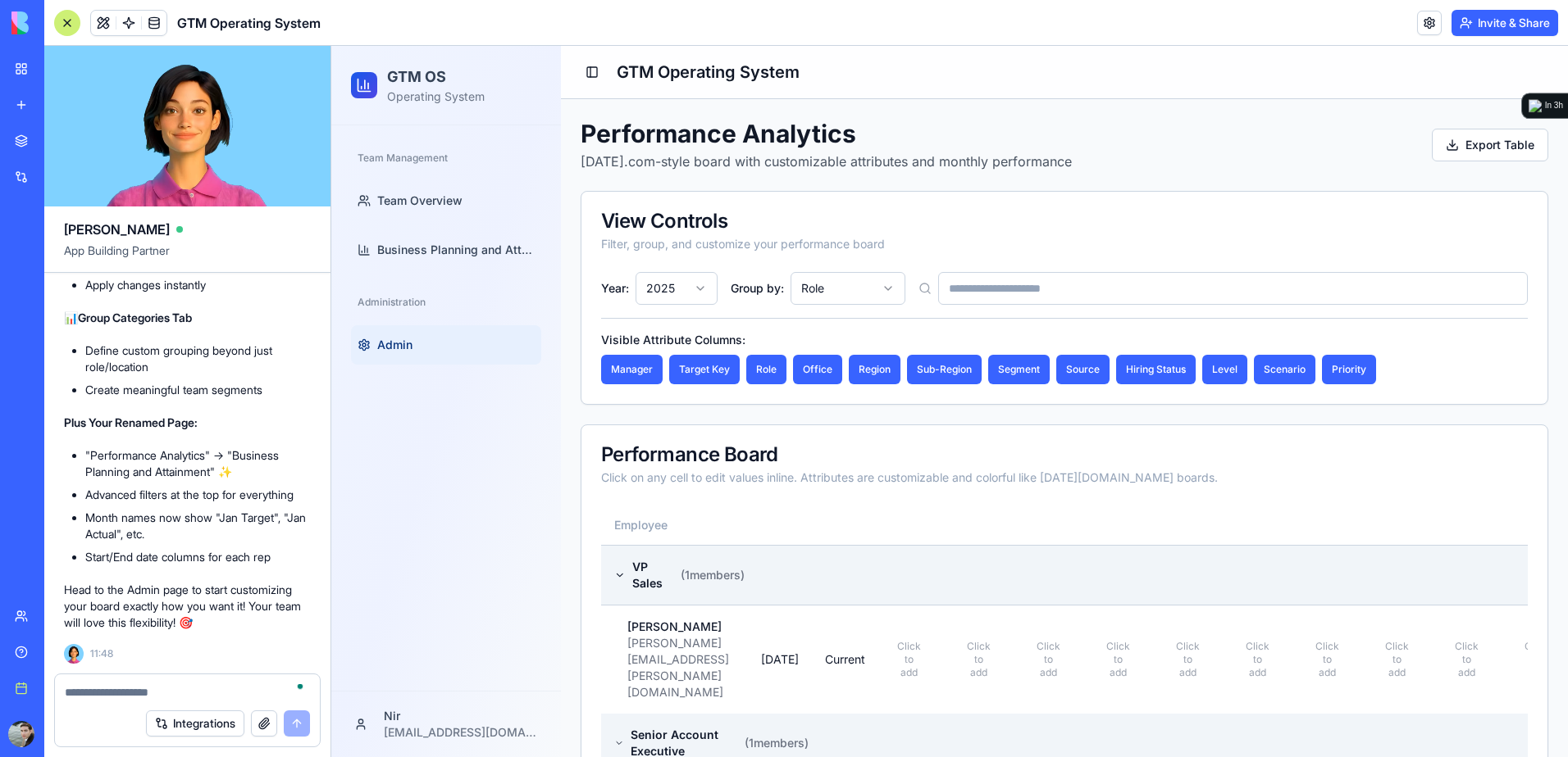
click at [412, 348] on link "Admin" at bounding box center [446, 345] width 190 height 39
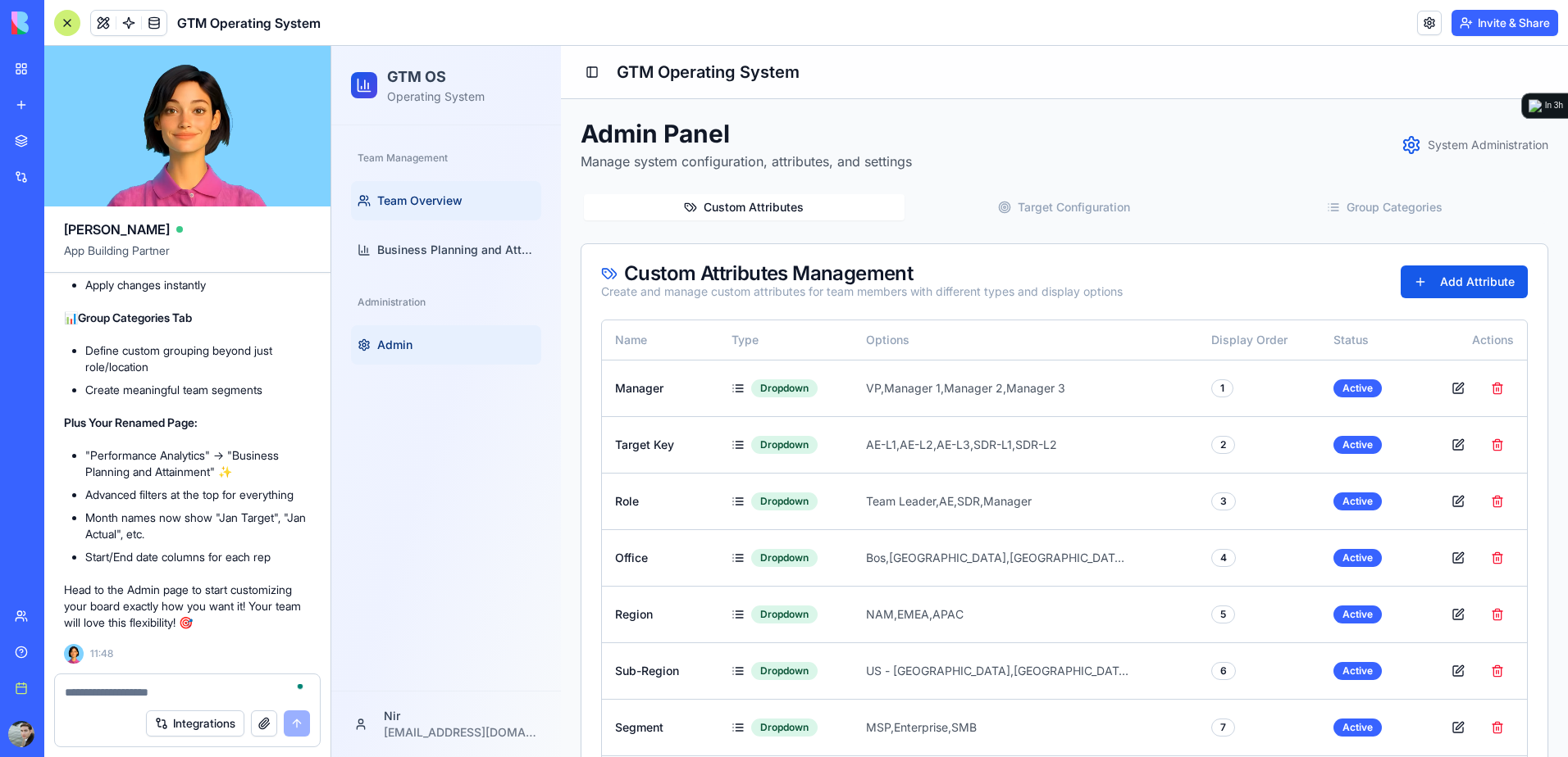
click at [404, 200] on span "Team Overview" at bounding box center [420, 200] width 86 height 16
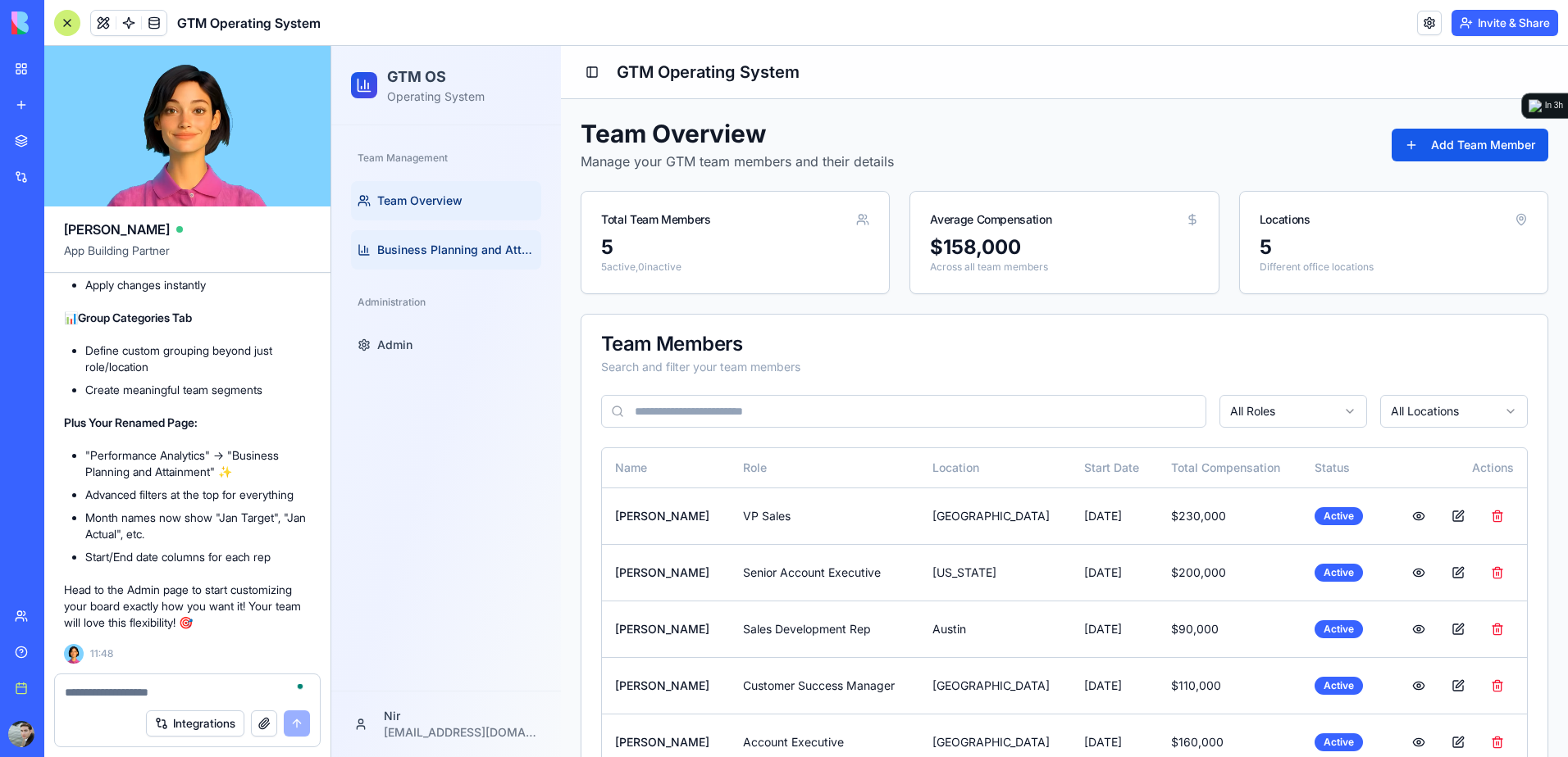
click at [509, 254] on span "Business Planning and Attainment" at bounding box center [456, 249] width 158 height 16
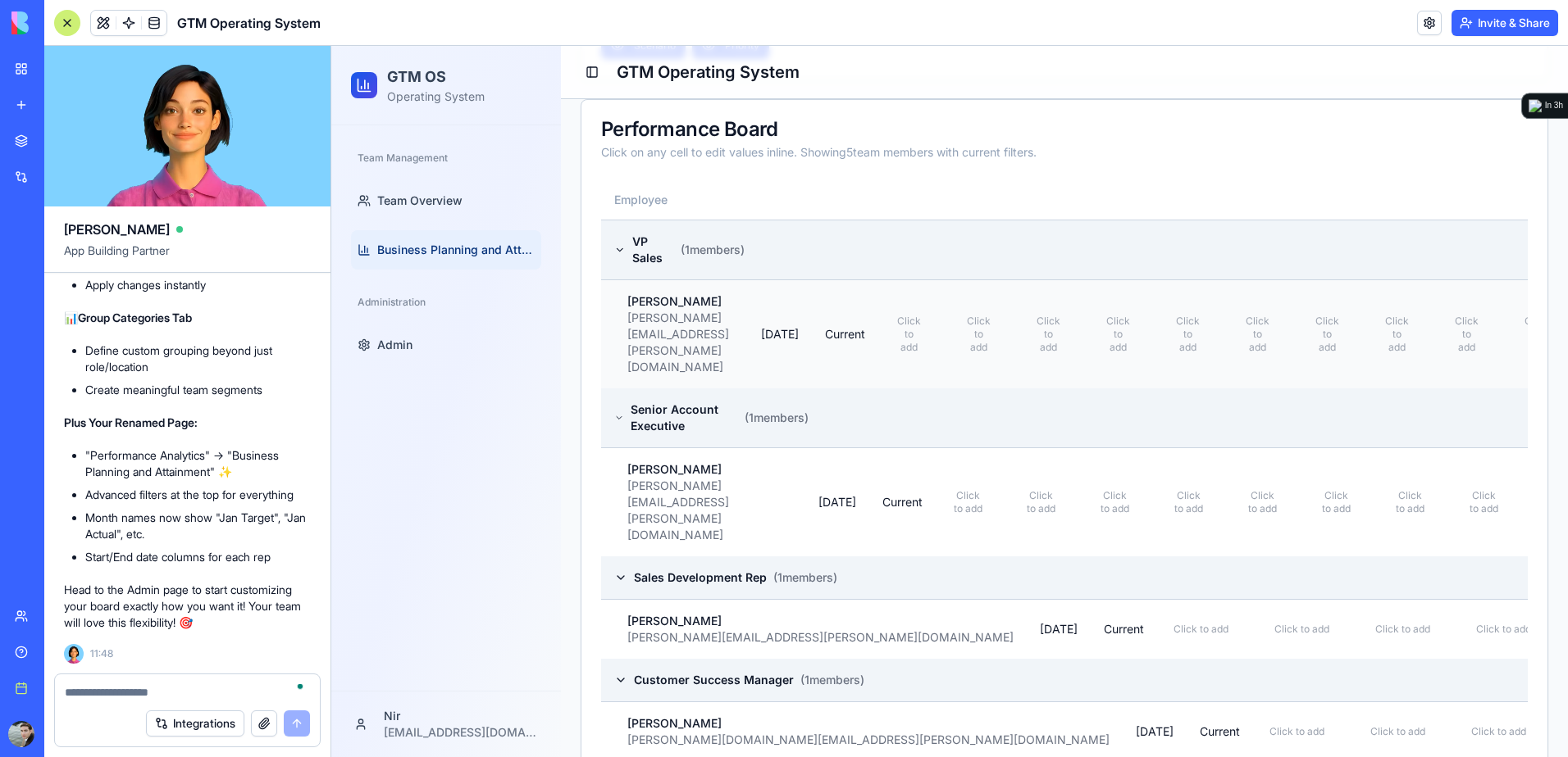
scroll to position [737, 0]
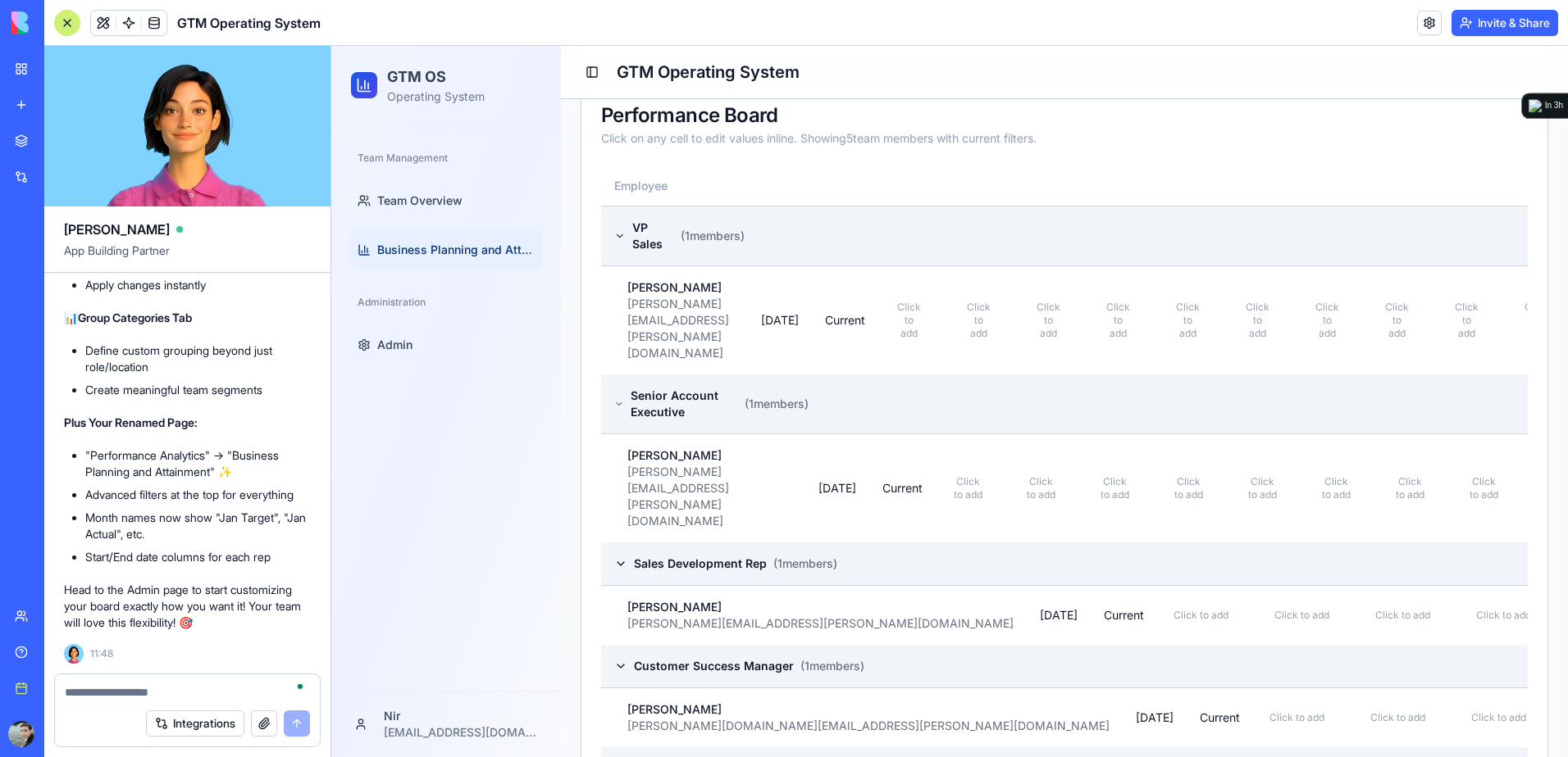
click at [57, 23] on div at bounding box center [67, 22] width 27 height 27
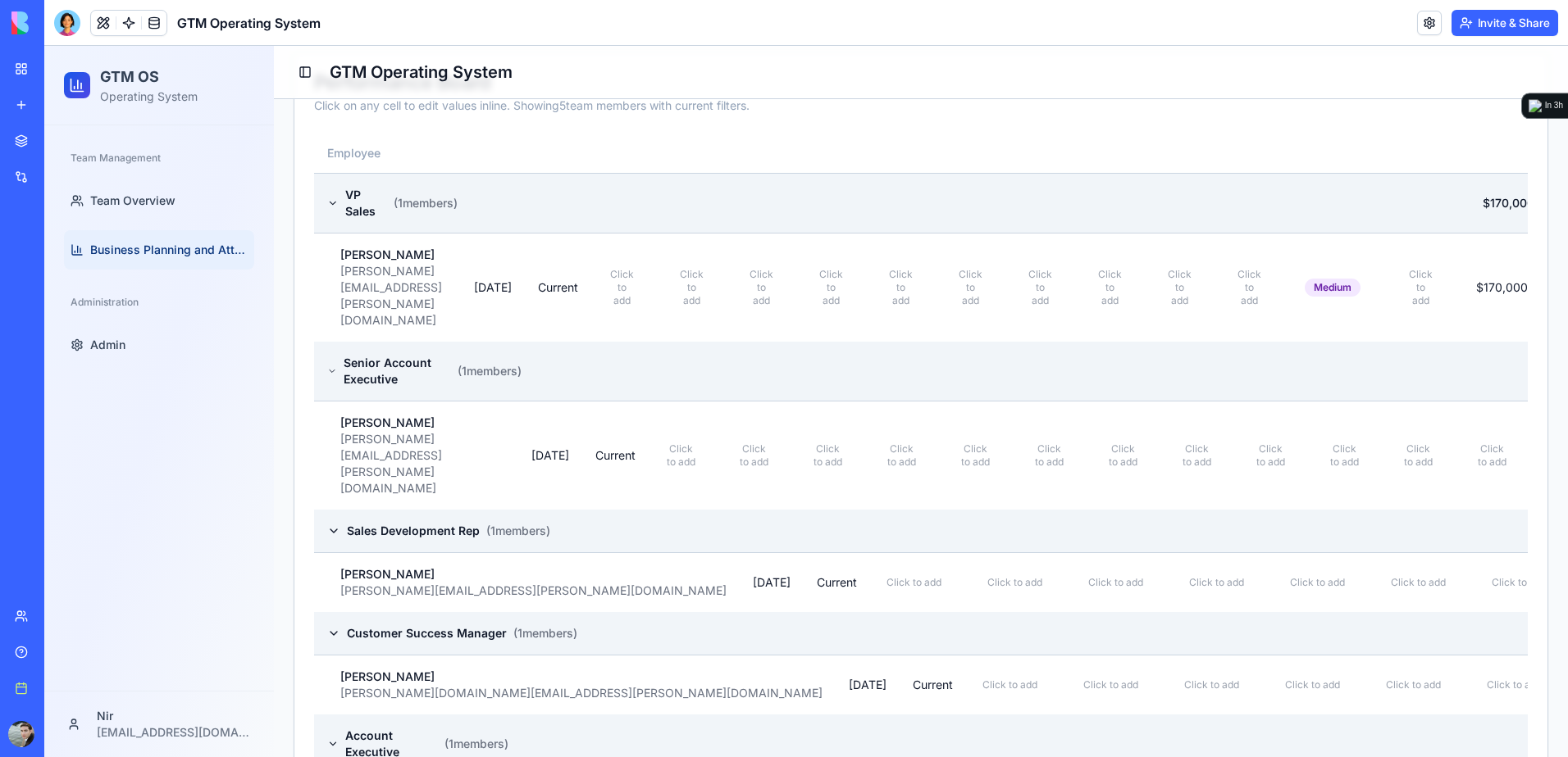
click at [62, 23] on div at bounding box center [67, 22] width 27 height 27
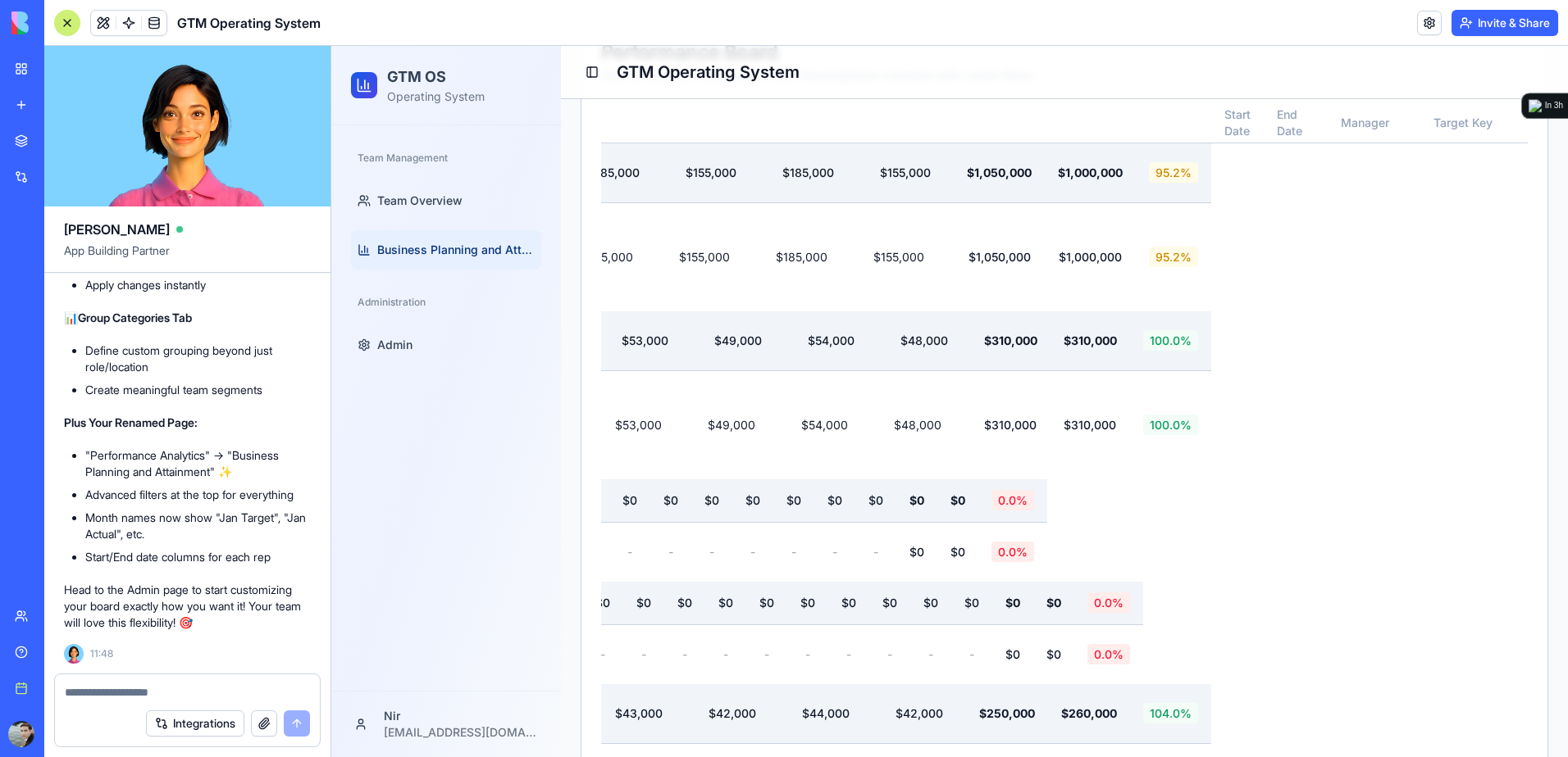
scroll to position [0, 2035]
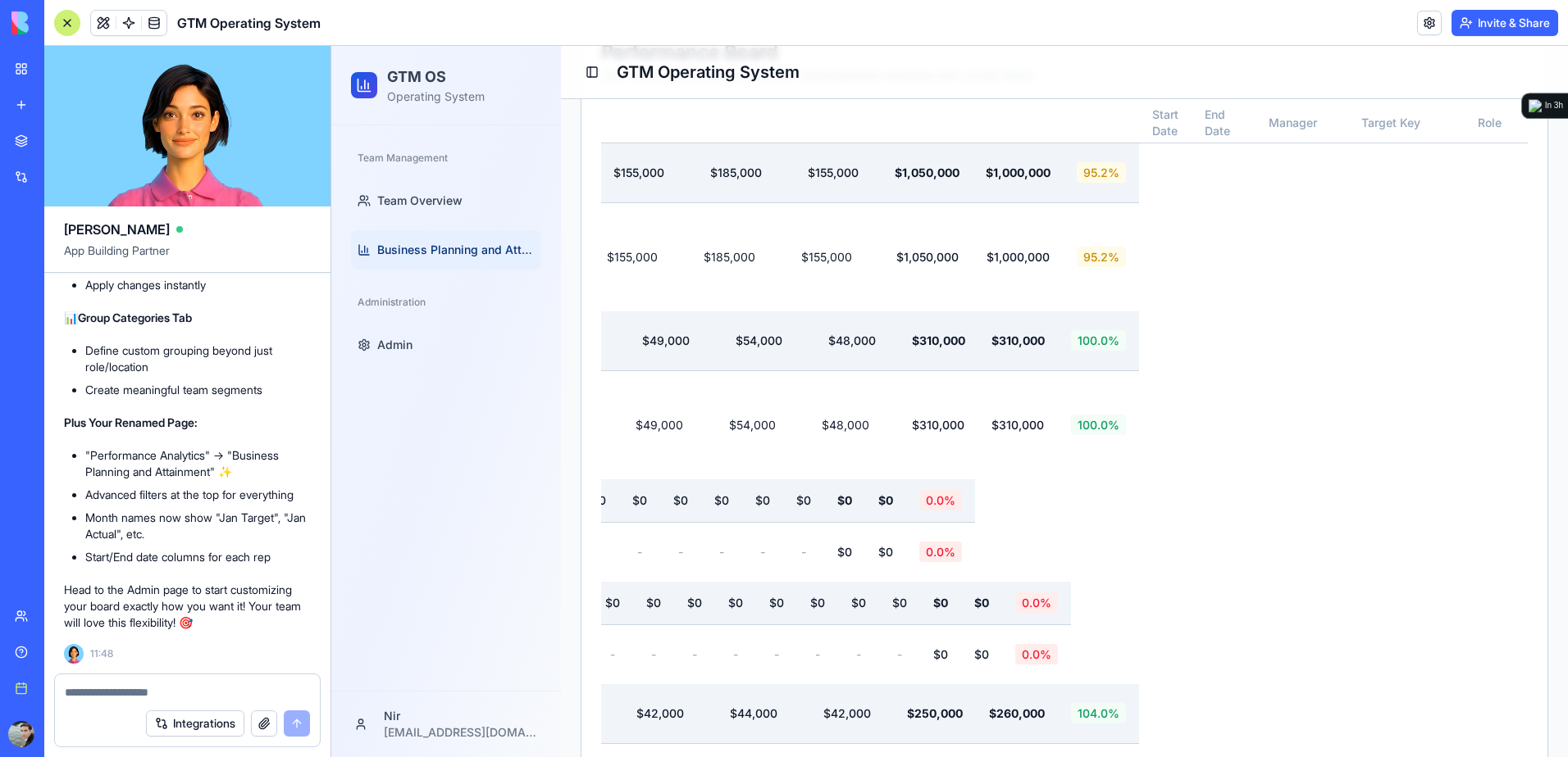
click at [213, 686] on textarea at bounding box center [188, 692] width 245 height 16
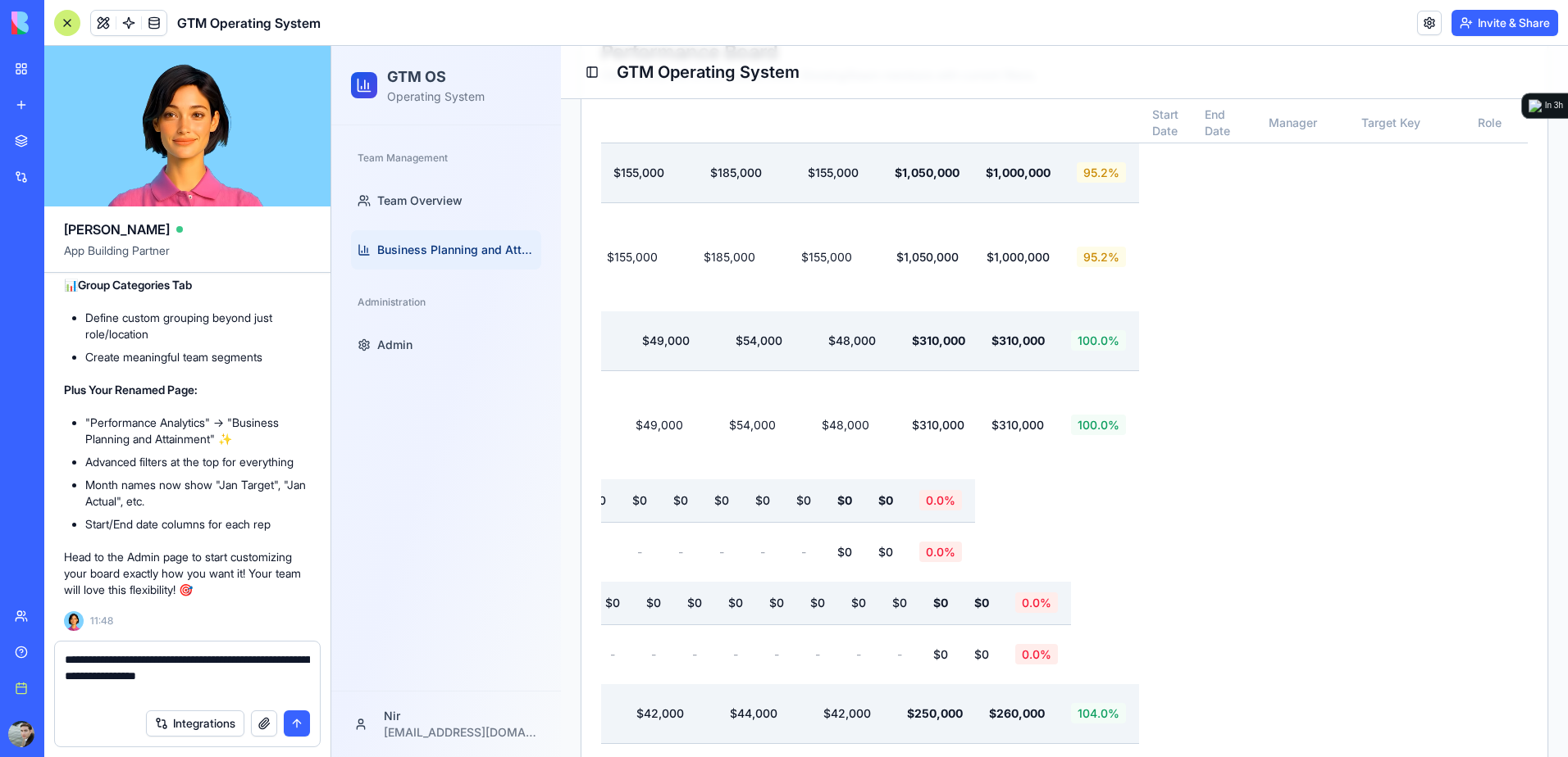
type textarea "**********"
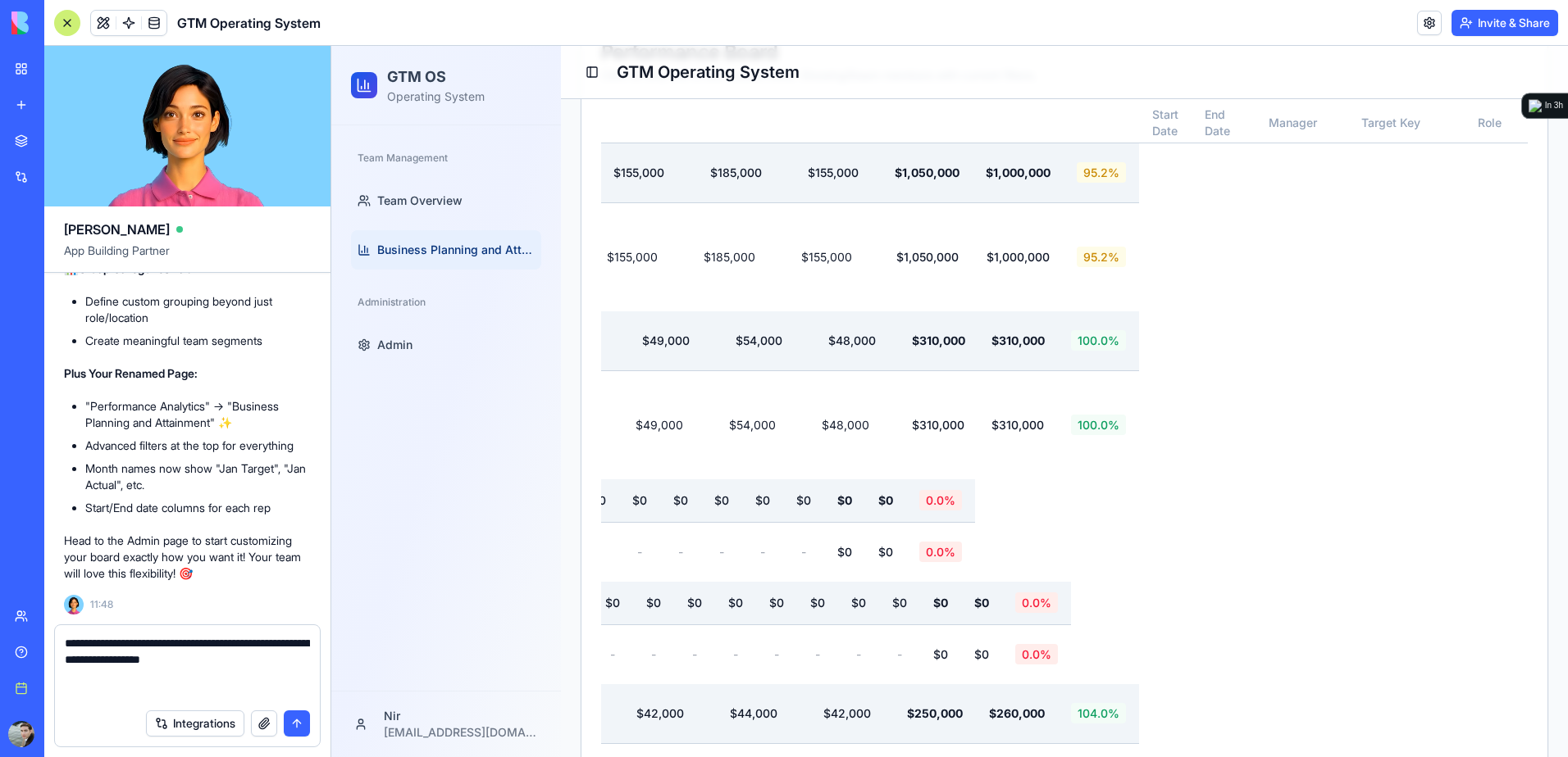
paste textarea
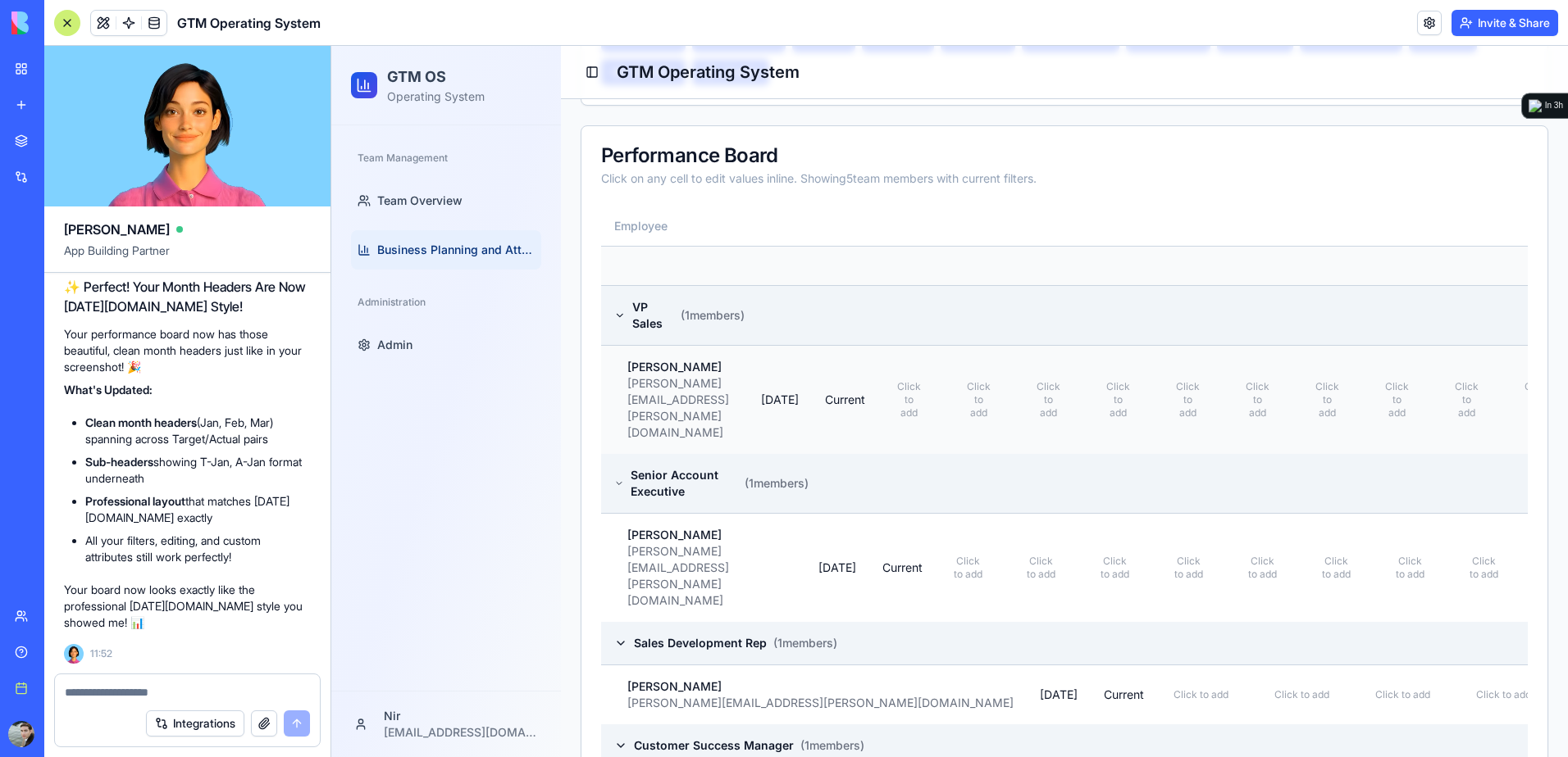
scroll to position [718, 0]
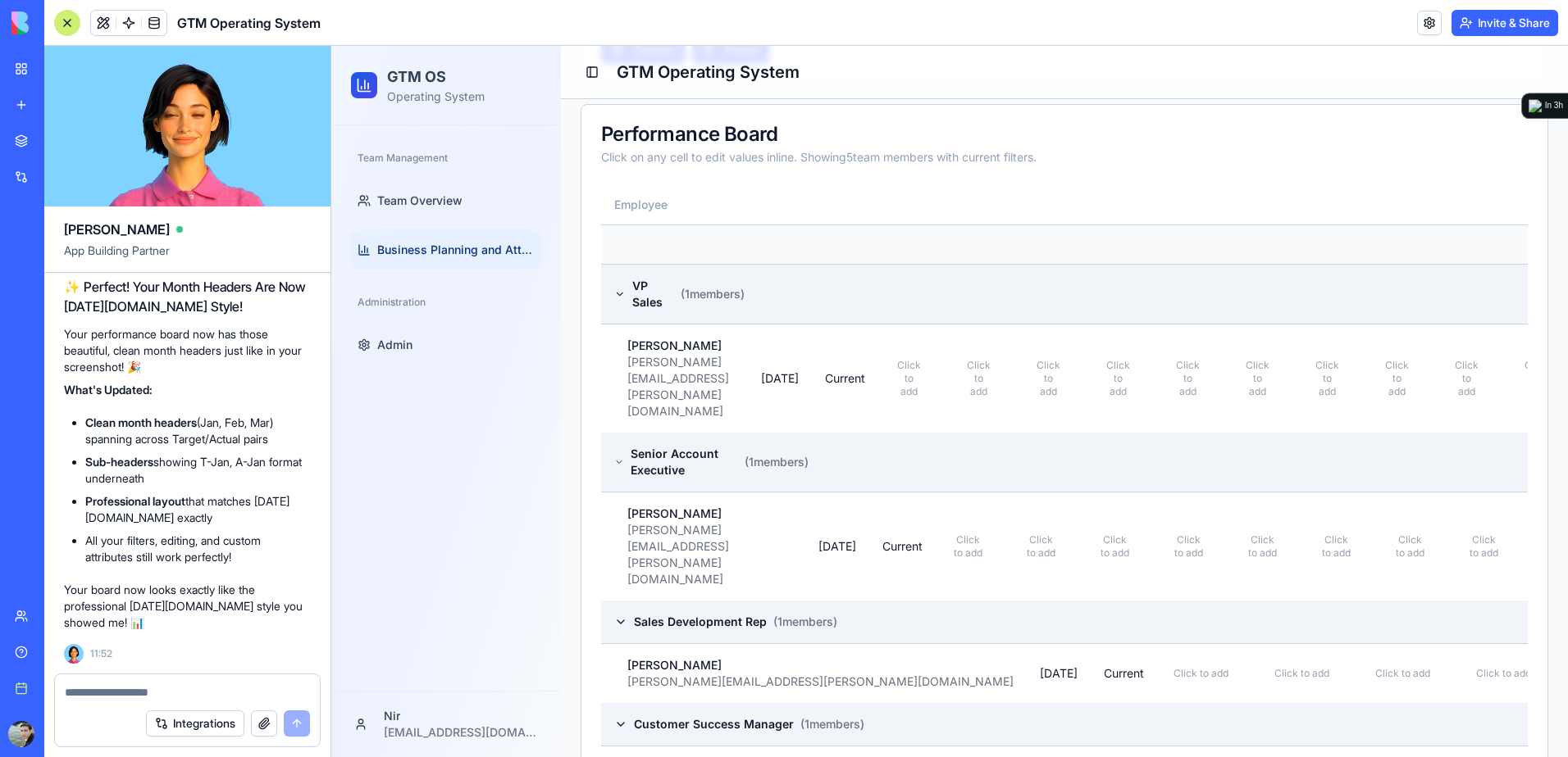
click at [71, 31] on div at bounding box center [67, 22] width 27 height 27
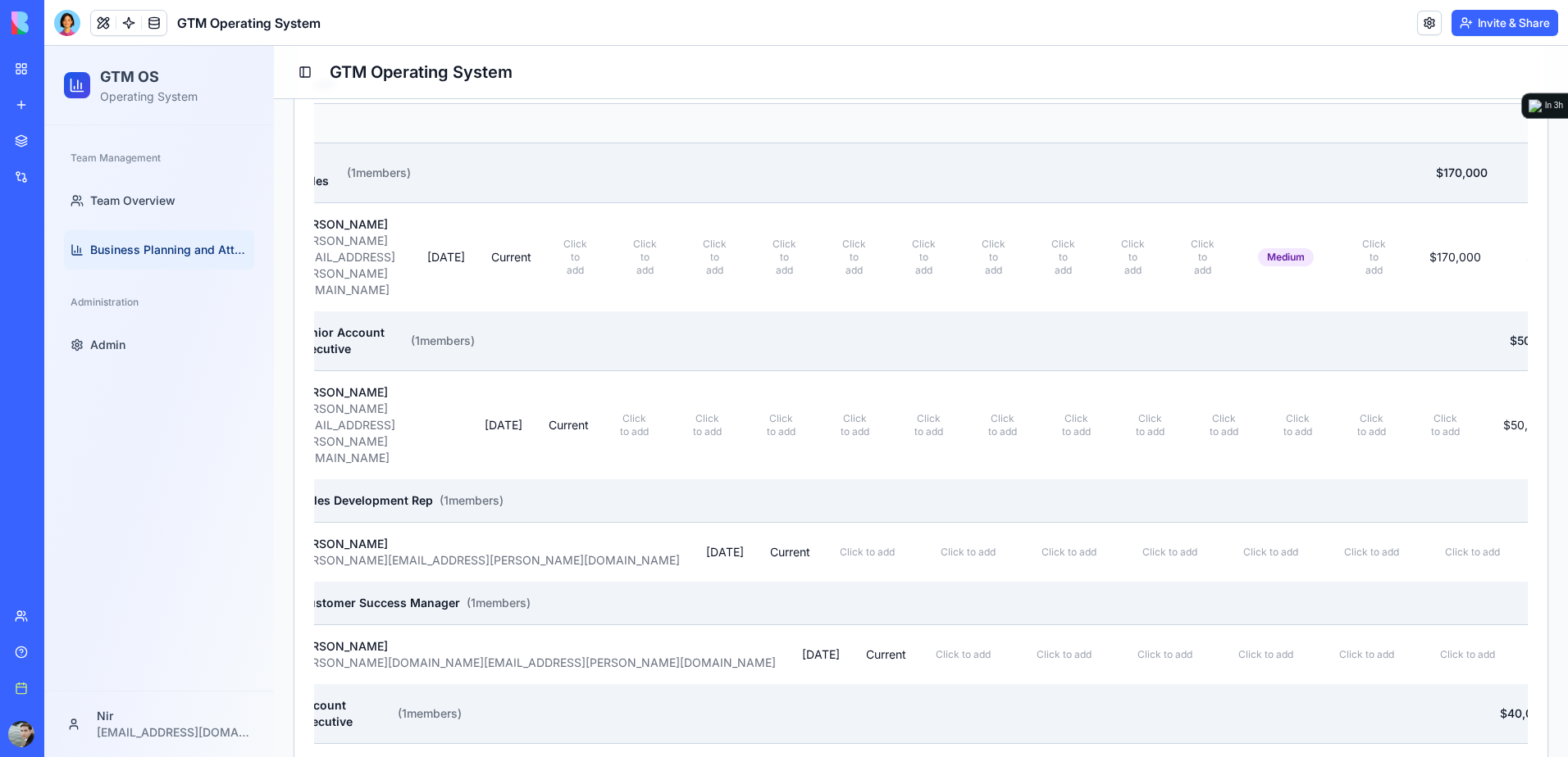
scroll to position [0, 0]
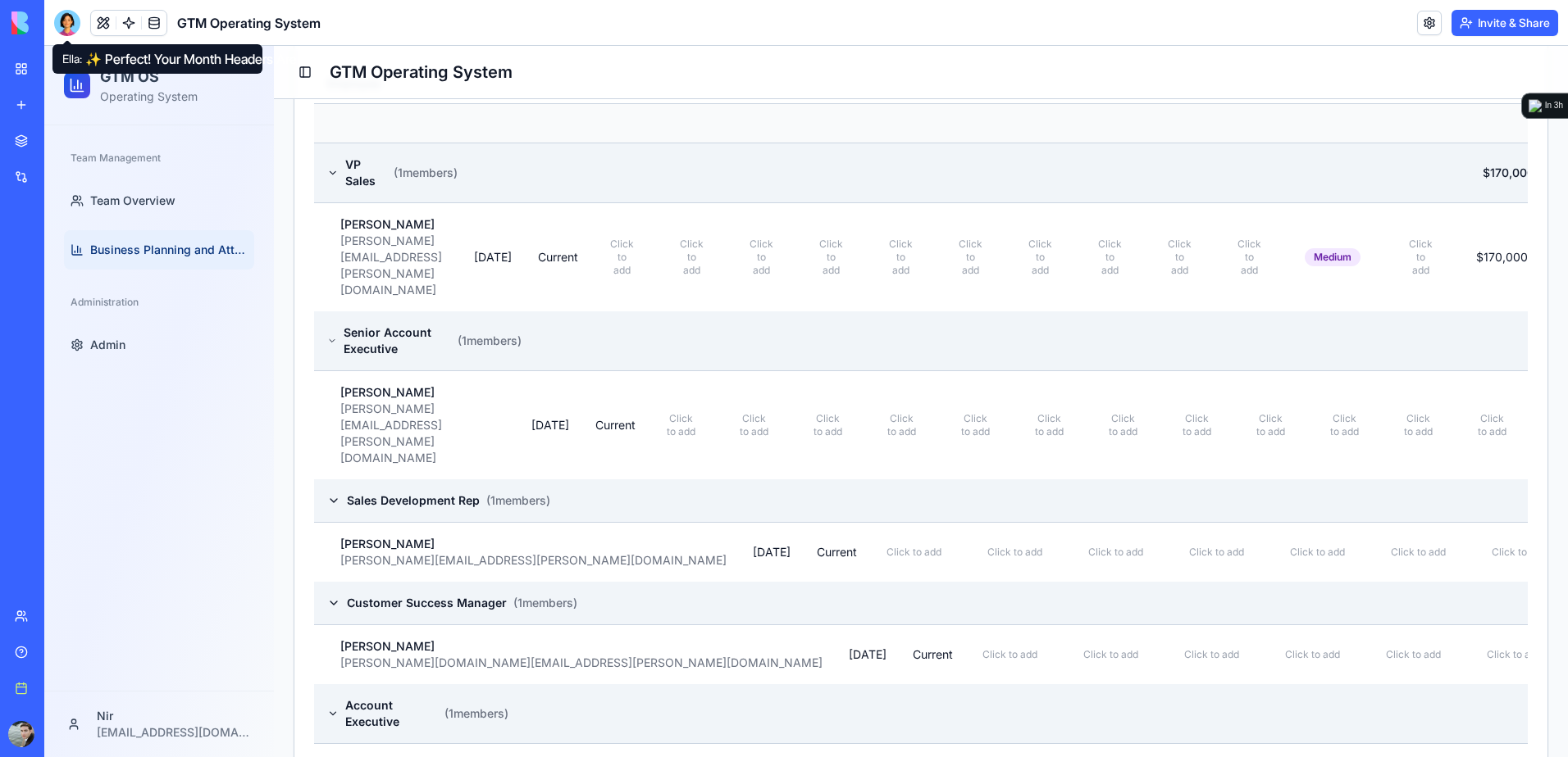
click at [60, 21] on div at bounding box center [67, 22] width 27 height 27
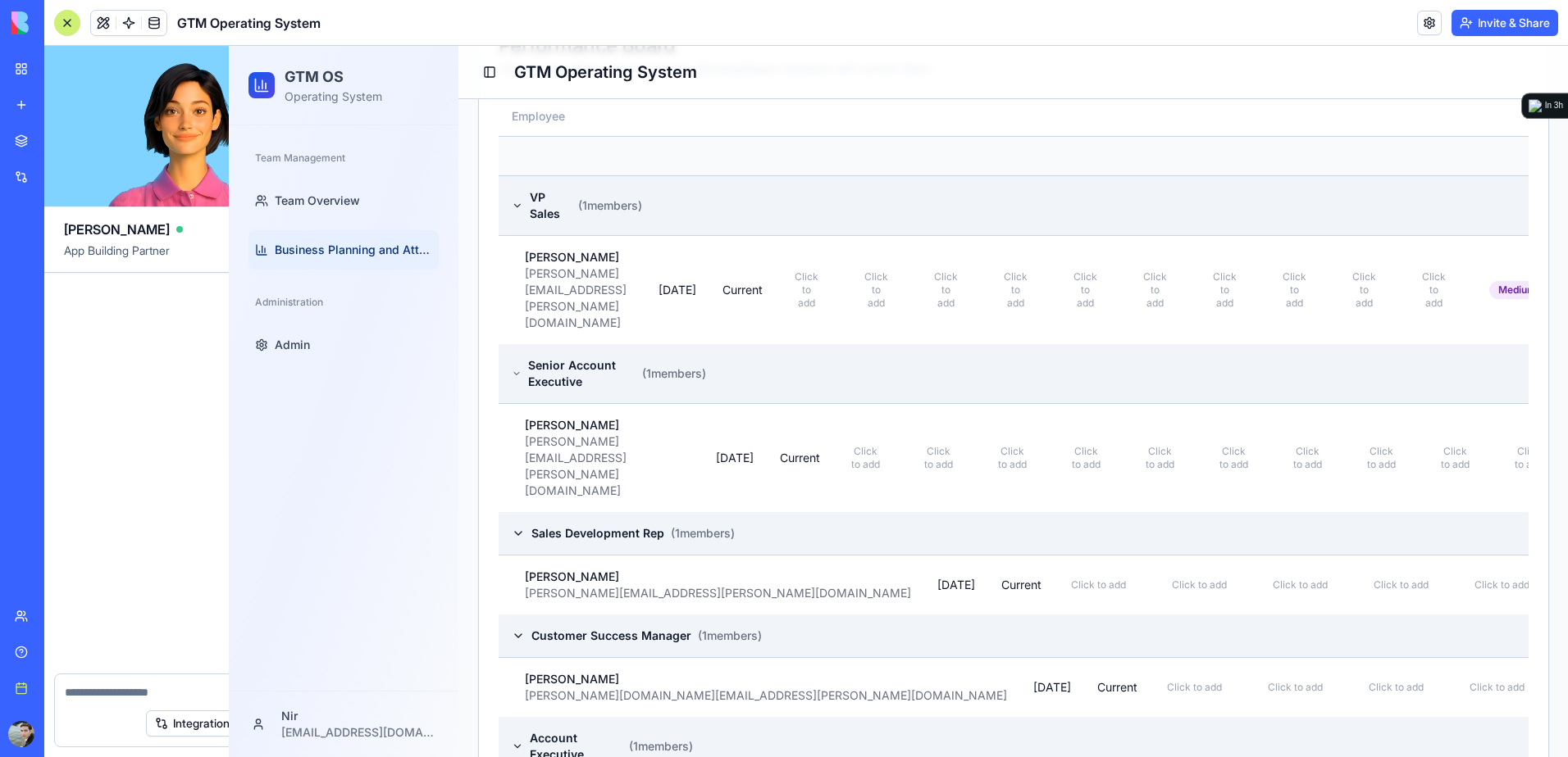
scroll to position [5299, 0]
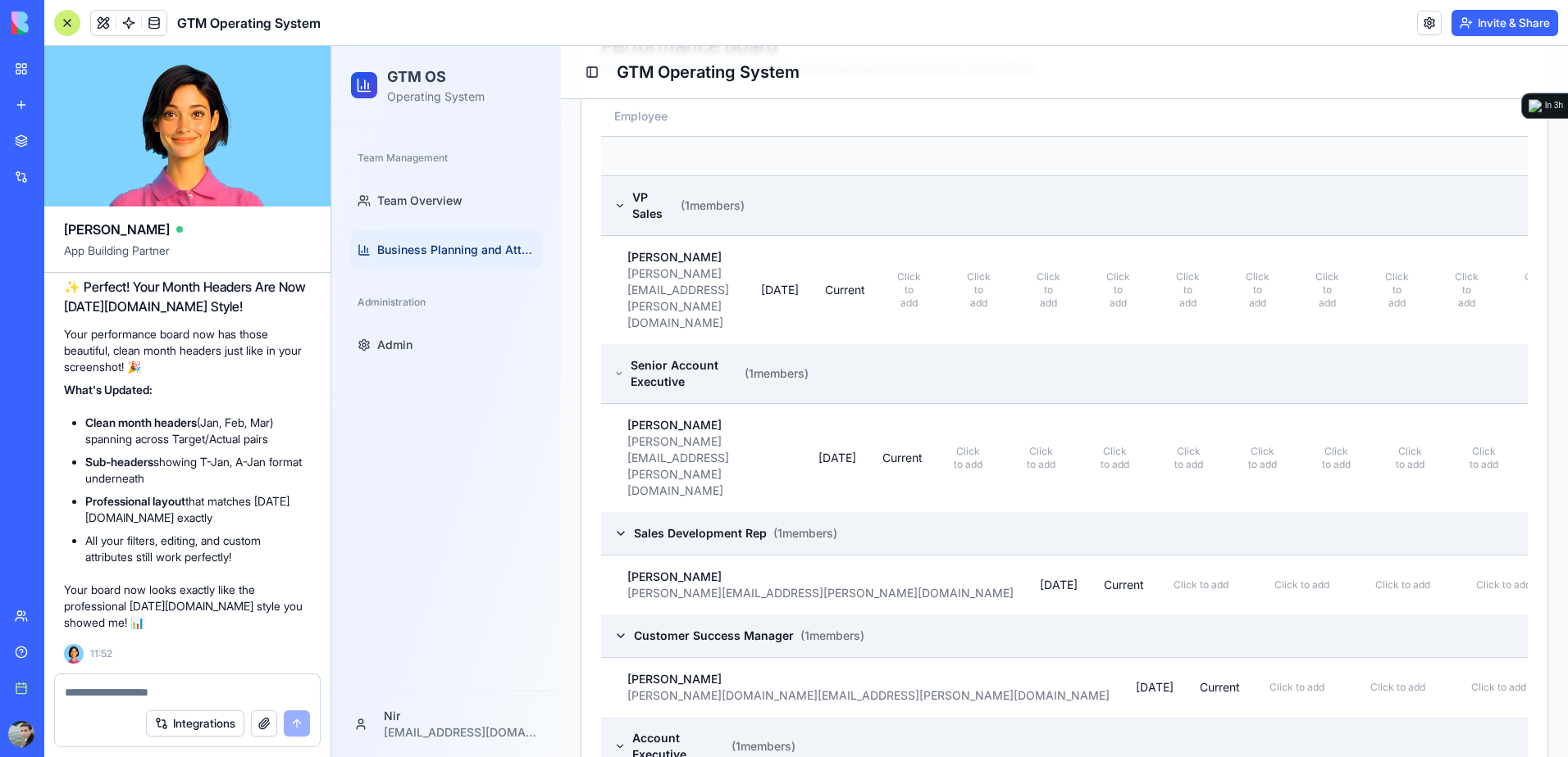
click at [231, 679] on div at bounding box center [187, 688] width 265 height 27
click at [226, 692] on textarea at bounding box center [188, 692] width 245 height 16
type textarea "**********"
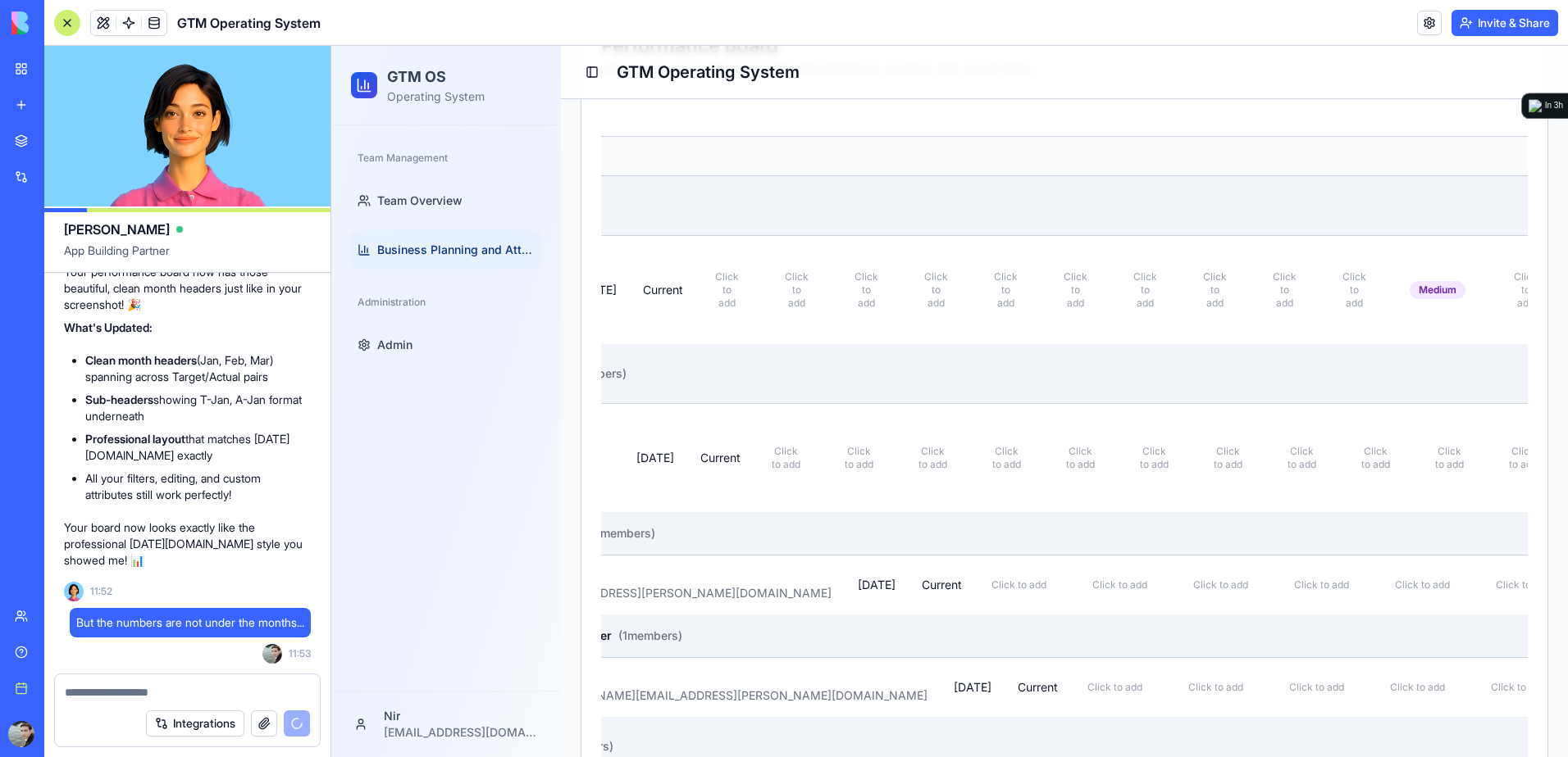
scroll to position [0, 0]
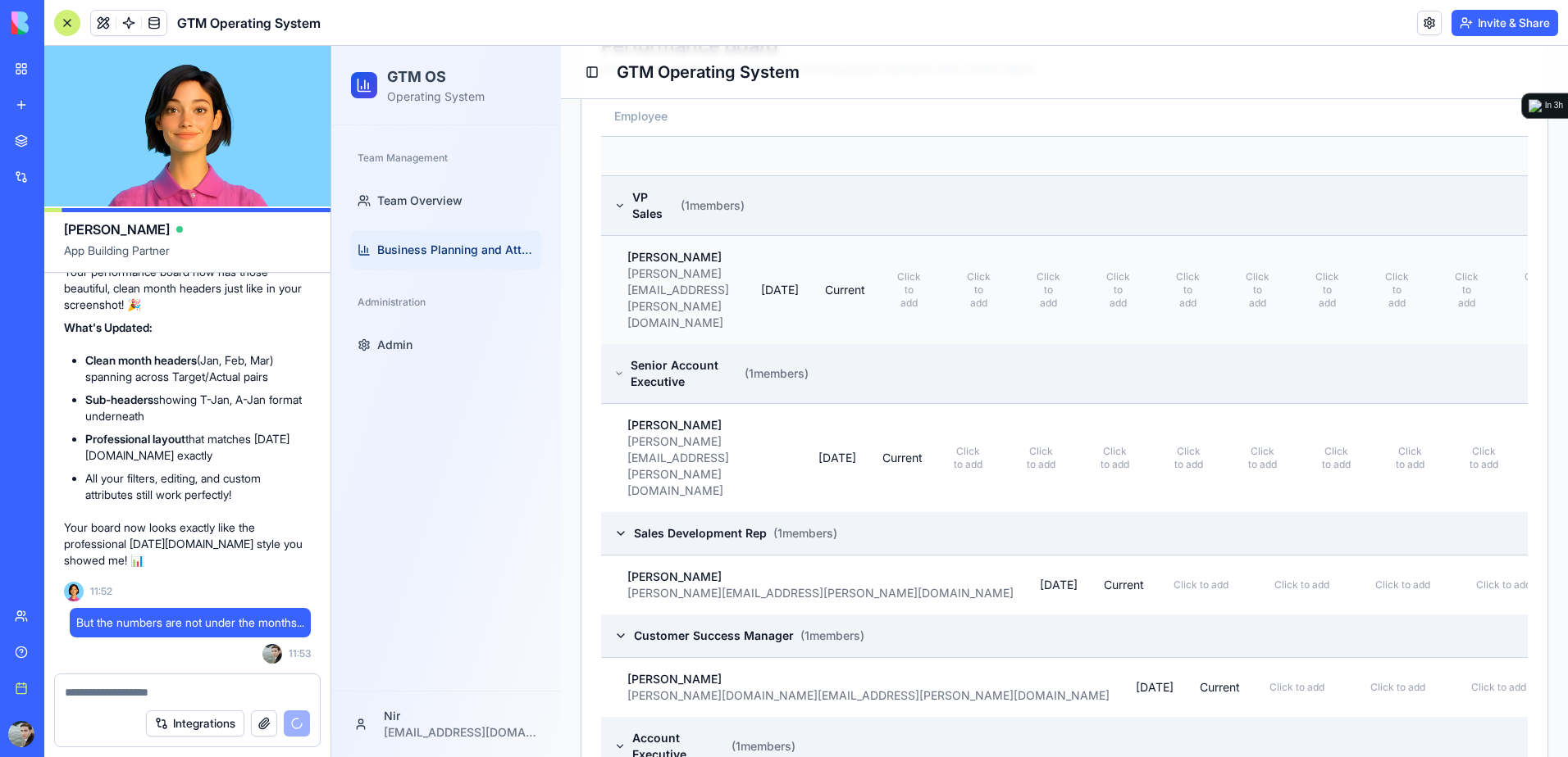
click at [670, 265] on div "[PERSON_NAME][EMAIL_ADDRESS][PERSON_NAME][DOMAIN_NAME]" at bounding box center [680, 298] width 107 height 66
drag, startPoint x: 654, startPoint y: 313, endPoint x: 661, endPoint y: 357, distance: 44.6
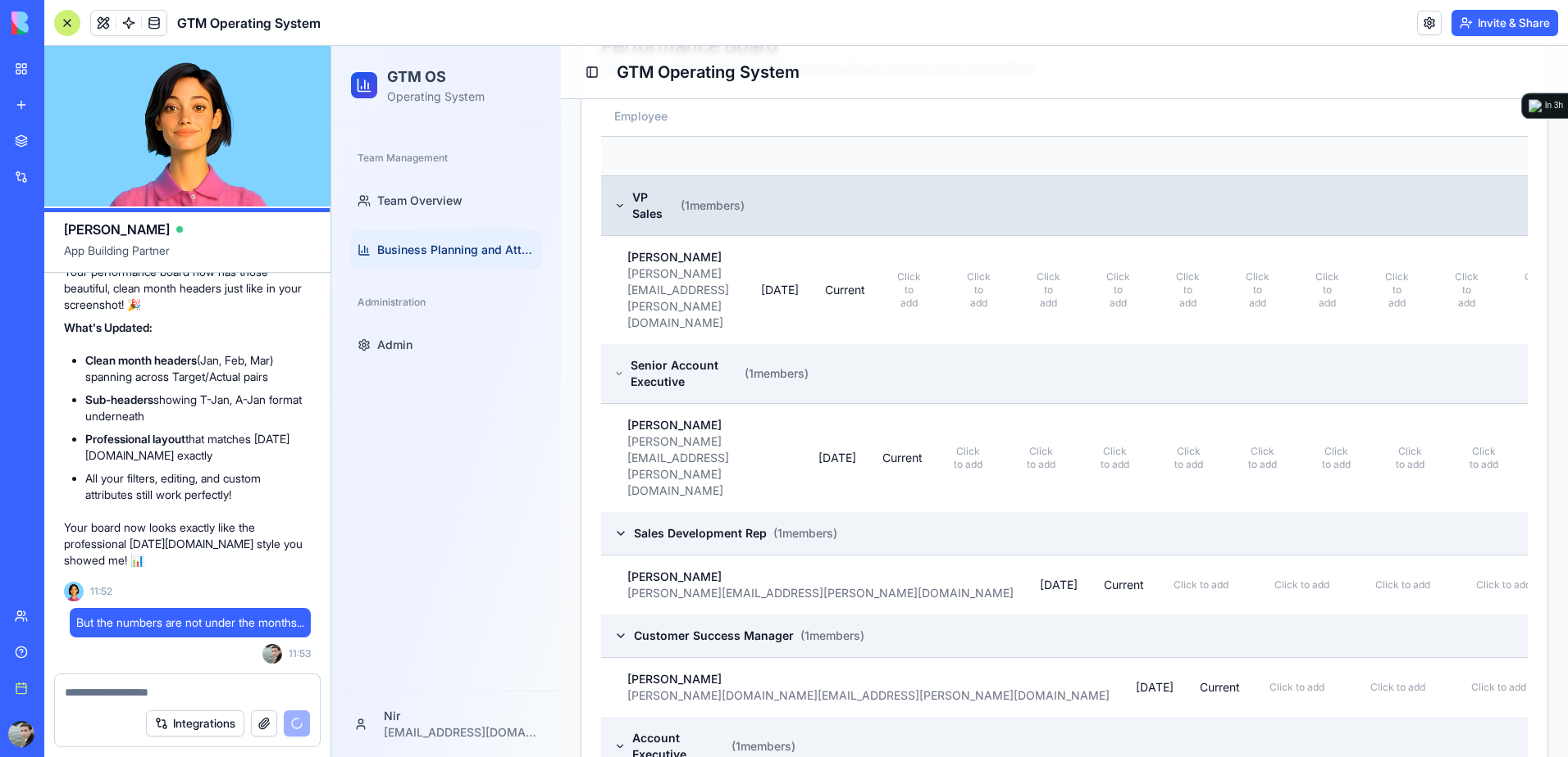
click at [614, 200] on icon at bounding box center [619, 206] width 11 height 13
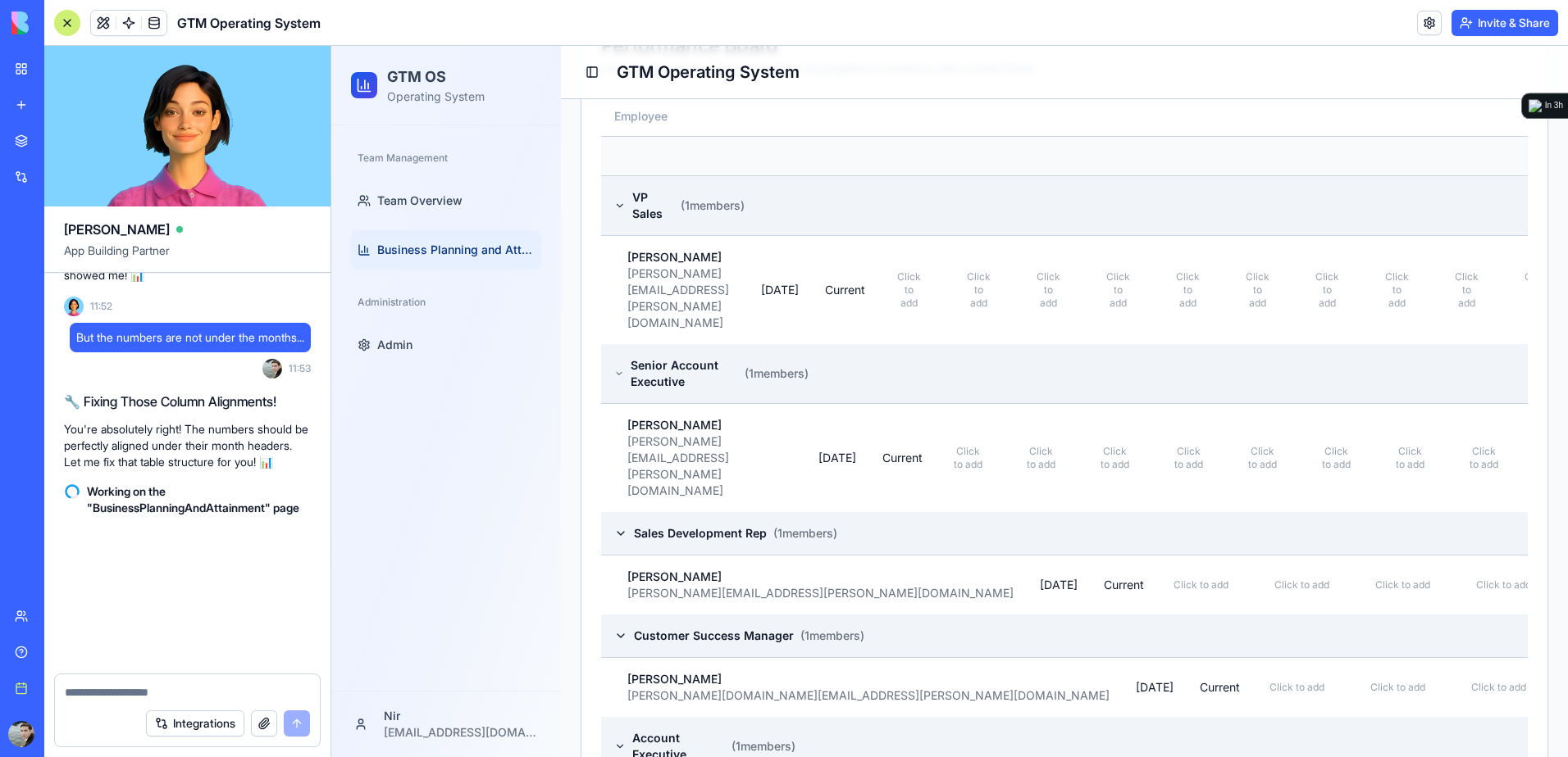
scroll to position [5909, 0]
